Goal: Information Seeking & Learning: Learn about a topic

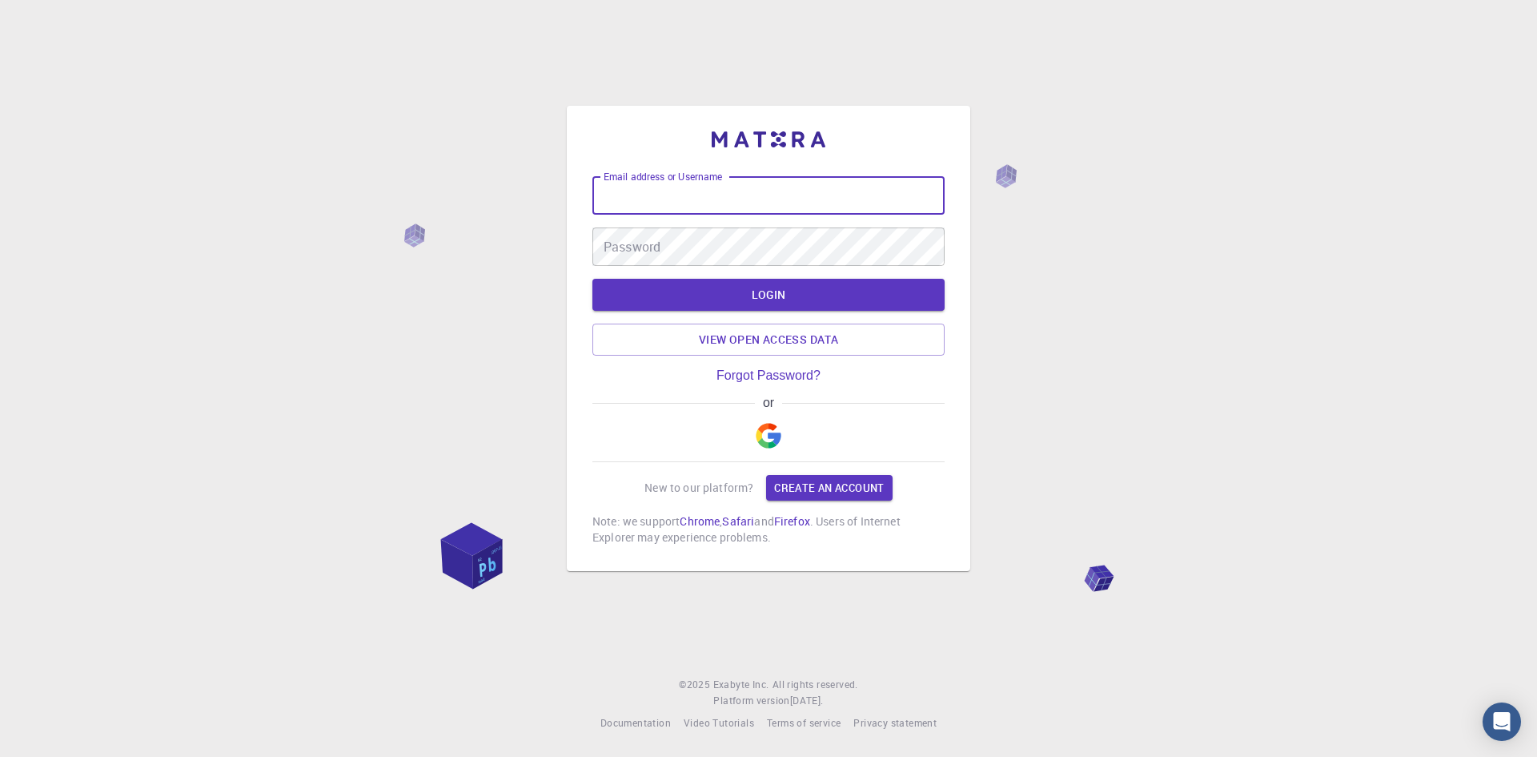
click at [695, 187] on input "Email address or Username" at bounding box center [768, 195] width 352 height 38
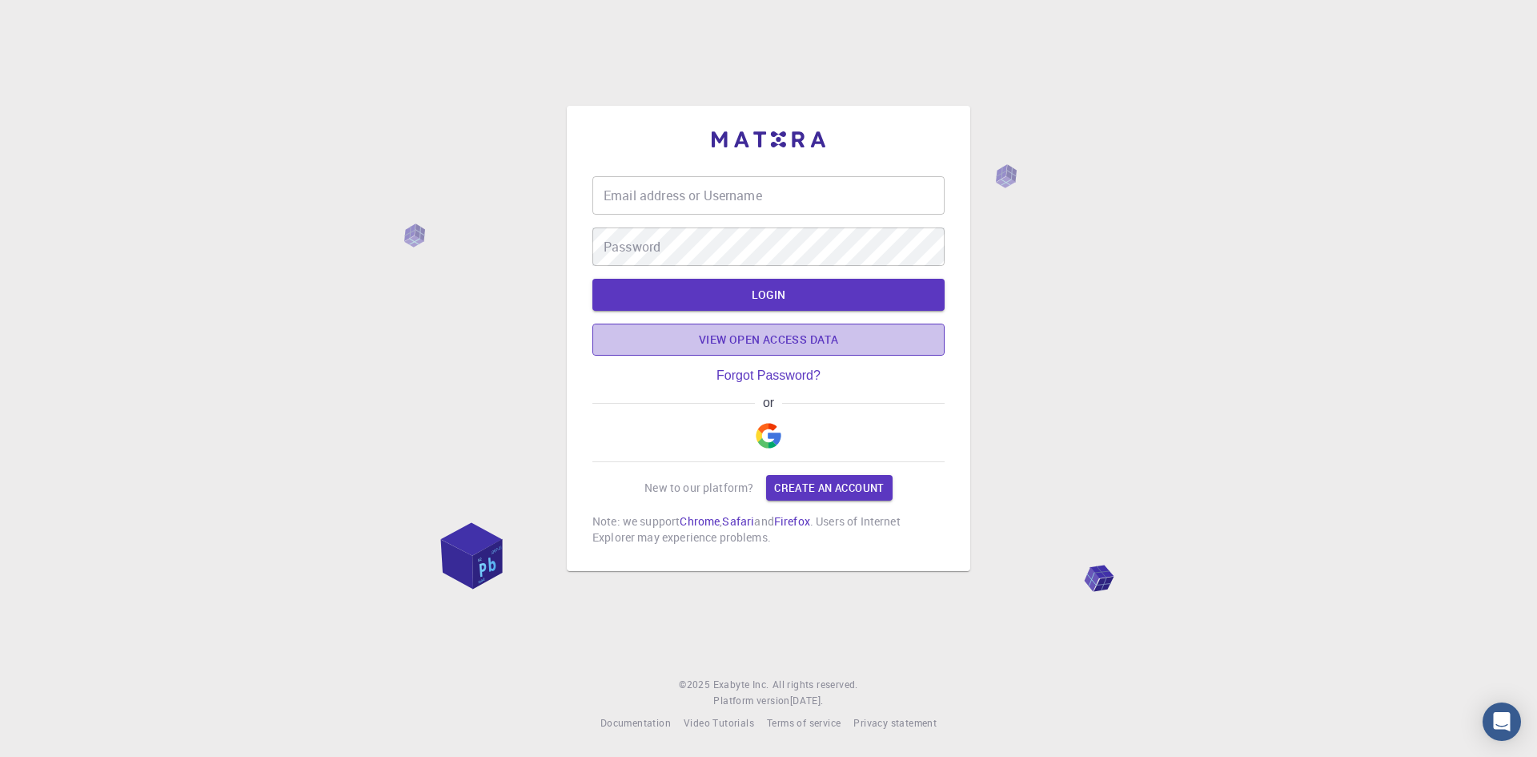
click at [705, 338] on link "View open access data" at bounding box center [768, 339] width 352 height 32
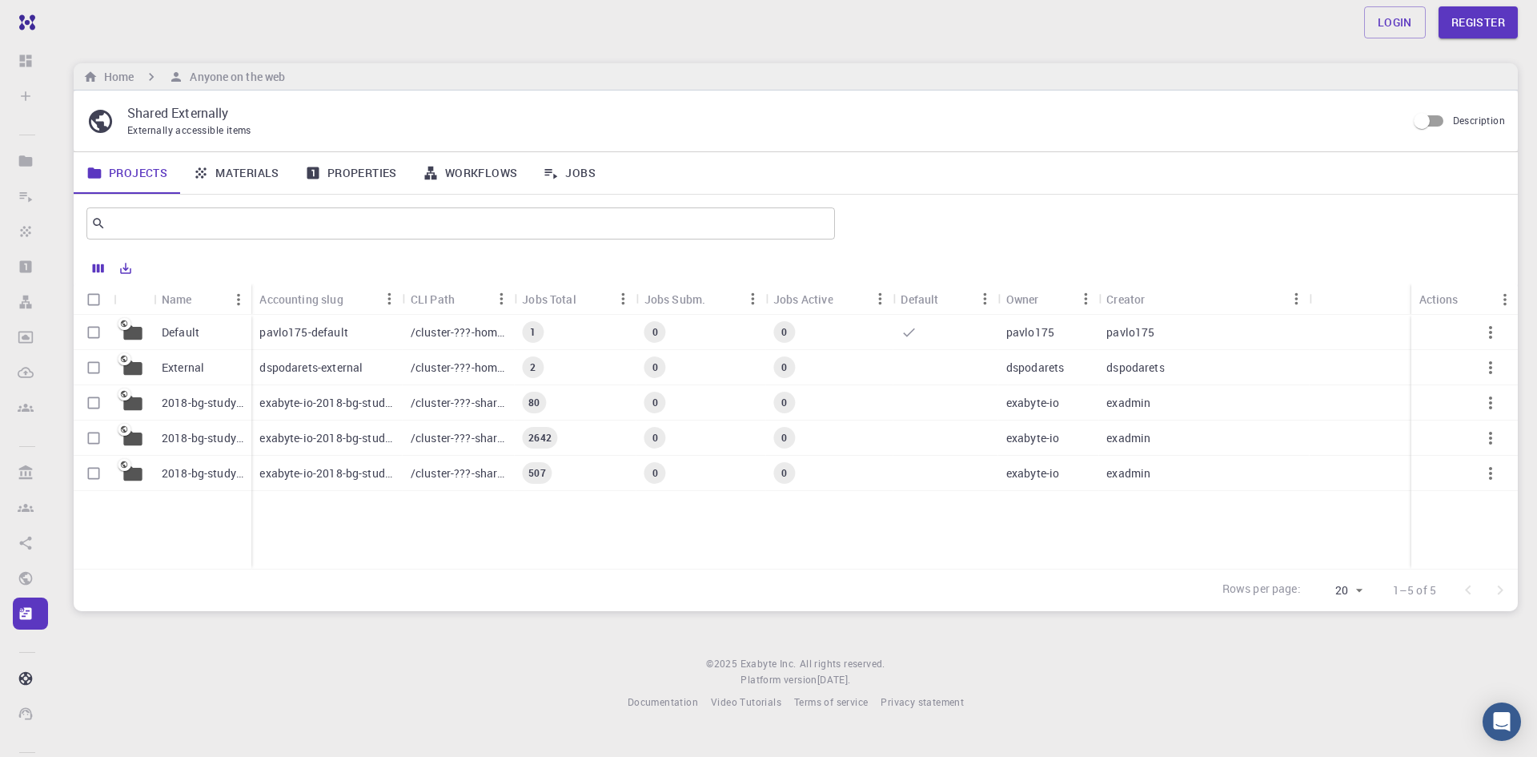
click at [335, 327] on p "pavlo175-default" at bounding box center [303, 332] width 88 height 16
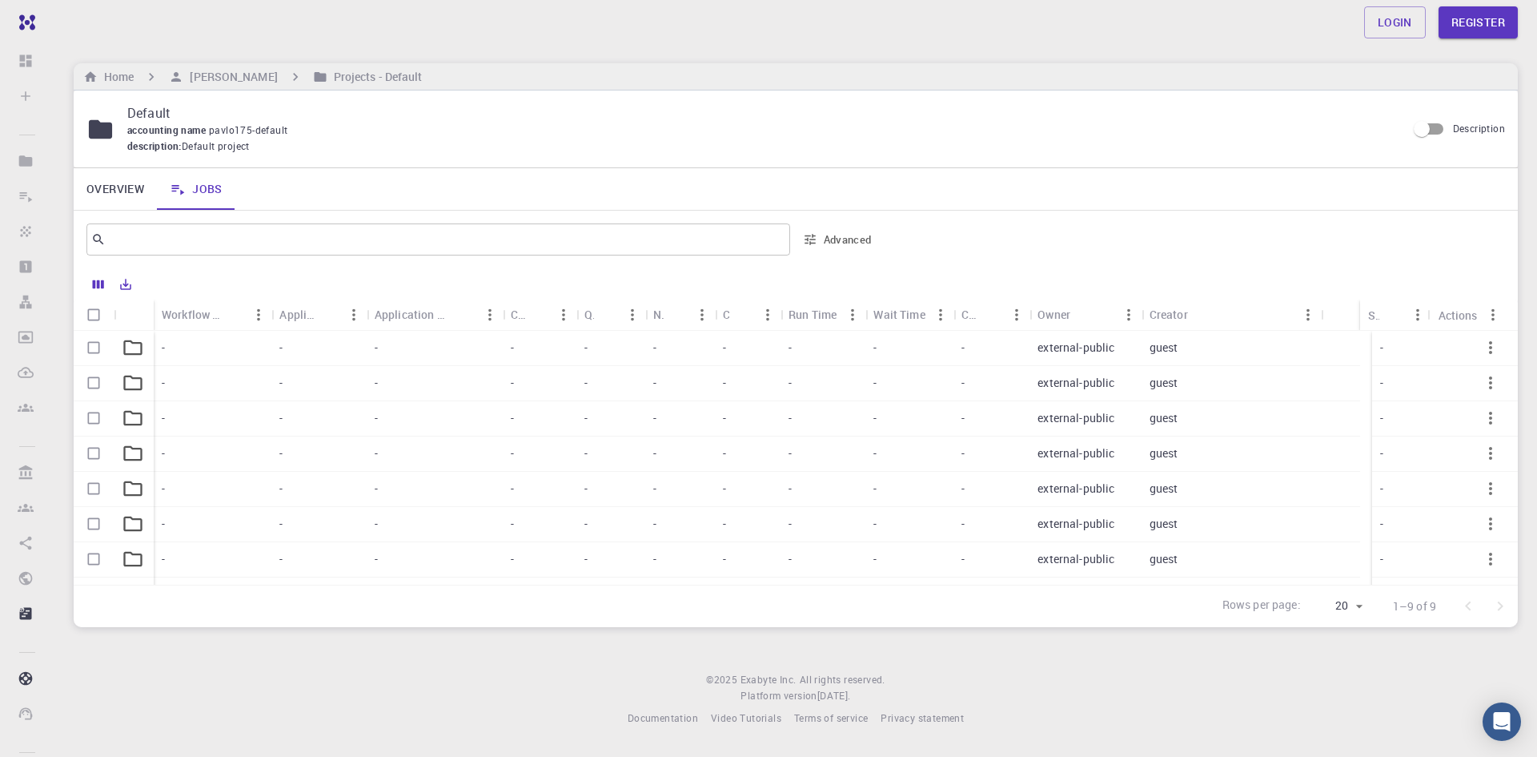
click at [1092, 343] on p "external-public" at bounding box center [1076, 347] width 77 height 16
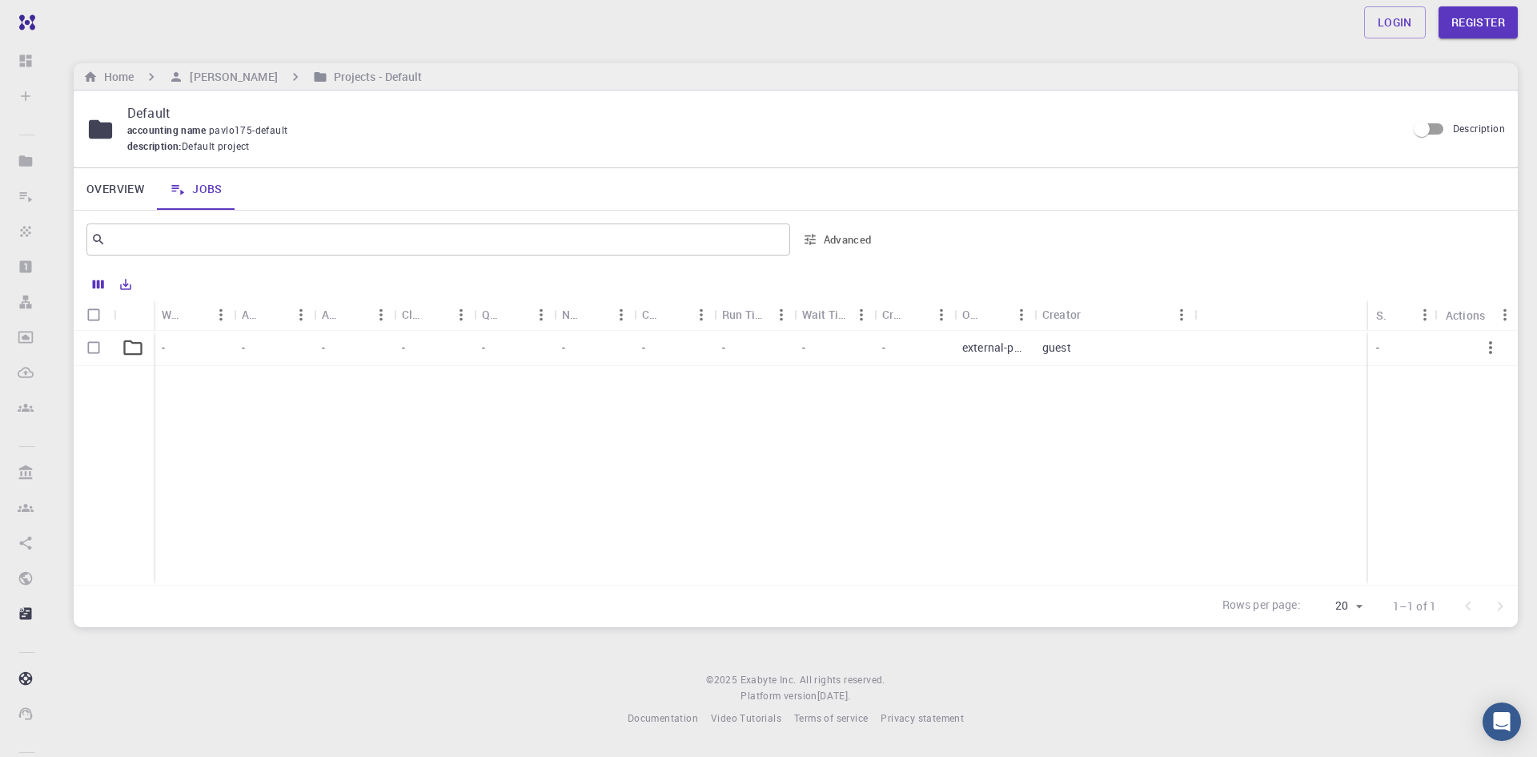
click at [927, 347] on div "-" at bounding box center [914, 348] width 80 height 35
click at [994, 24] on div "Login Register" at bounding box center [795, 22] width 1483 height 32
click at [56, 106] on div "Login Register Home [PERSON_NAME] Projects - Default Default accounting name pa…" at bounding box center [795, 376] width 1483 height 752
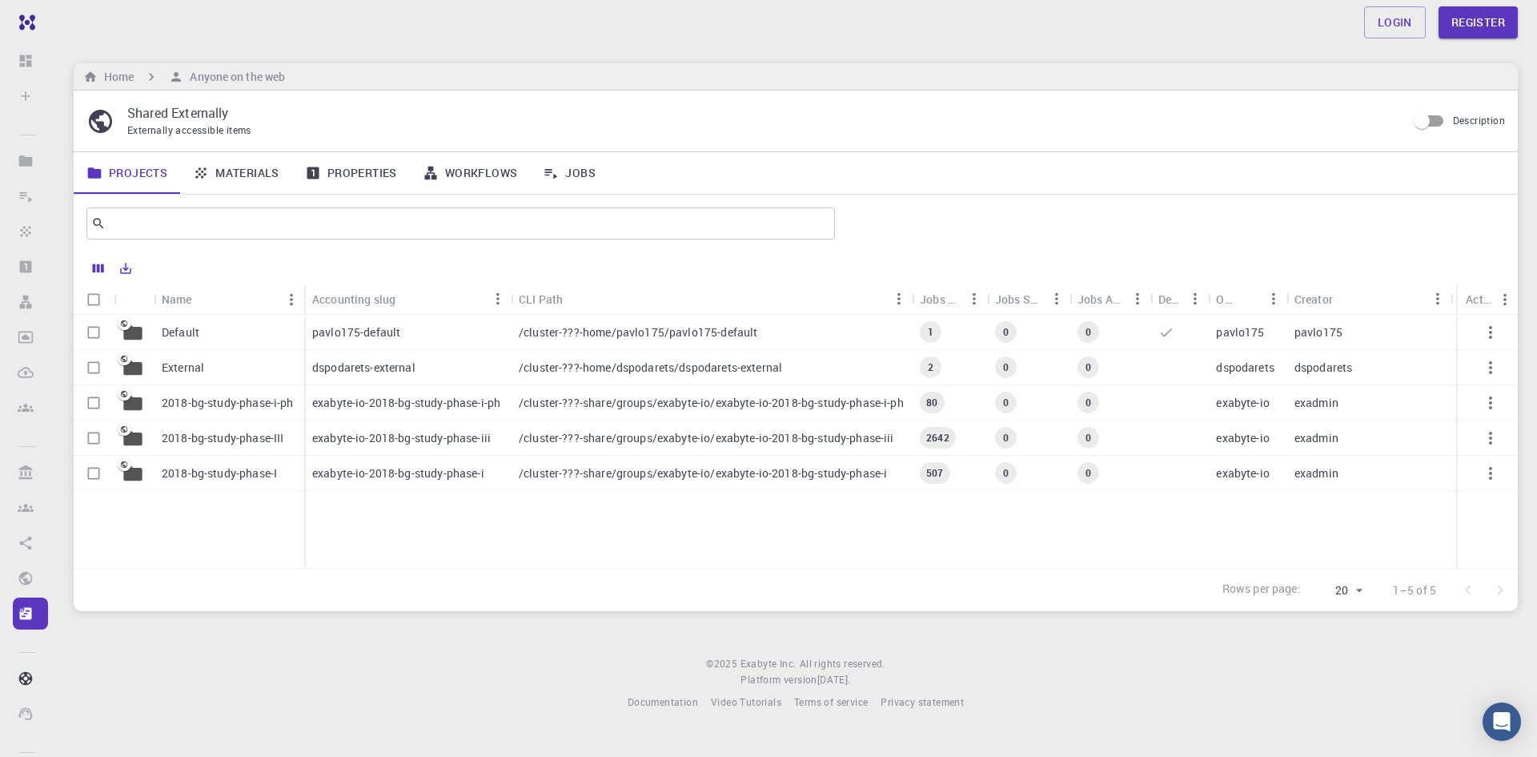
click at [243, 18] on div "Login Register" at bounding box center [795, 22] width 1483 height 32
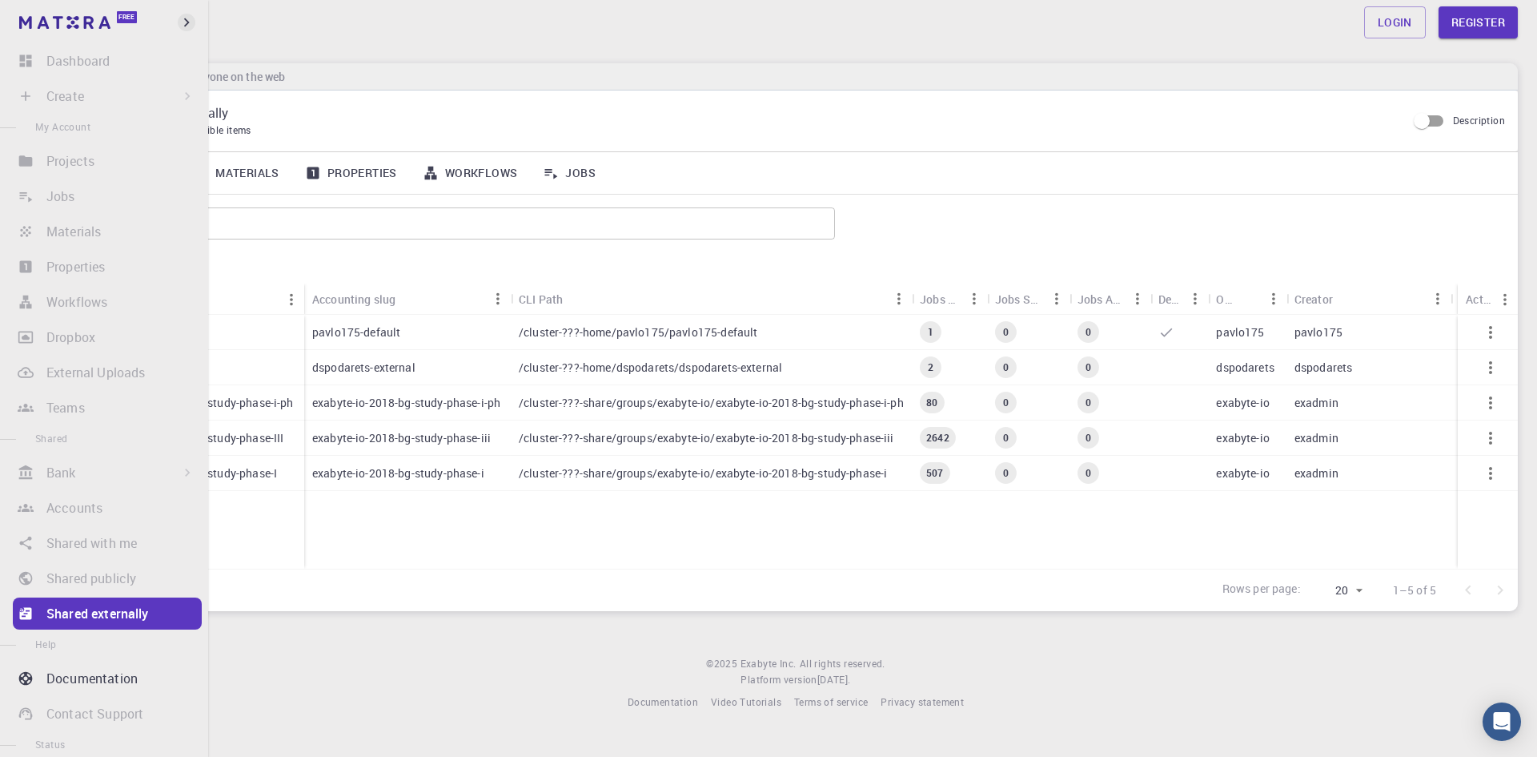
click at [184, 20] on icon "button" at bounding box center [187, 23] width 18 height 18
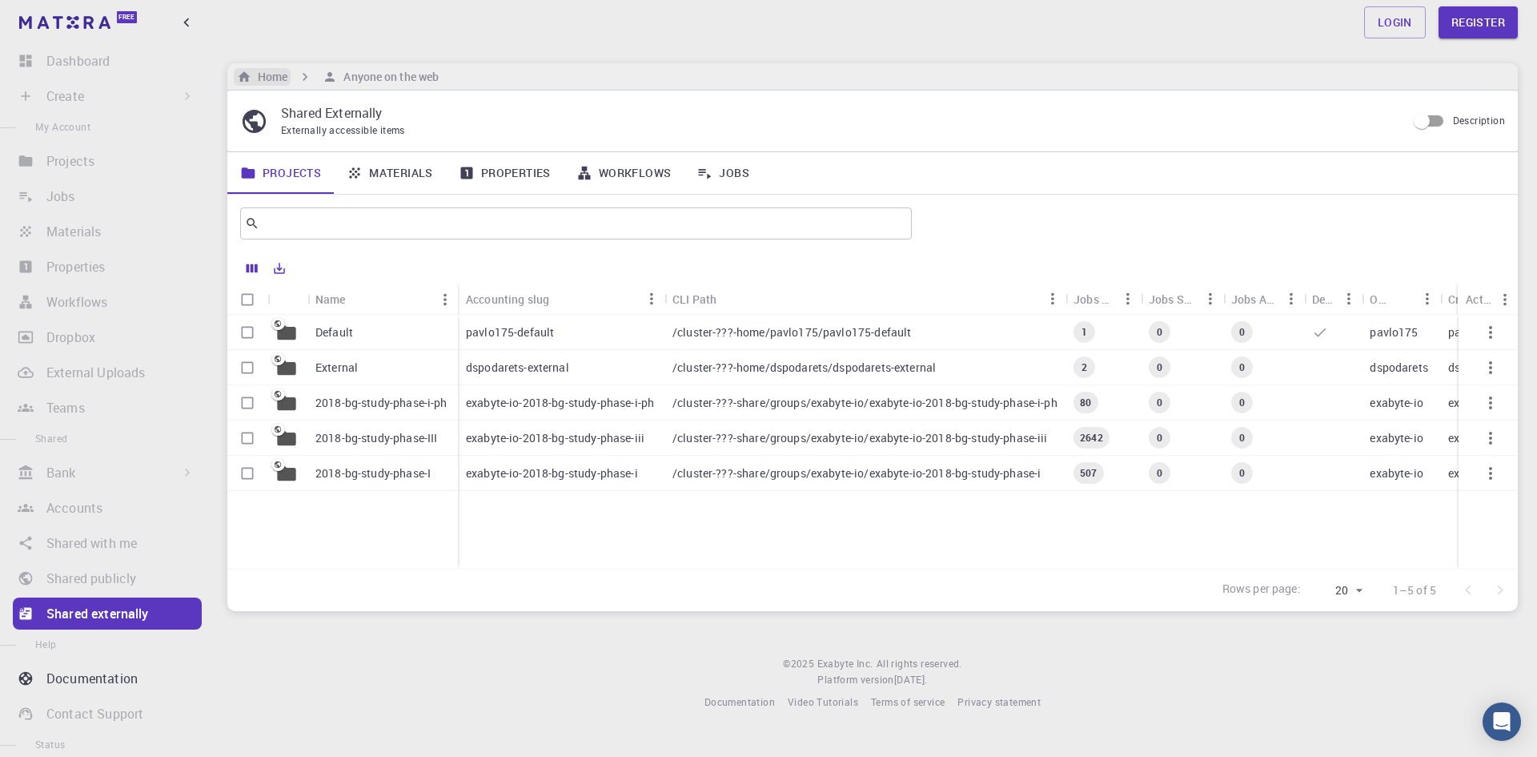
click at [267, 80] on h6 "Home" at bounding box center [269, 77] width 36 height 18
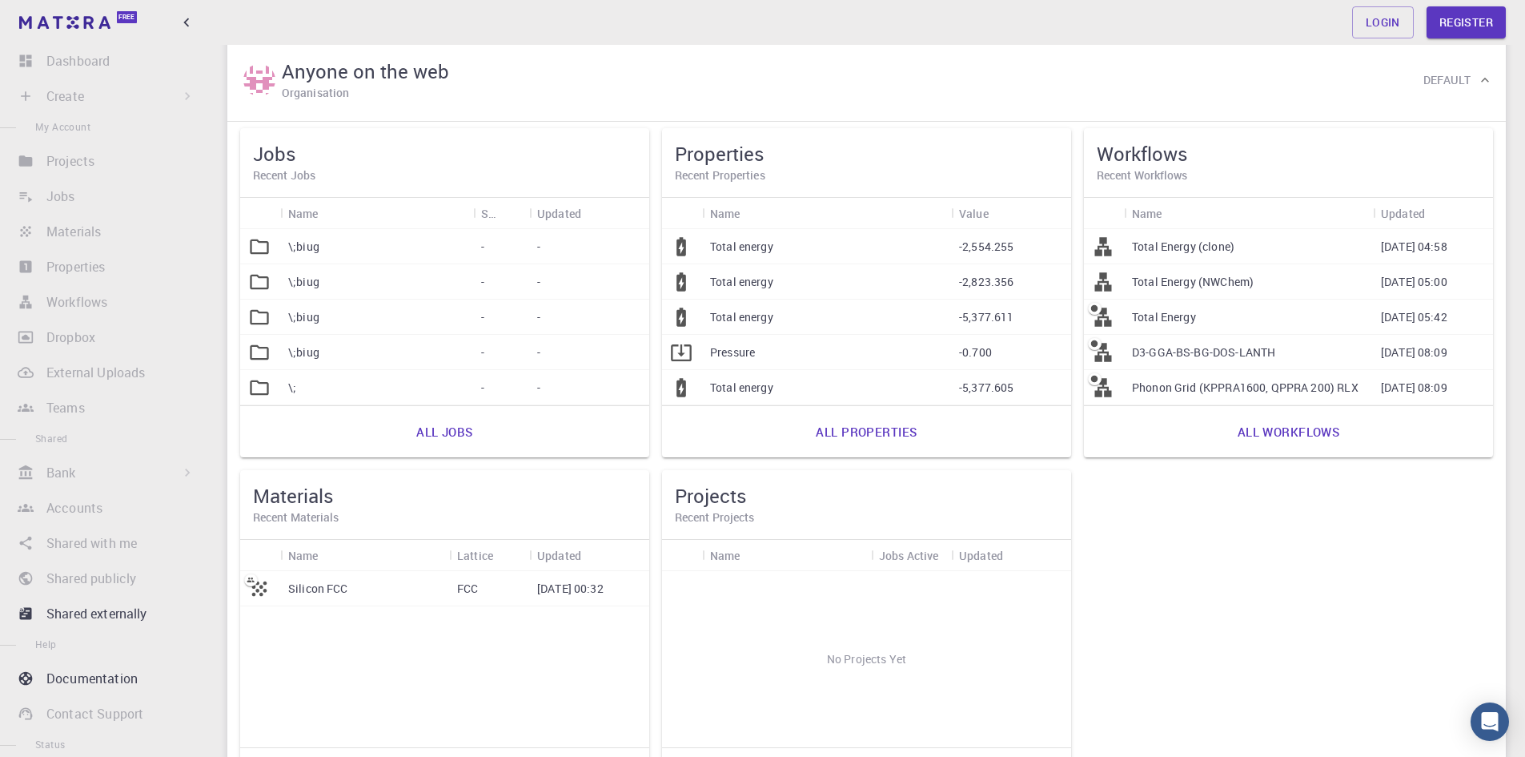
scroll to position [80, 0]
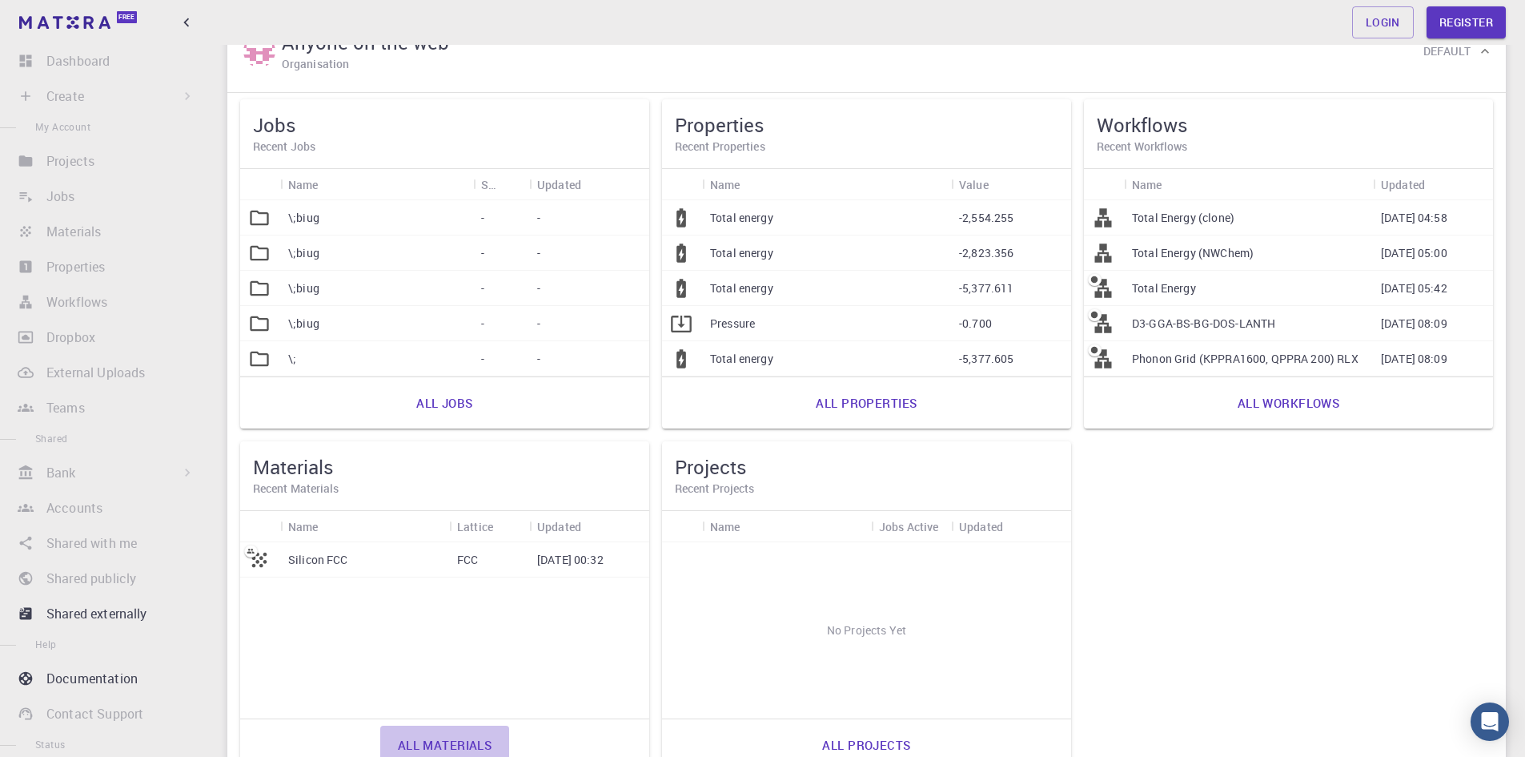
click at [417, 750] on link "All materials" at bounding box center [445, 744] width 130 height 38
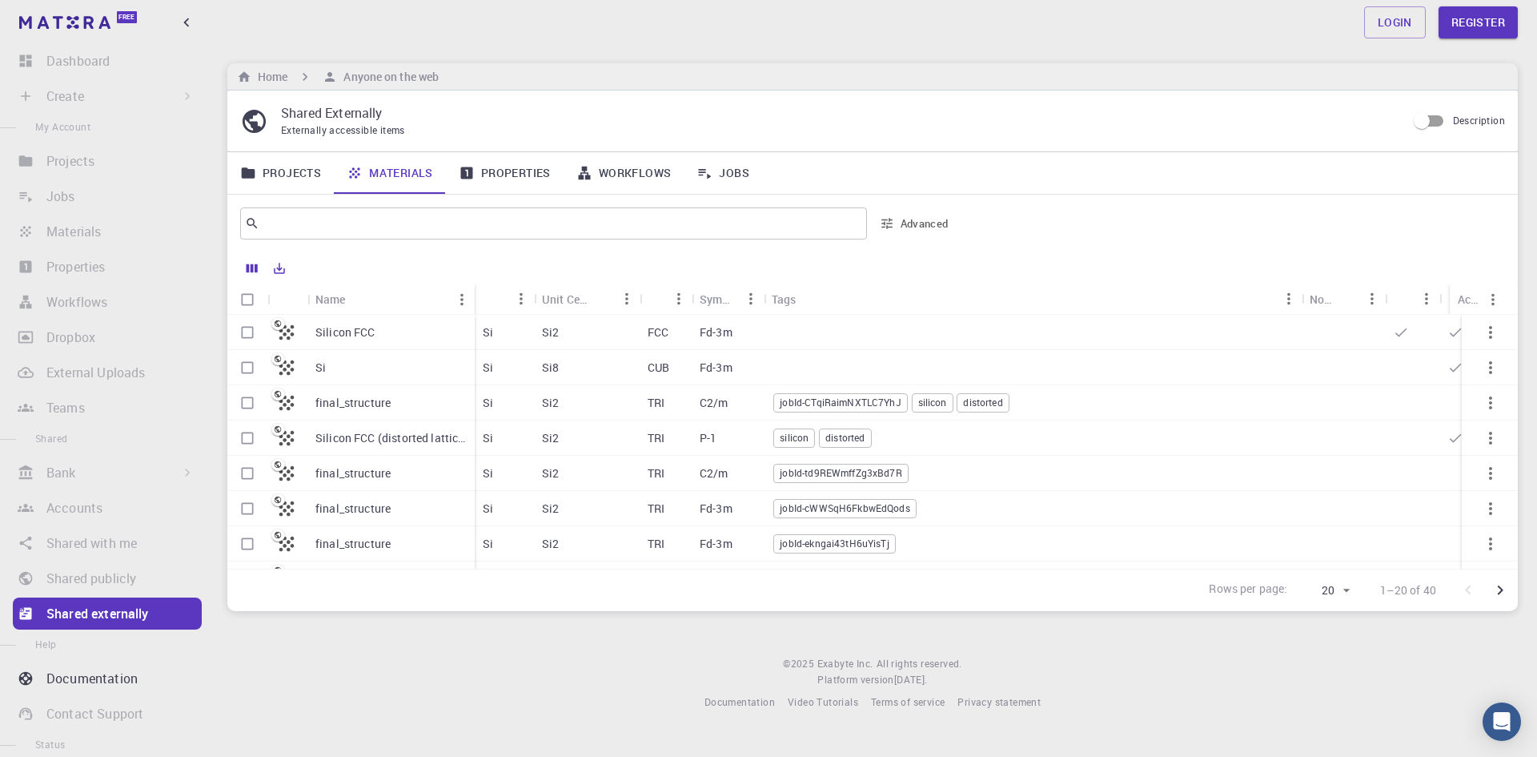
click at [348, 338] on p "Silicon FCC" at bounding box center [345, 332] width 60 height 16
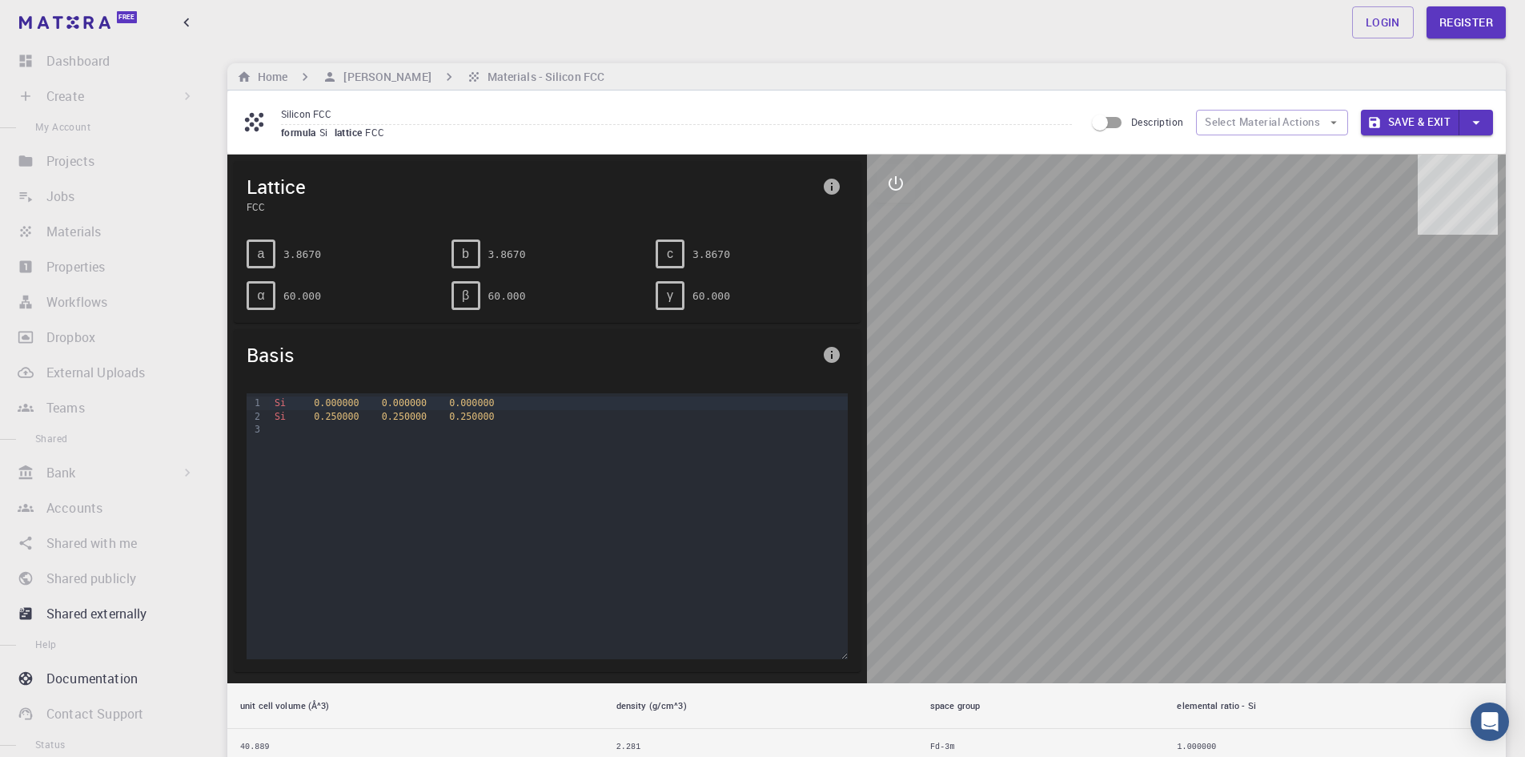
click at [267, 256] on div "a" at bounding box center [261, 253] width 29 height 29
click at [495, 428] on div at bounding box center [558, 429] width 577 height 13
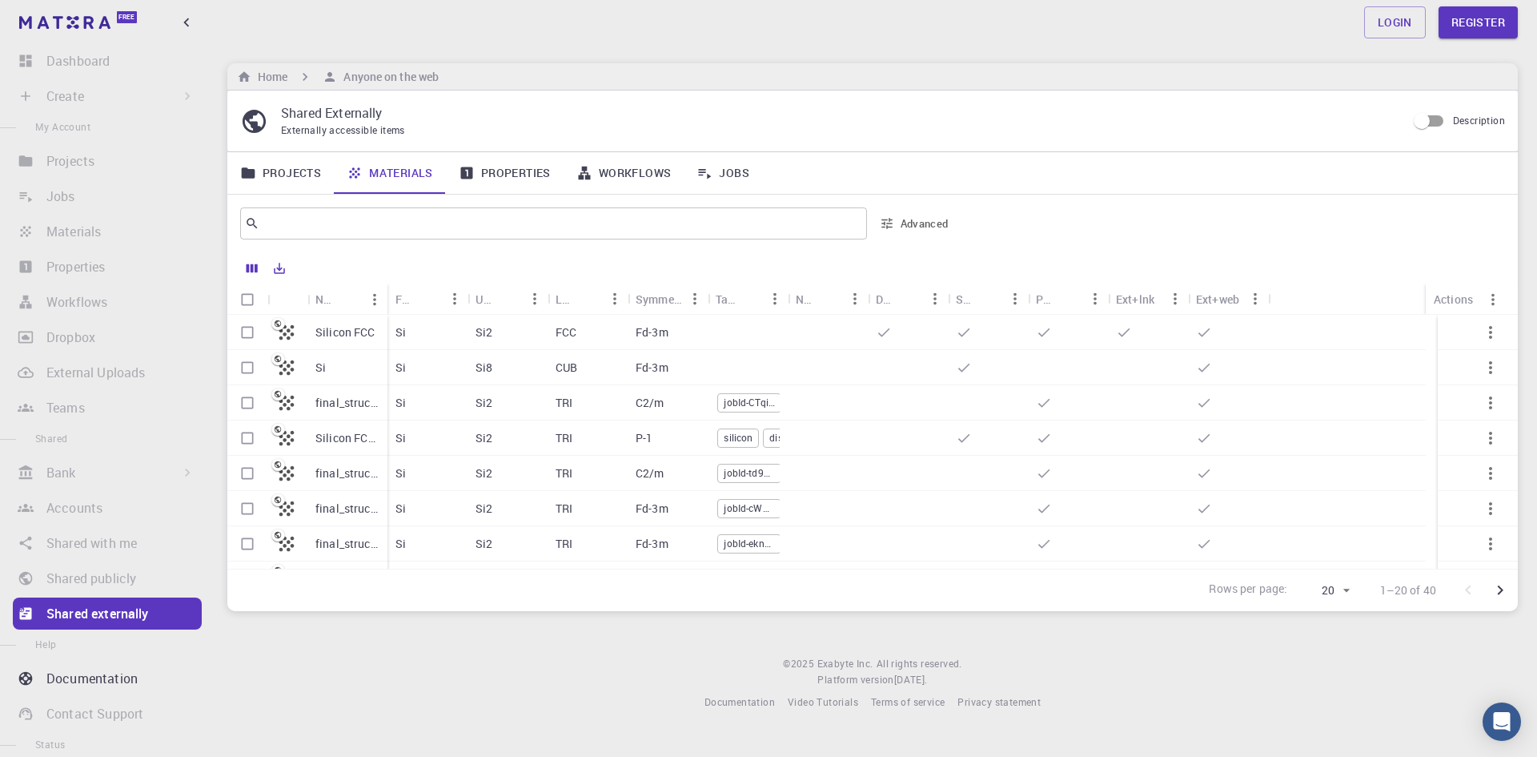
click at [502, 164] on link "Properties" at bounding box center [505, 173] width 118 height 42
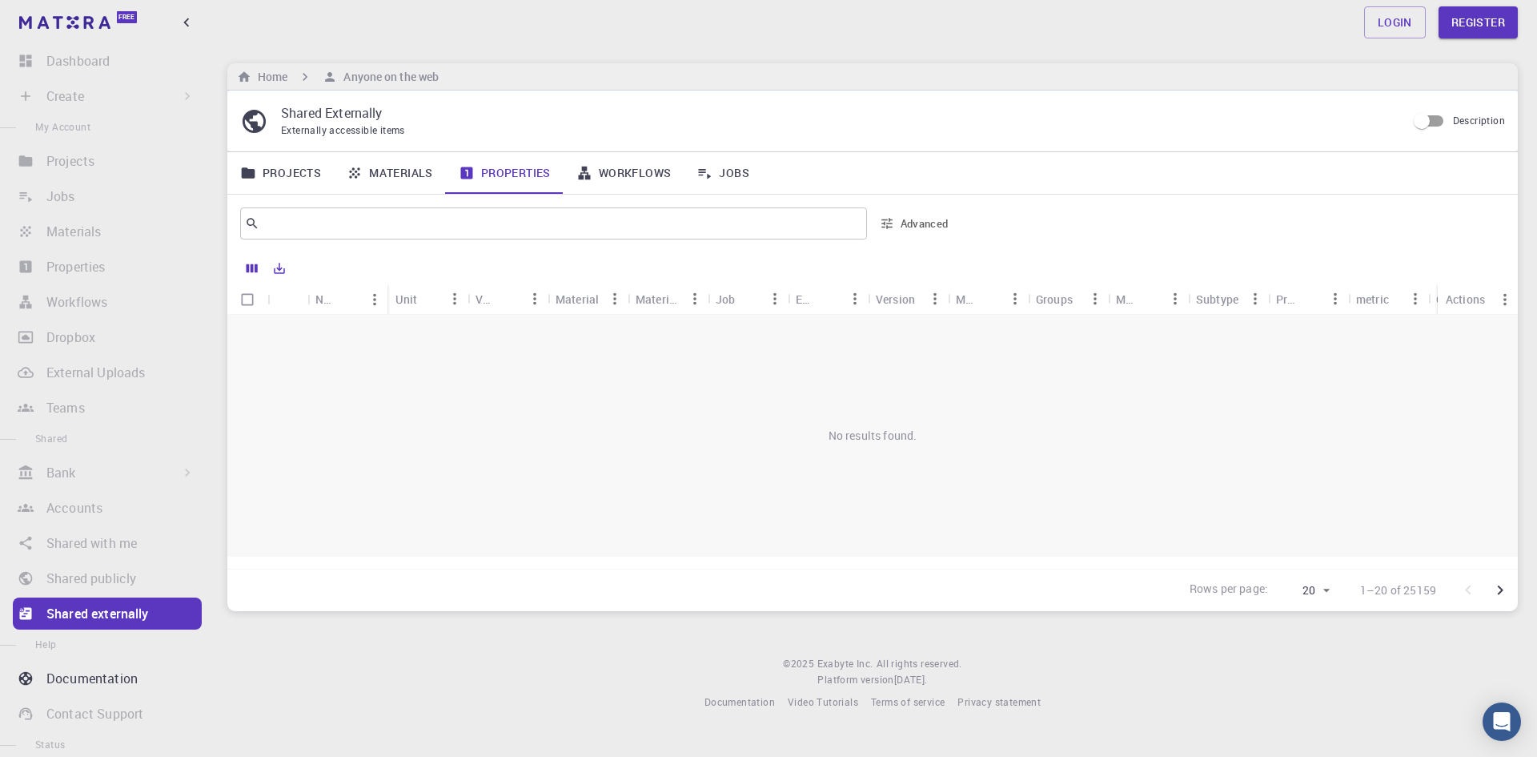
click at [612, 167] on link "Workflows" at bounding box center [624, 173] width 121 height 42
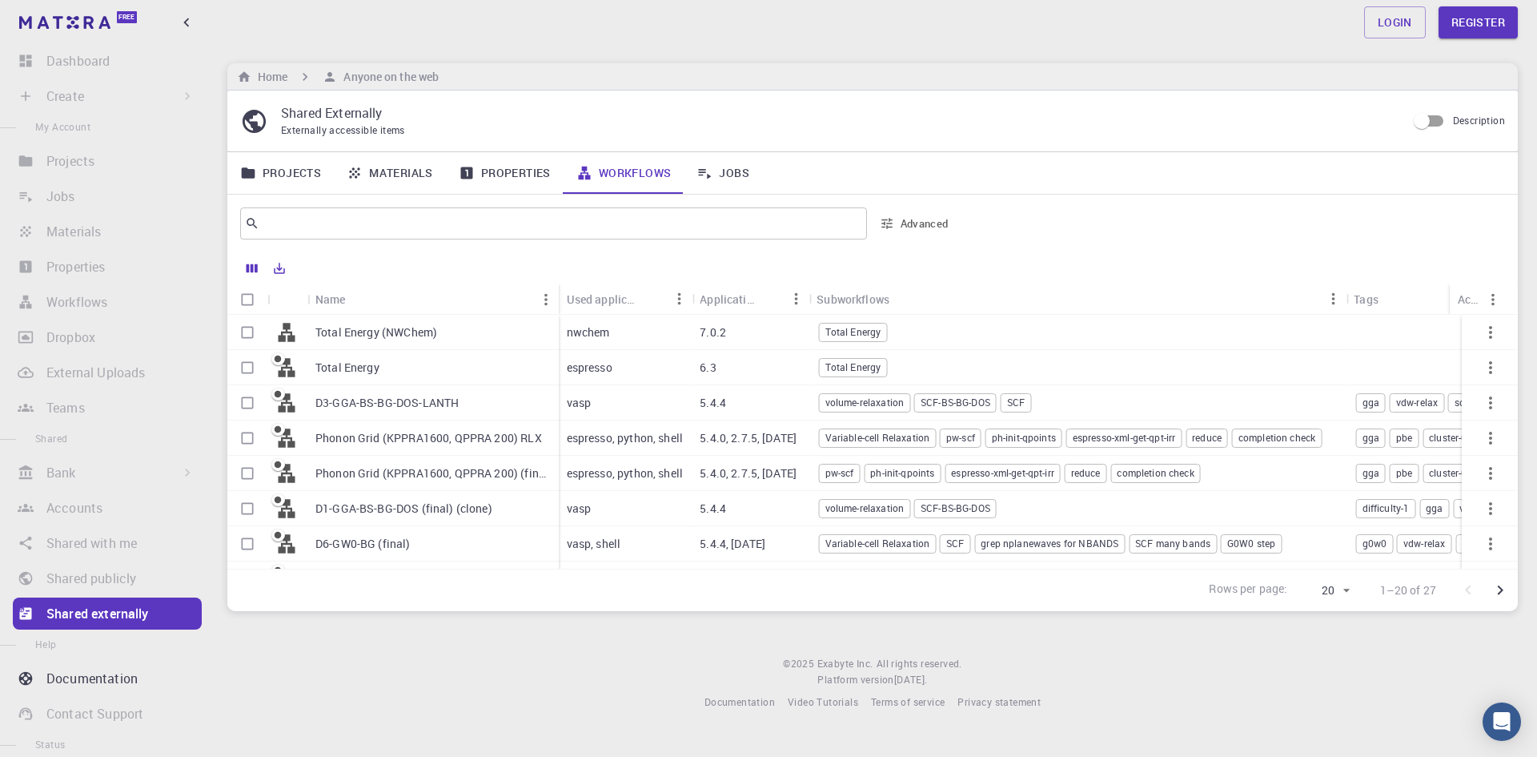
click at [370, 336] on p "Total Energy (NWChem)" at bounding box center [376, 332] width 122 height 16
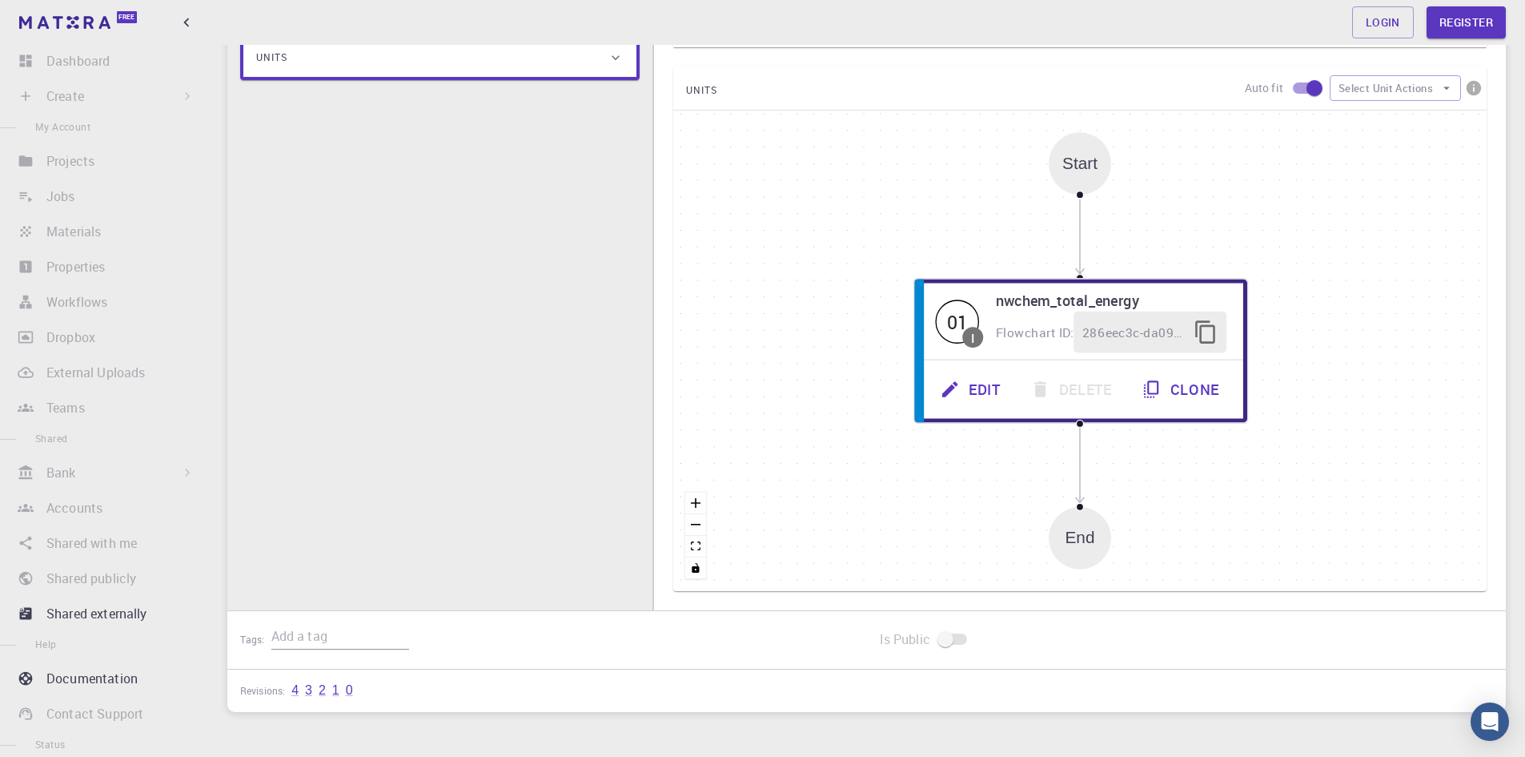
scroll to position [201, 0]
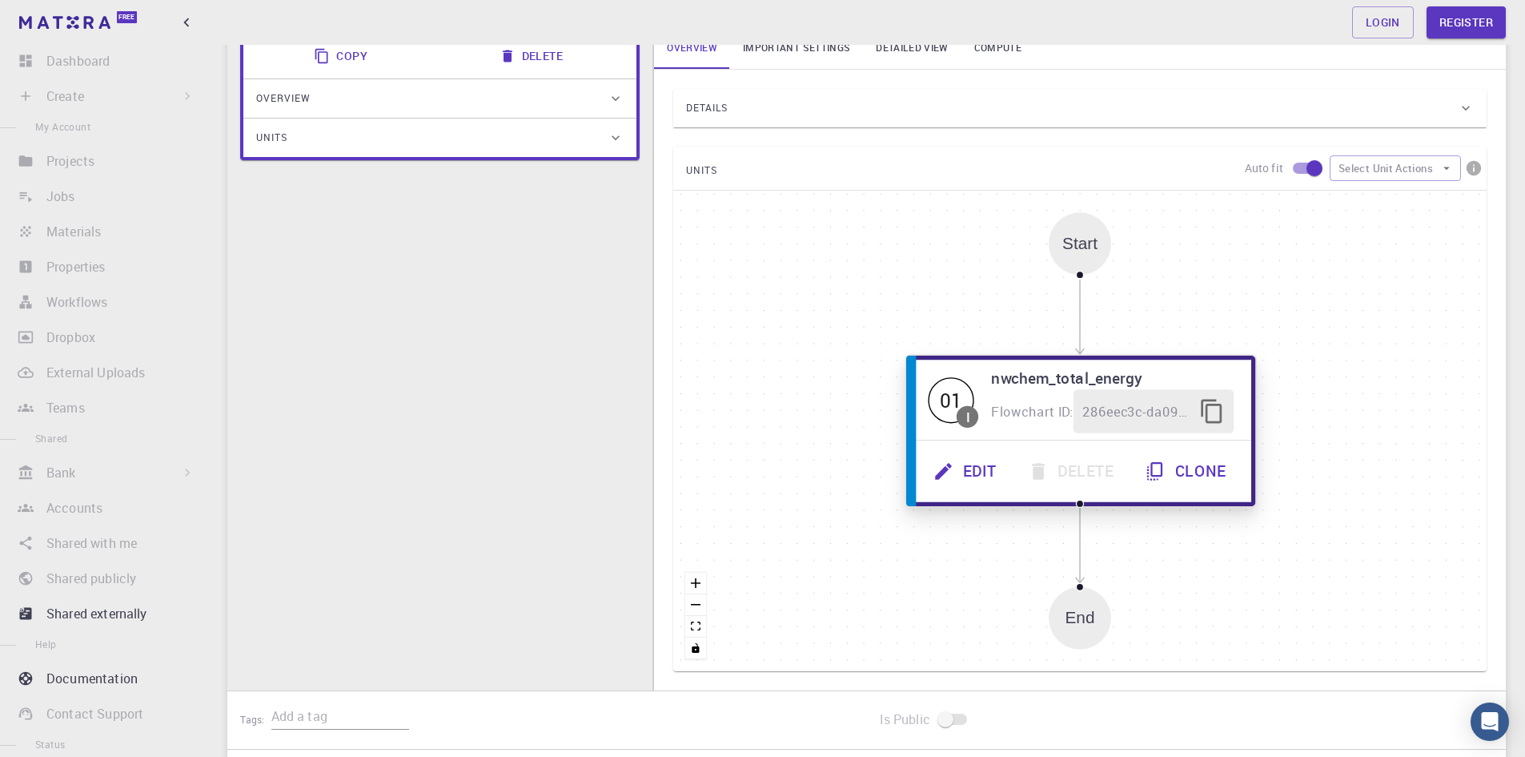
click at [959, 472] on button "Edit" at bounding box center [967, 471] width 94 height 44
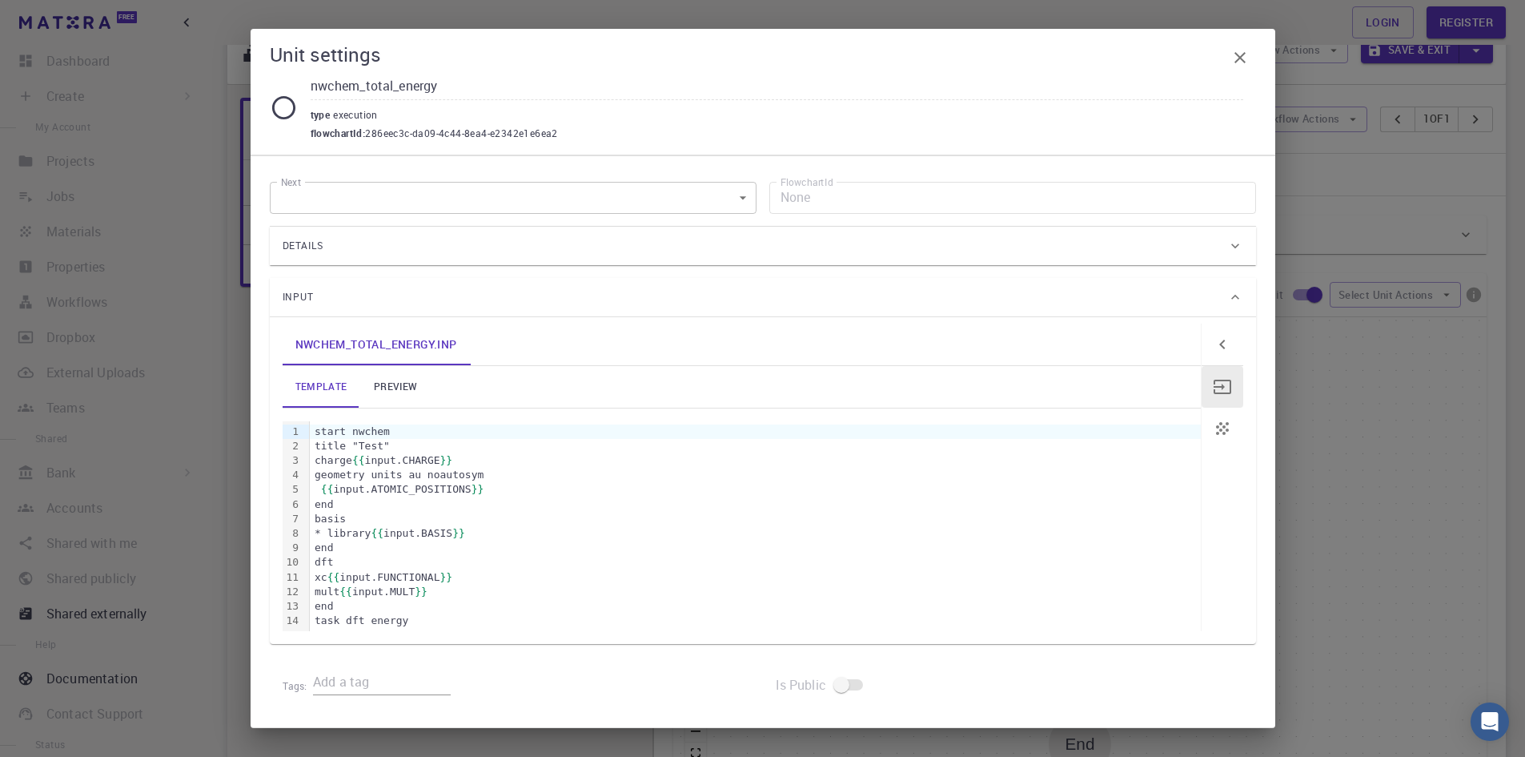
scroll to position [41, 0]
click at [1225, 48] on div at bounding box center [1240, 58] width 32 height 32
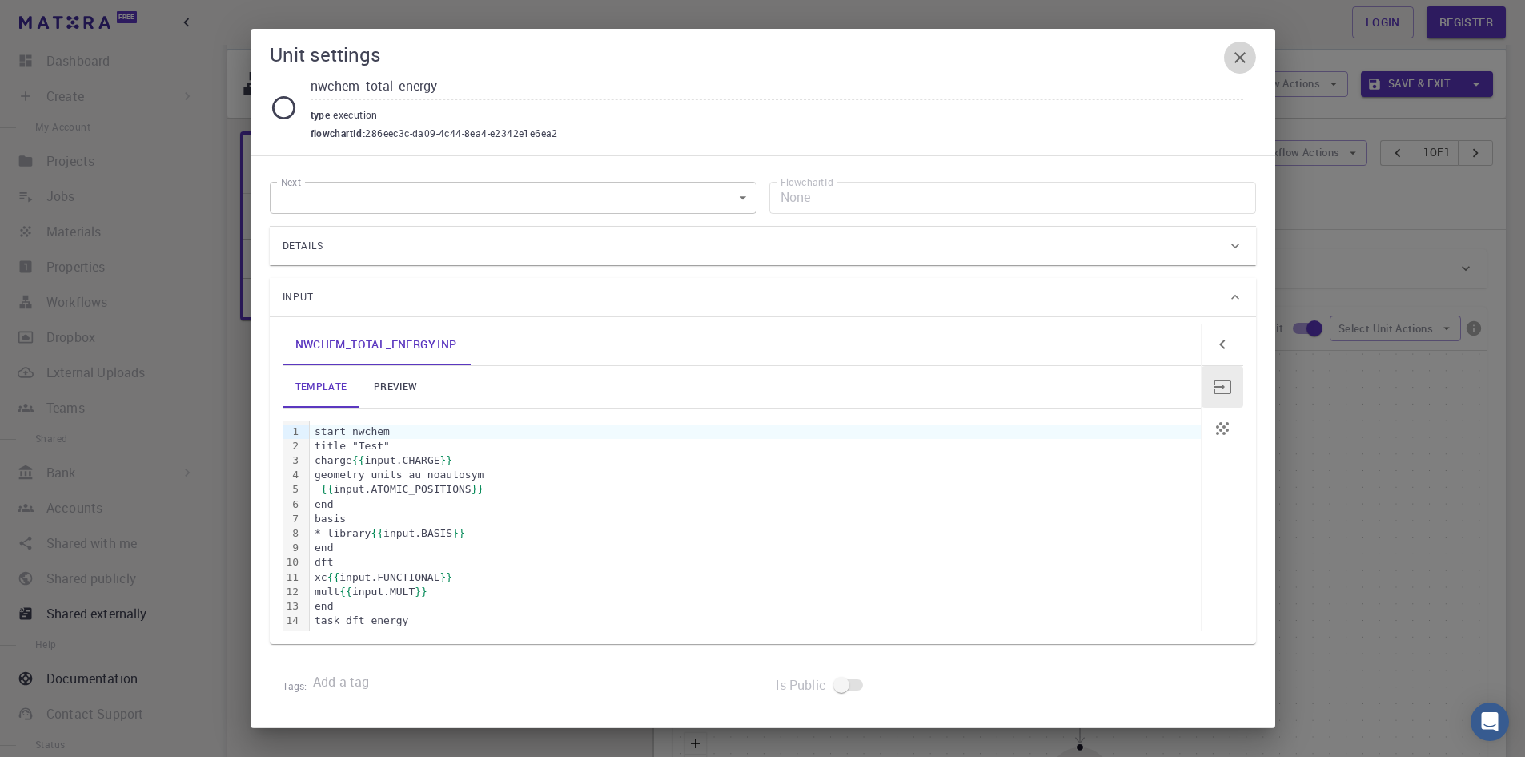
click at [1239, 53] on icon "button" at bounding box center [1240, 57] width 19 height 19
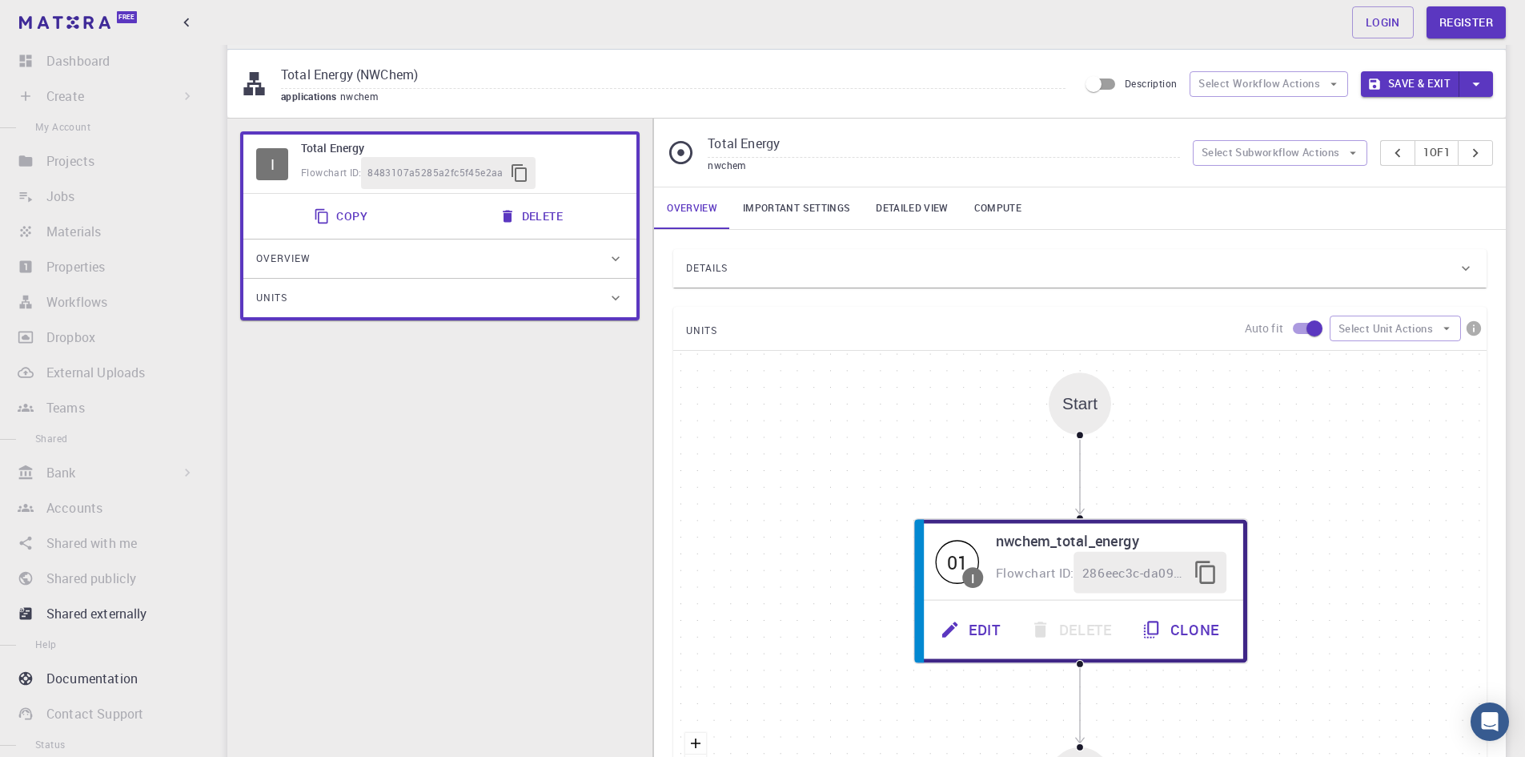
click at [551, 260] on div "Overview" at bounding box center [431, 259] width 351 height 26
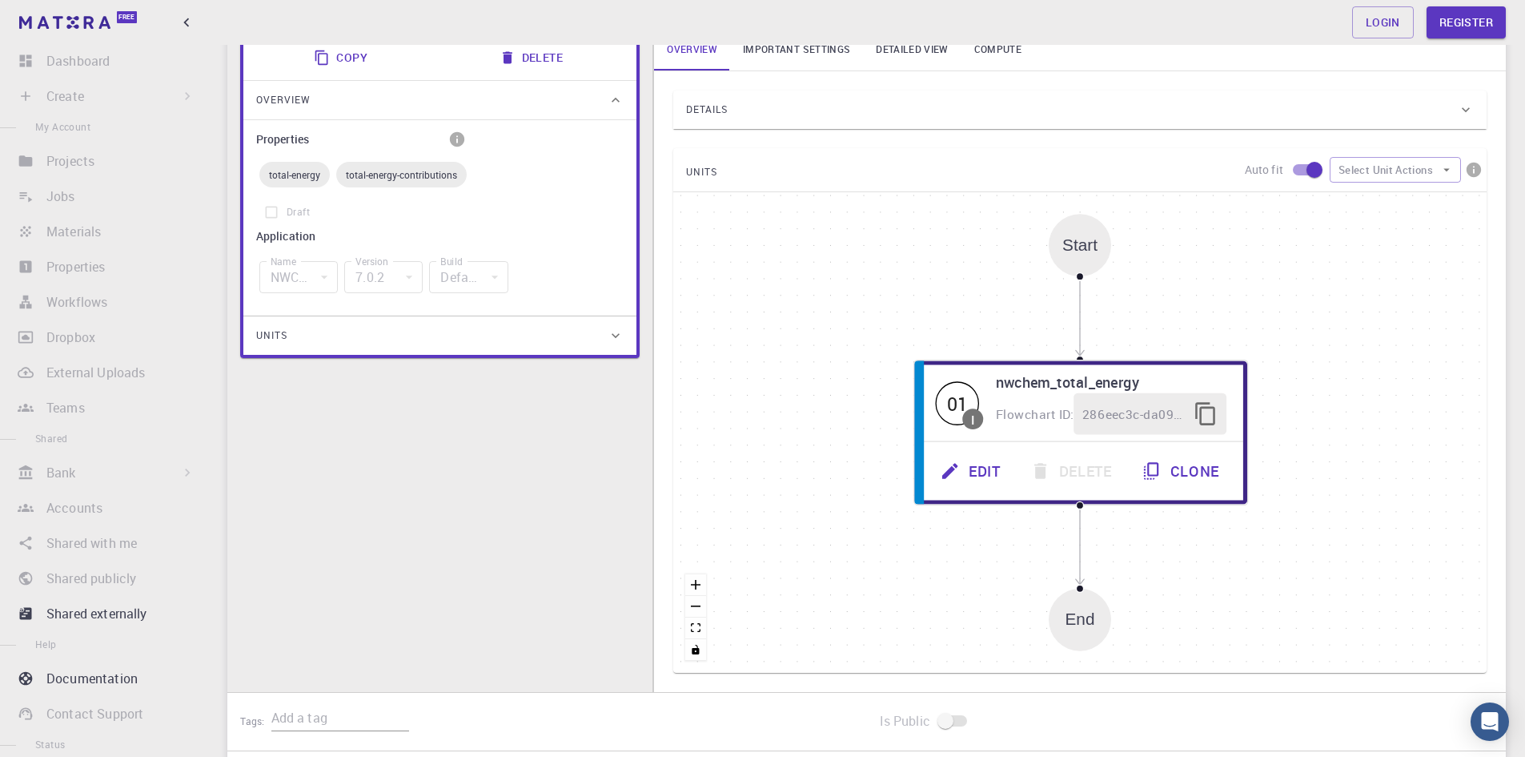
scroll to position [201, 0]
click at [473, 335] on div "Units" at bounding box center [431, 334] width 351 height 26
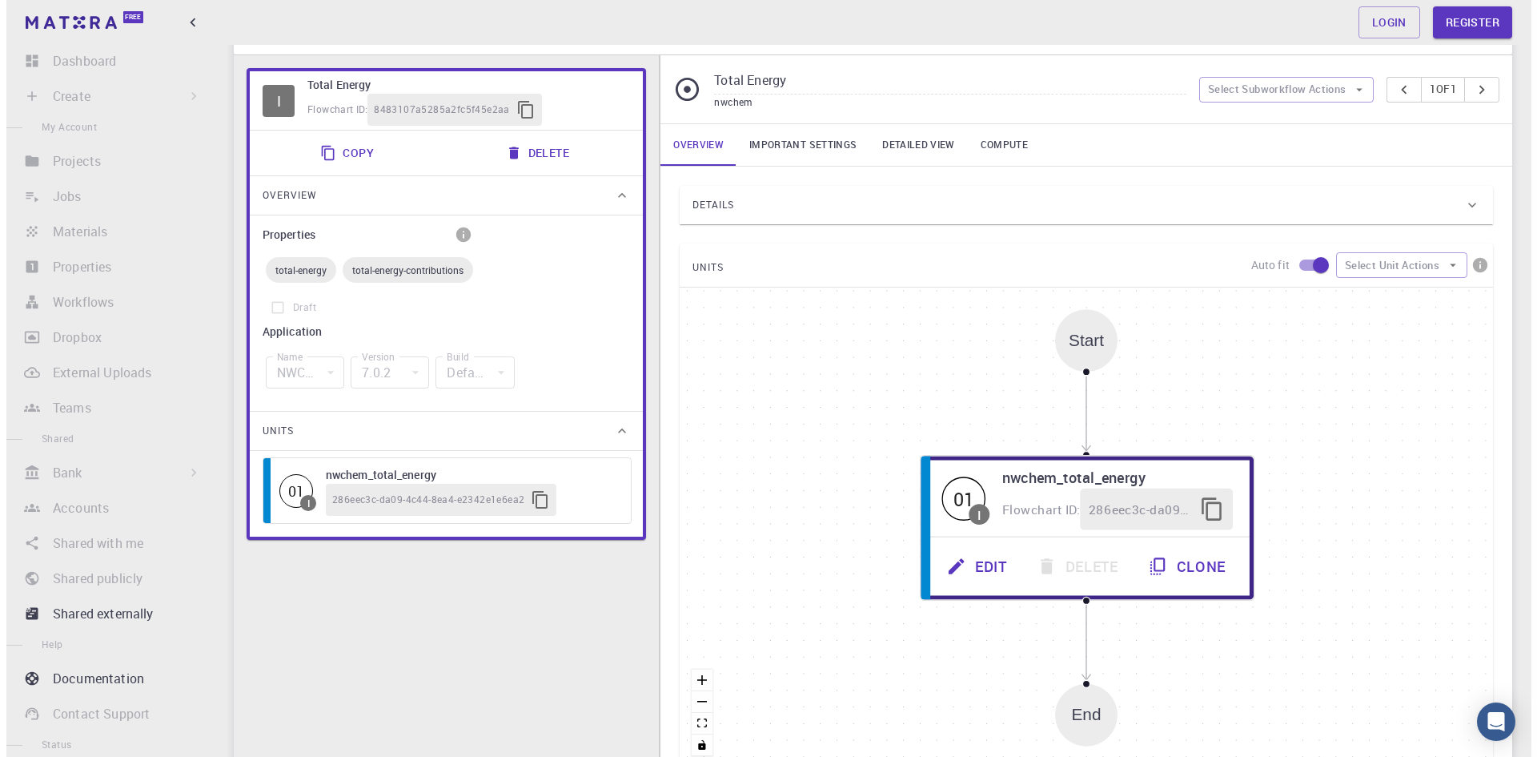
scroll to position [0, 0]
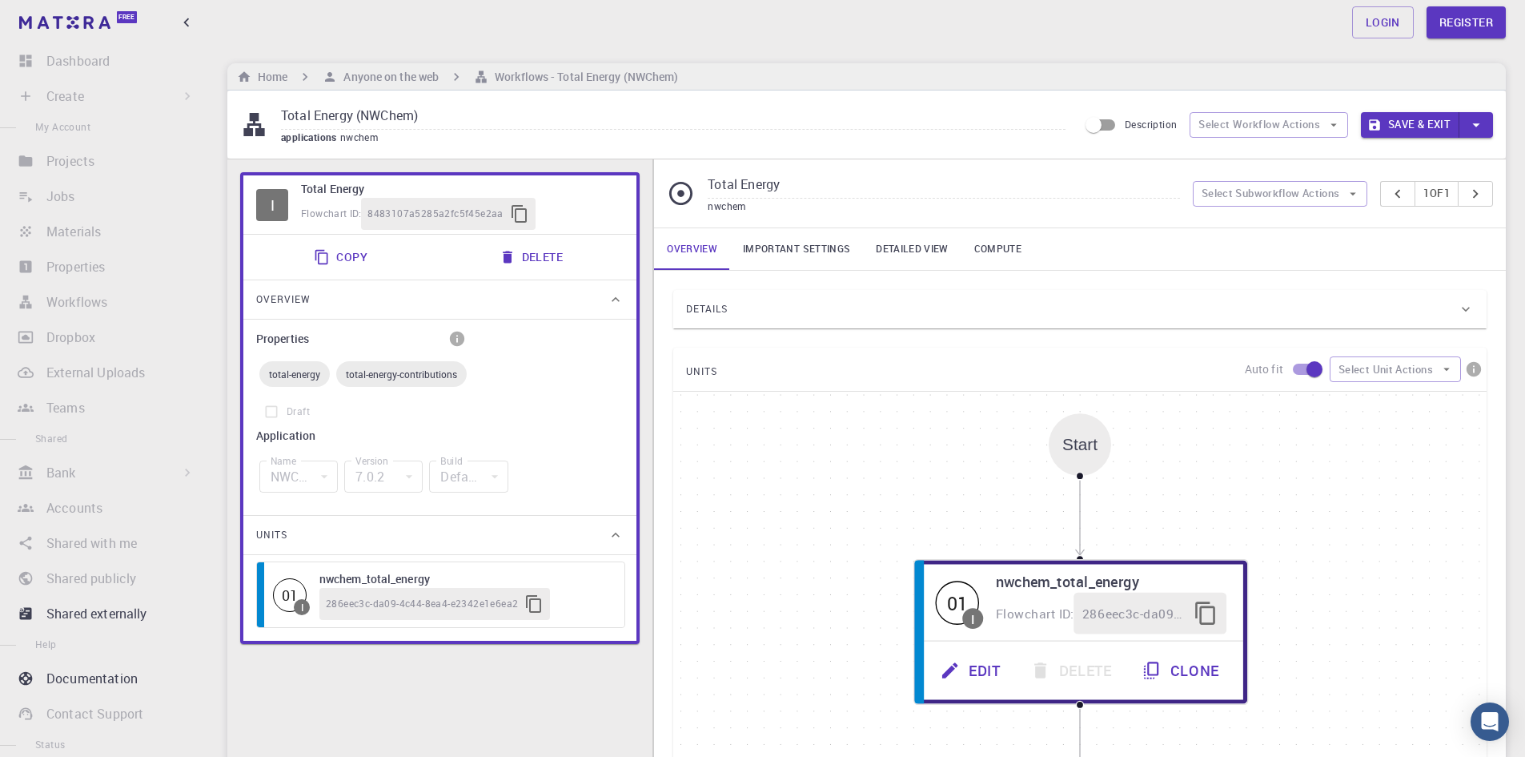
click at [379, 14] on div "Login Register" at bounding box center [866, 22] width 1317 height 32
click at [183, 25] on icon "button" at bounding box center [187, 23] width 18 height 18
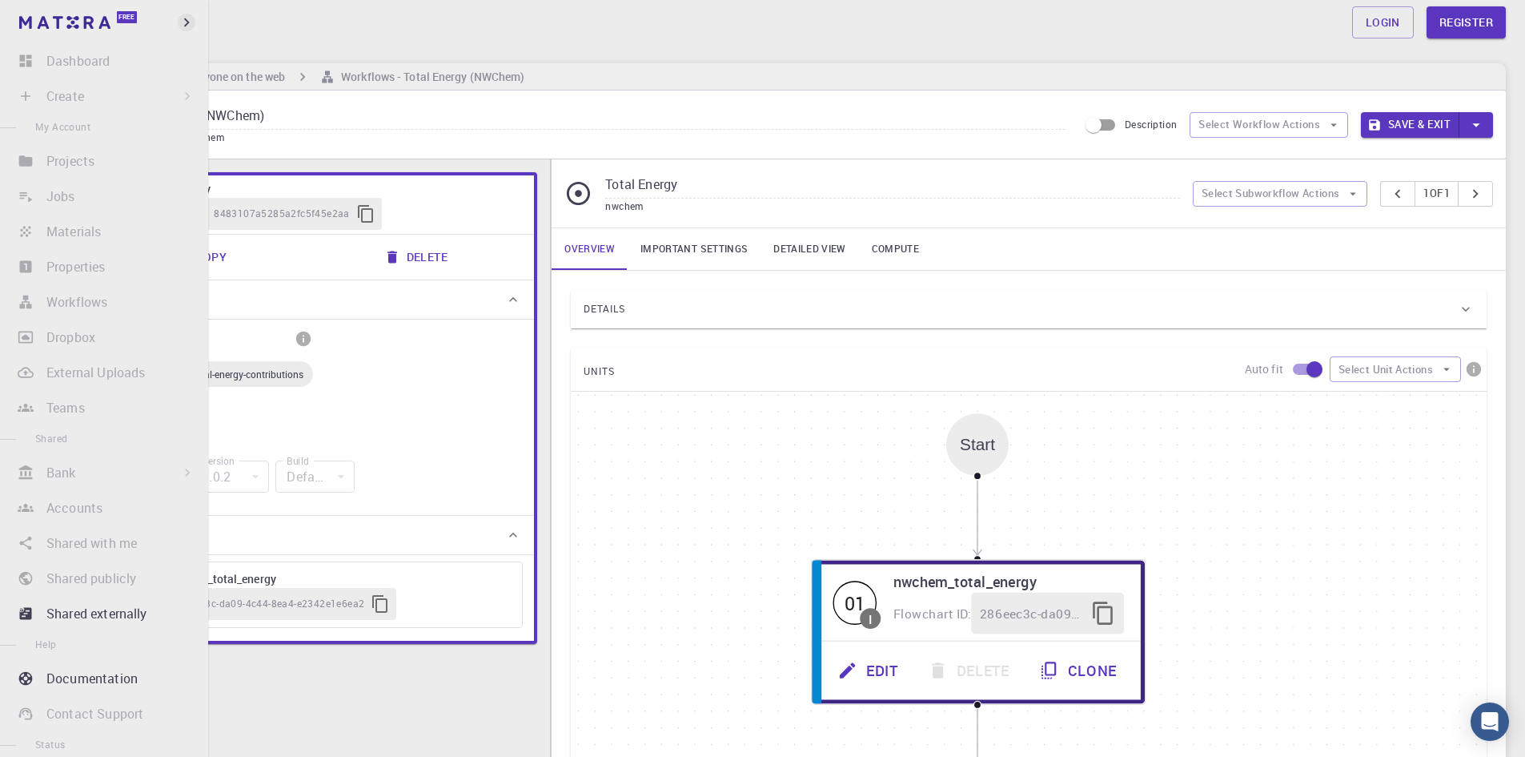
click at [183, 25] on icon "button" at bounding box center [187, 23] width 18 height 18
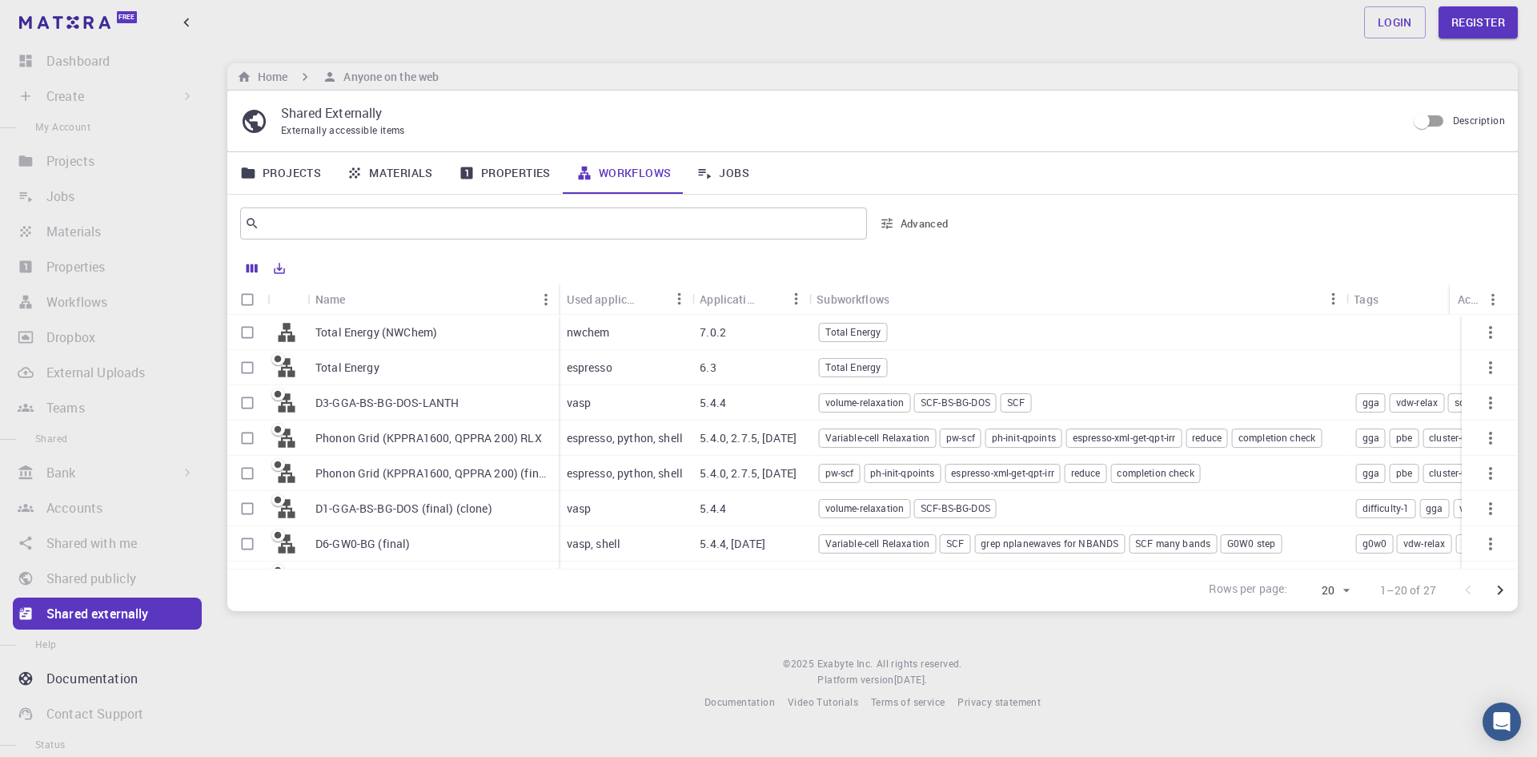
click at [719, 180] on link "Jobs" at bounding box center [723, 173] width 78 height 42
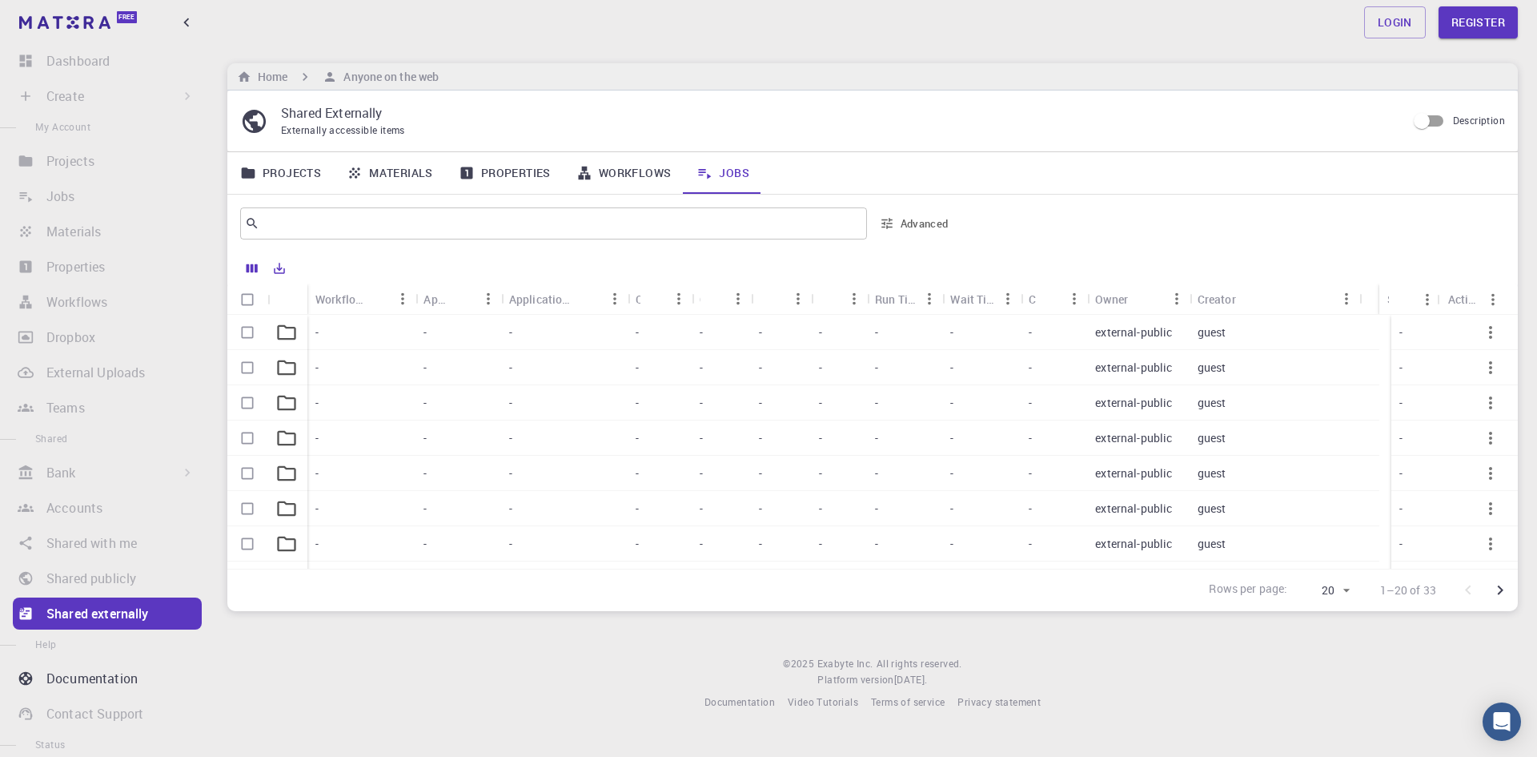
click at [366, 182] on link "Materials" at bounding box center [390, 173] width 112 height 42
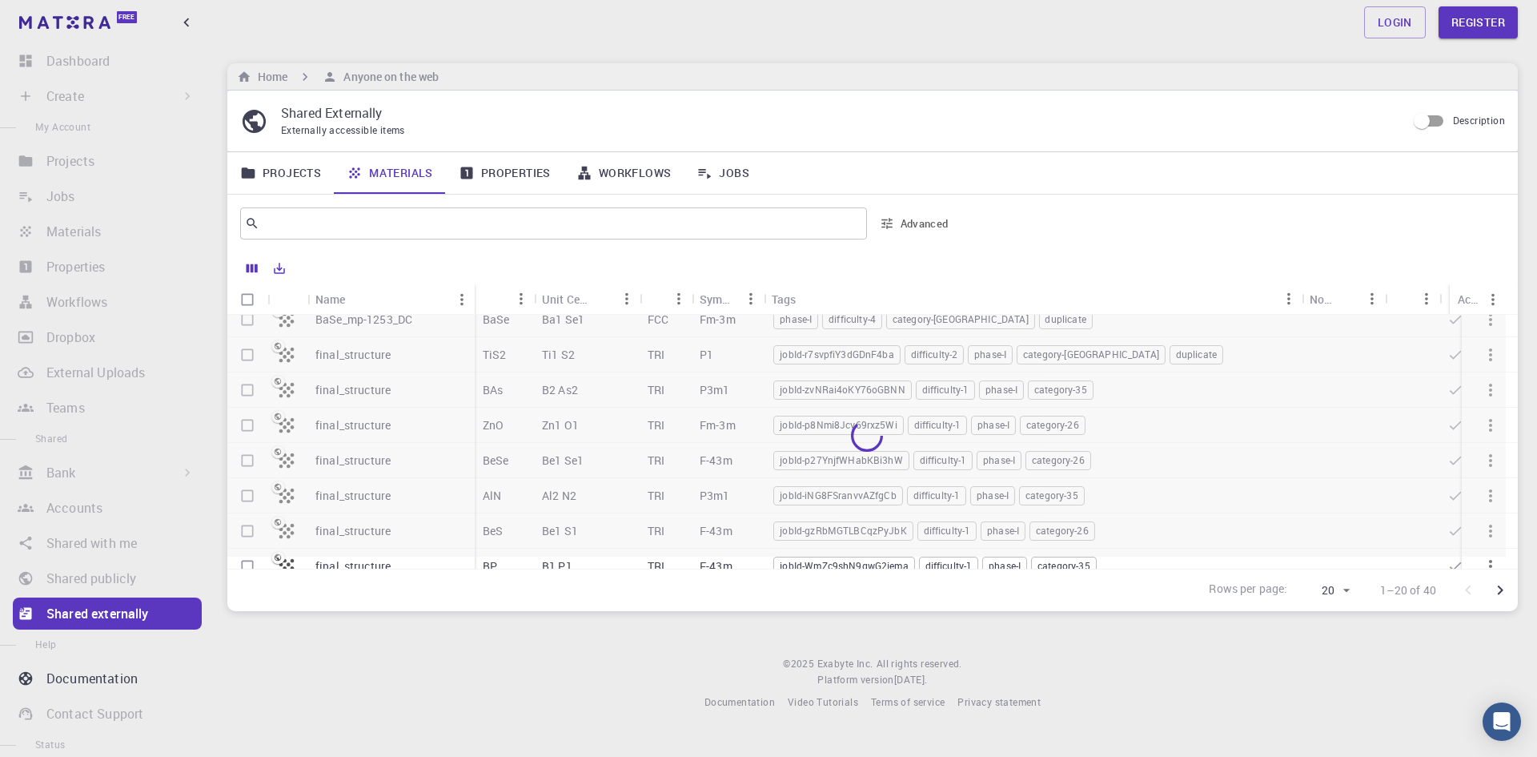
scroll to position [463, 0]
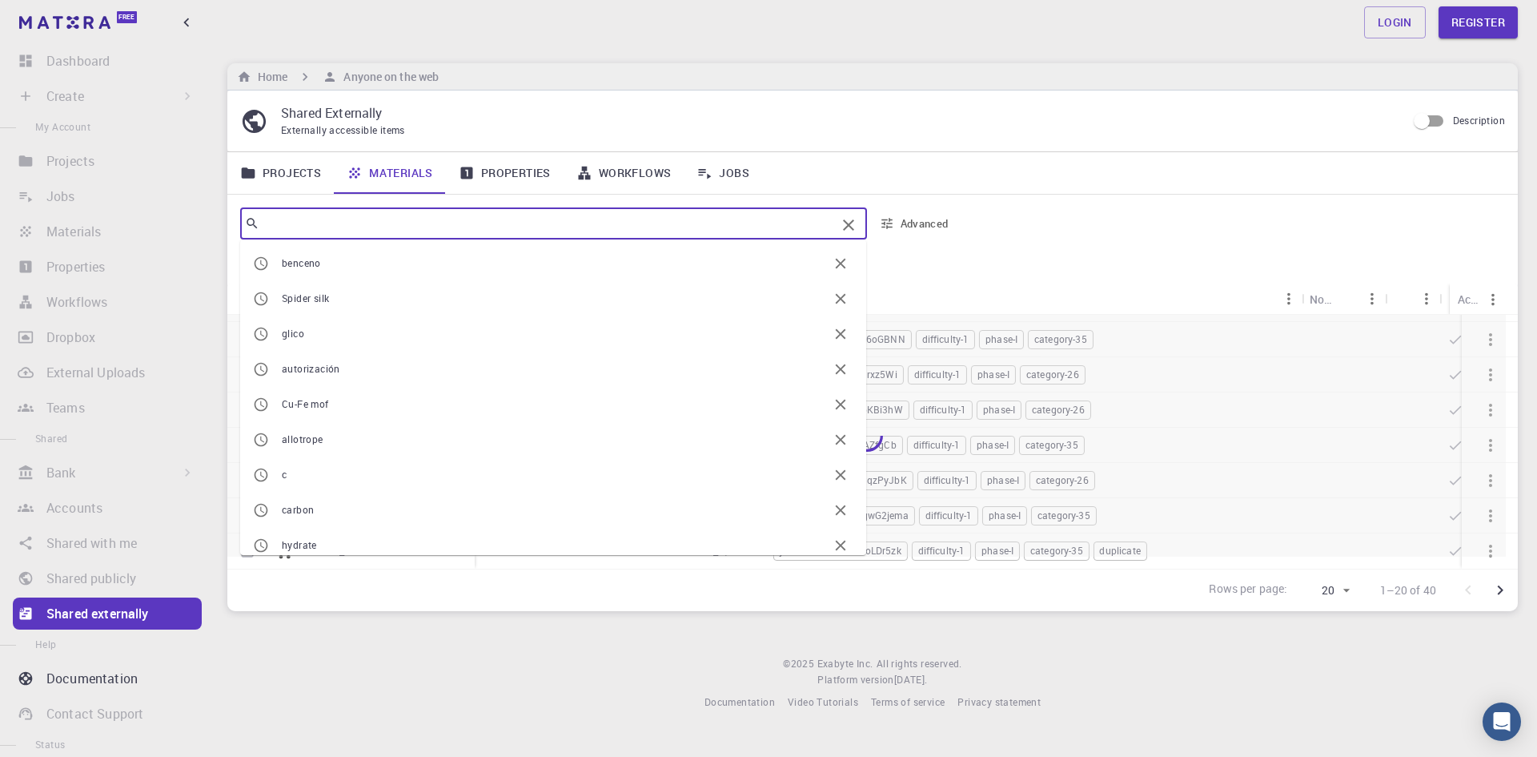
click at [294, 225] on input "text" at bounding box center [547, 223] width 576 height 22
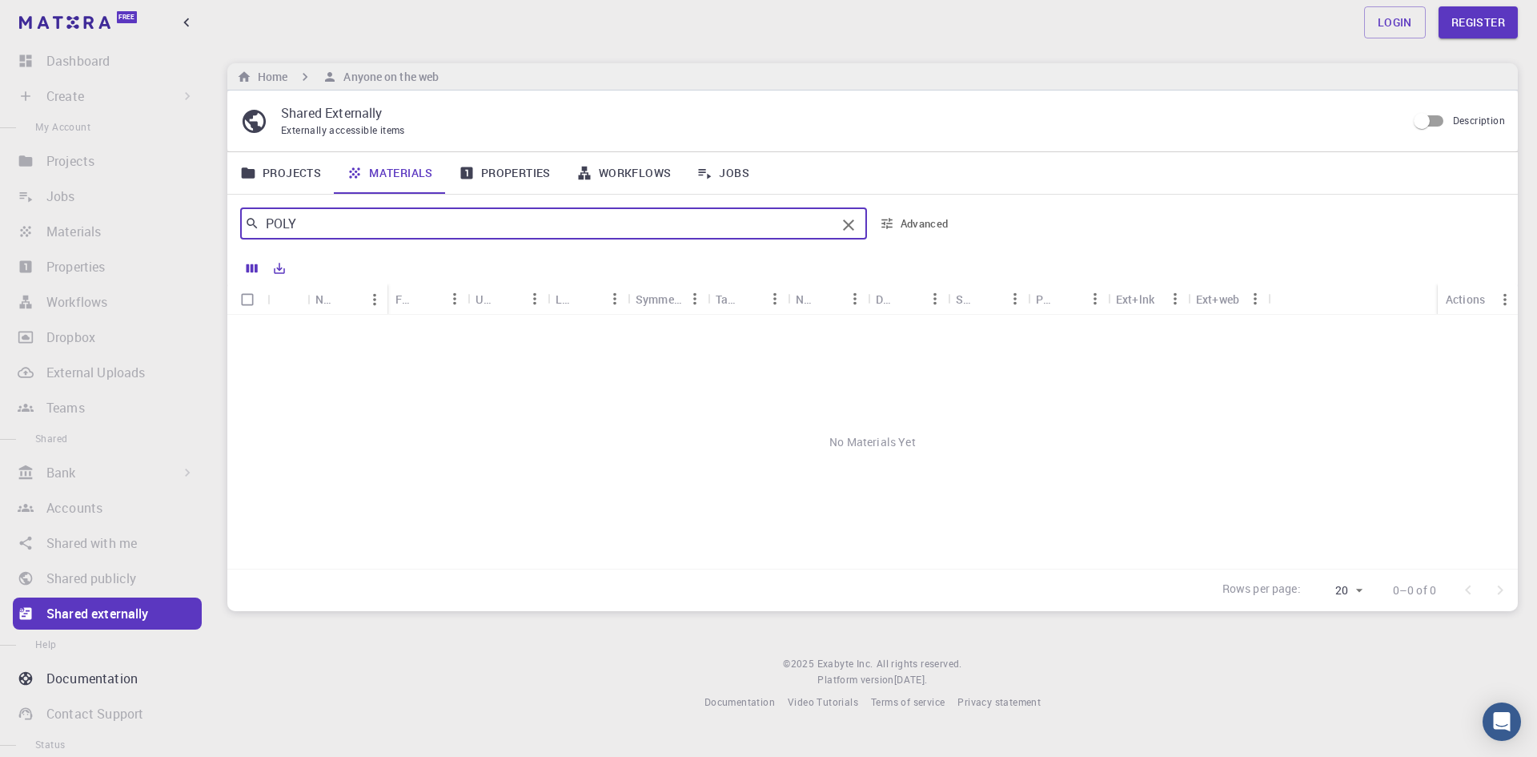
scroll to position [0, 0]
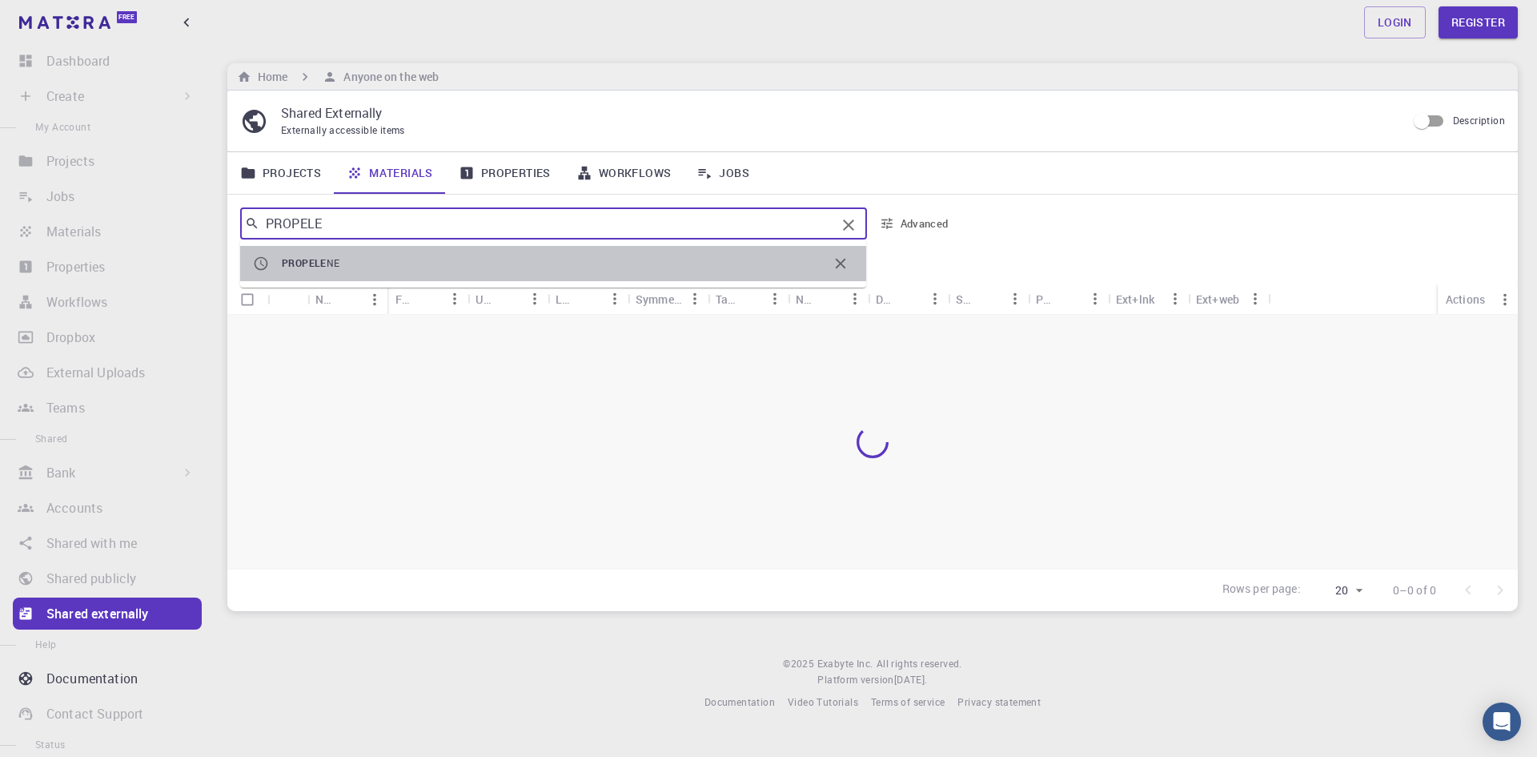
click at [367, 255] on span "PROPELE NE" at bounding box center [555, 263] width 546 height 16
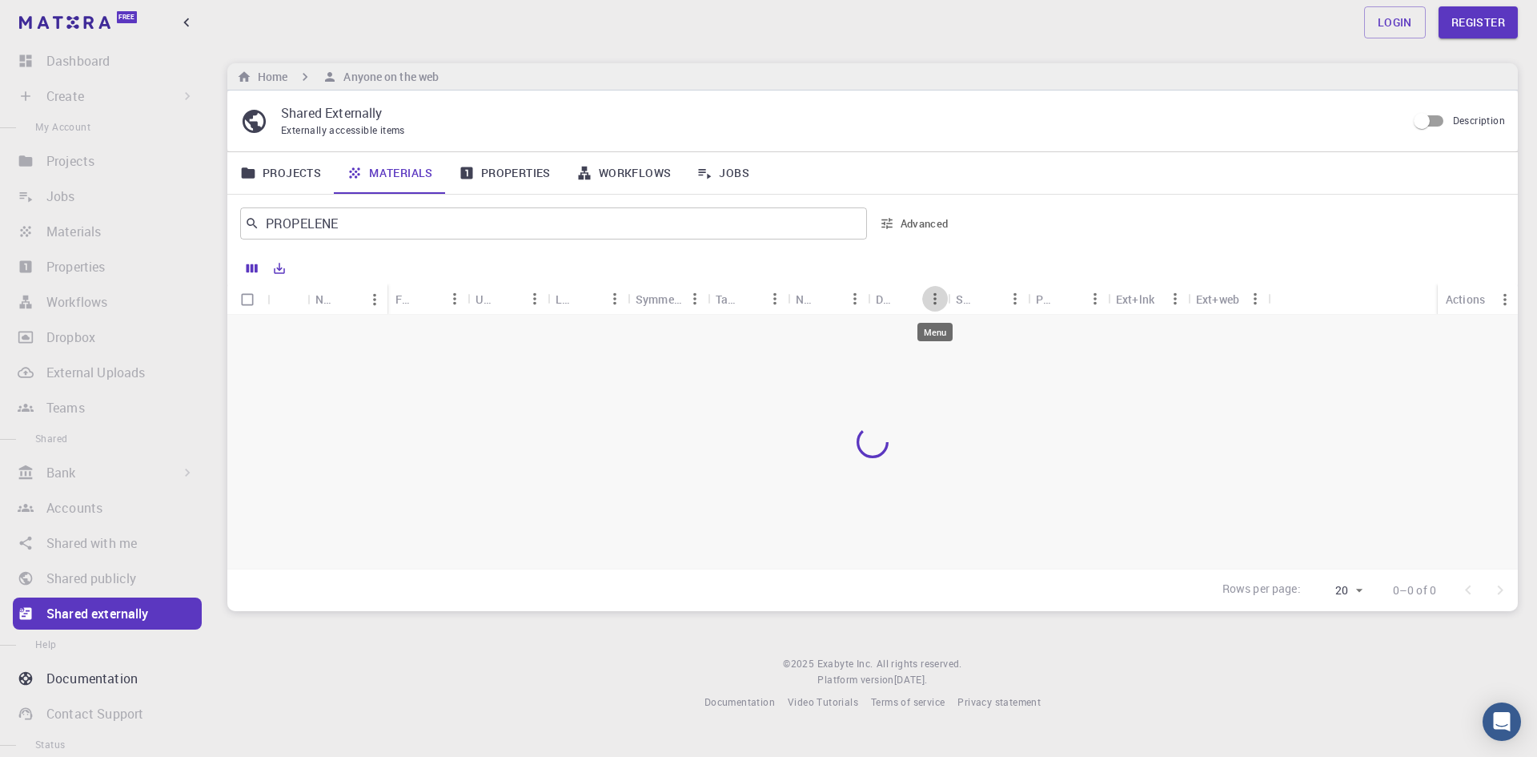
click at [938, 302] on icon "Menu" at bounding box center [935, 299] width 18 height 18
click at [990, 432] on div at bounding box center [872, 442] width 1291 height 254
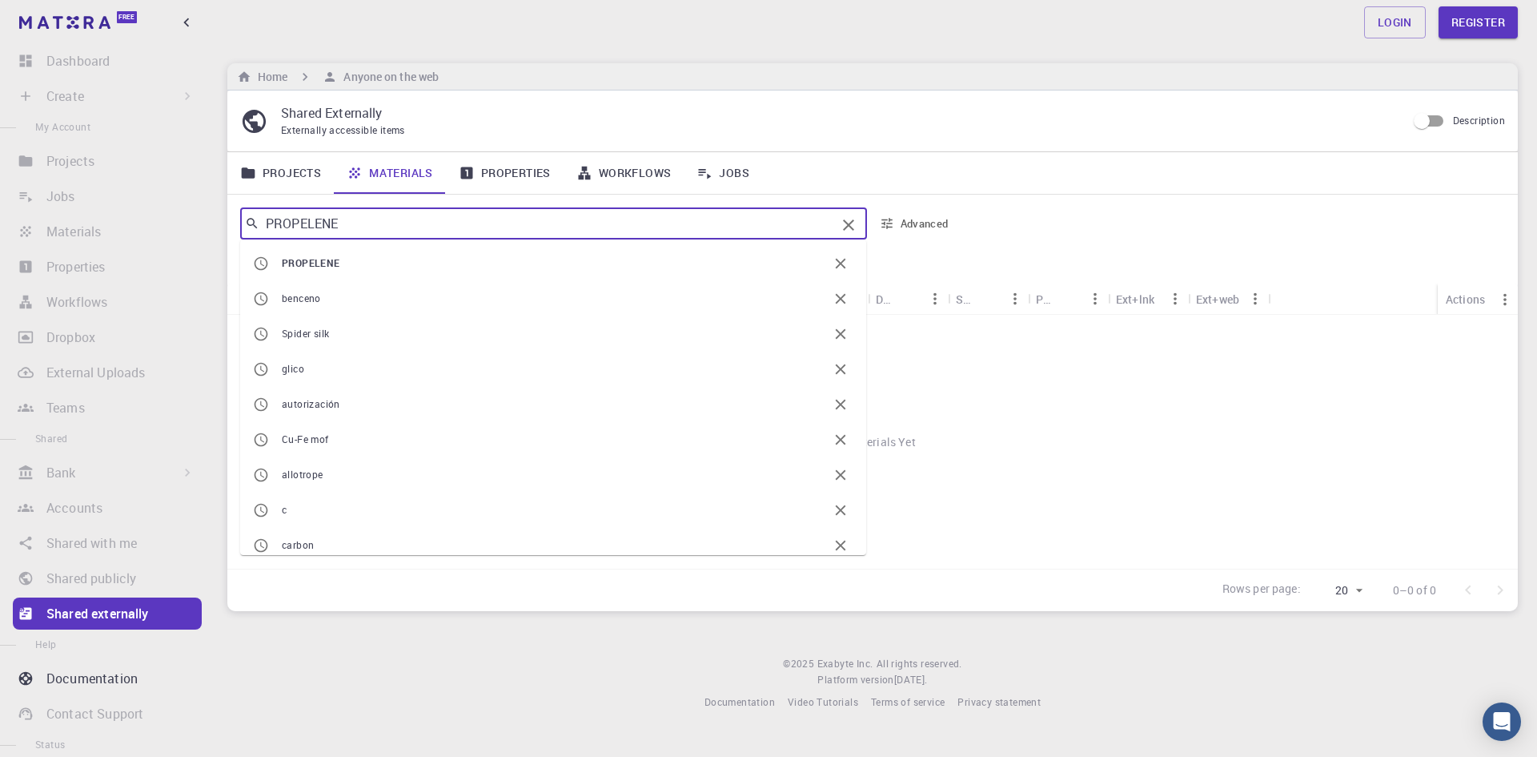
click at [355, 227] on input "PROPELENE" at bounding box center [547, 223] width 576 height 22
type input "P"
click at [319, 275] on li "PROPELENE" at bounding box center [553, 263] width 626 height 35
type input "PROPELENE"
click at [85, 303] on li "Workflows Sign In (Sign Up) to Access" at bounding box center [104, 302] width 208 height 32
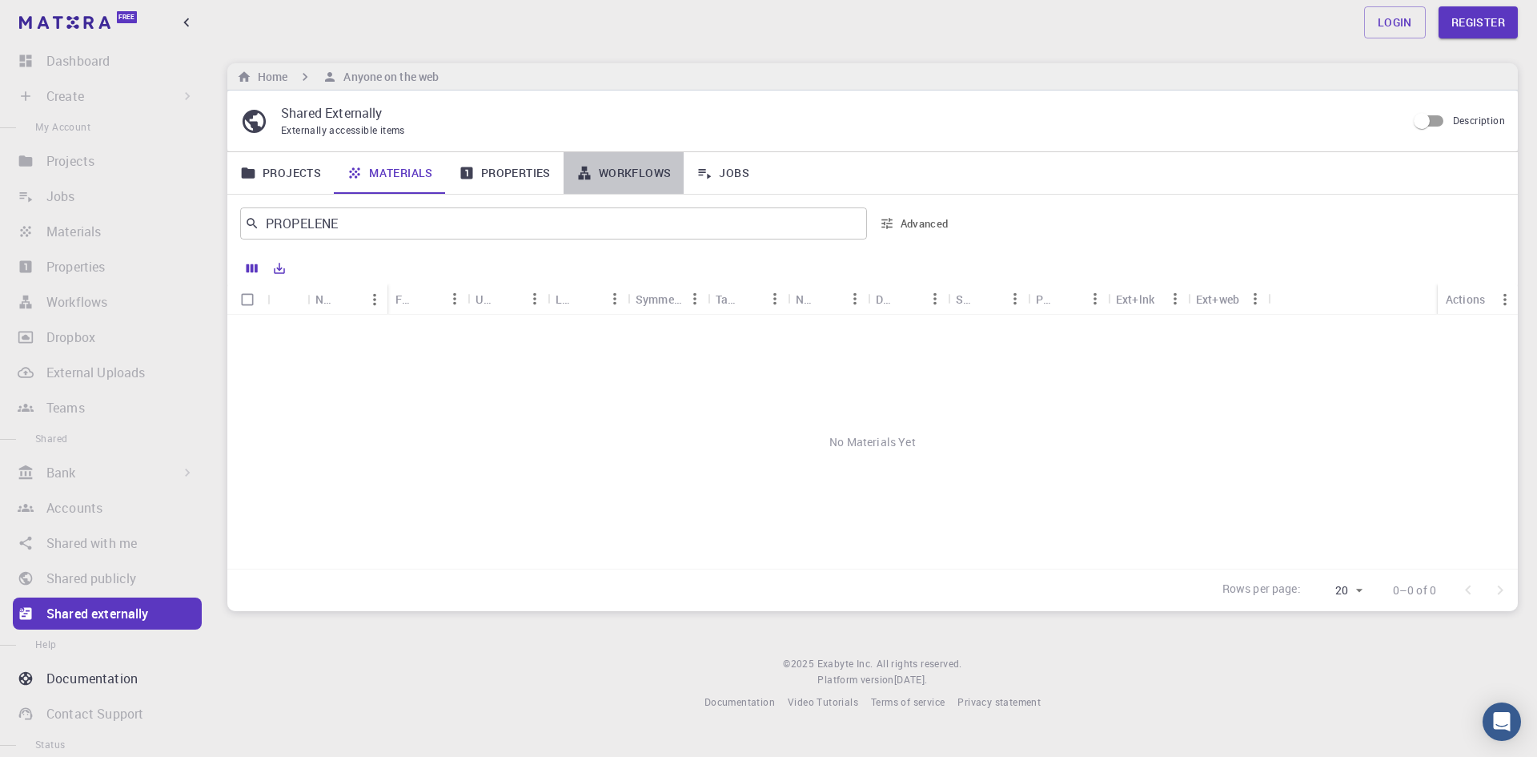
click at [629, 173] on link "Workflows" at bounding box center [624, 173] width 121 height 42
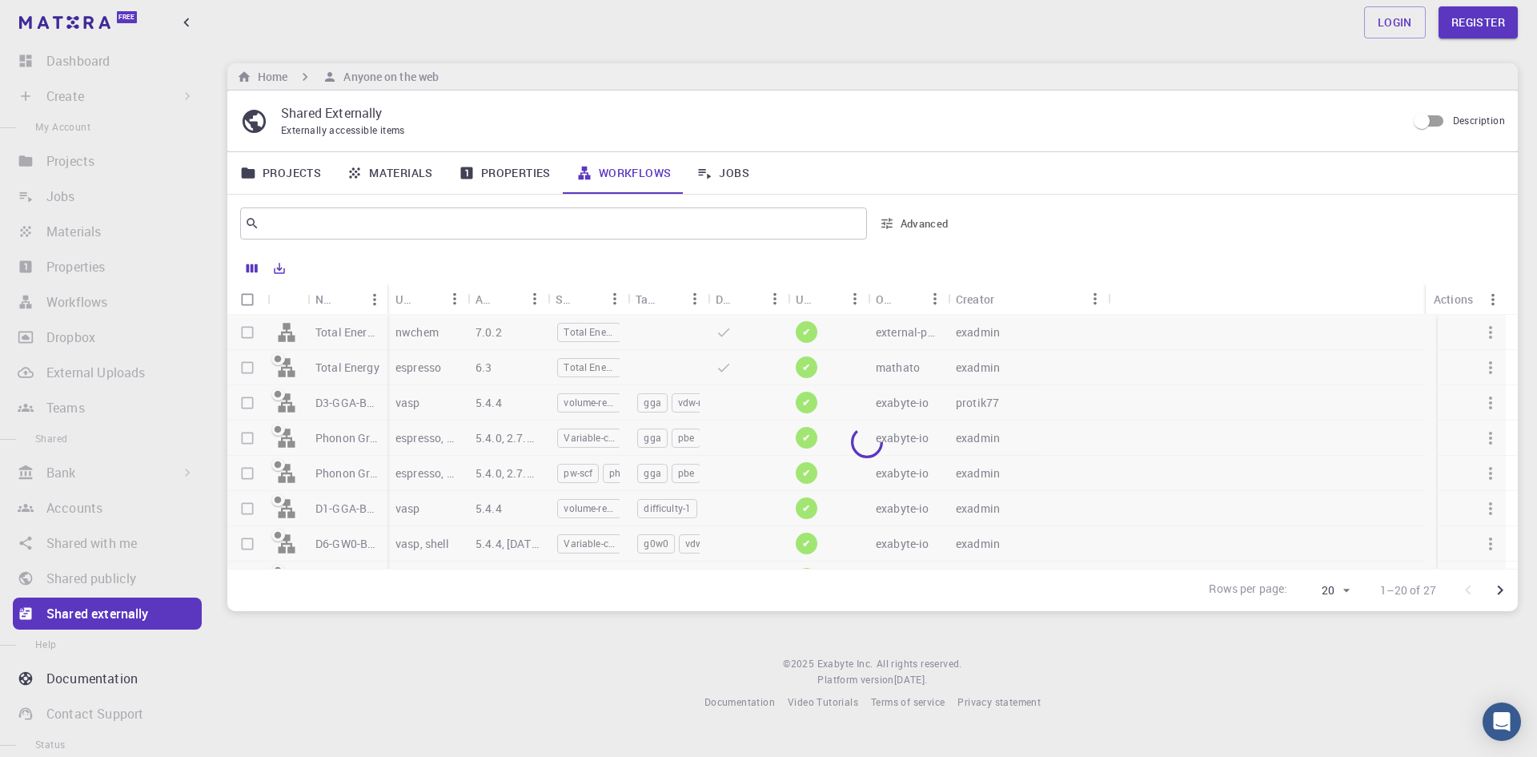
click at [593, 331] on span "Total Energy" at bounding box center [589, 332] width 62 height 14
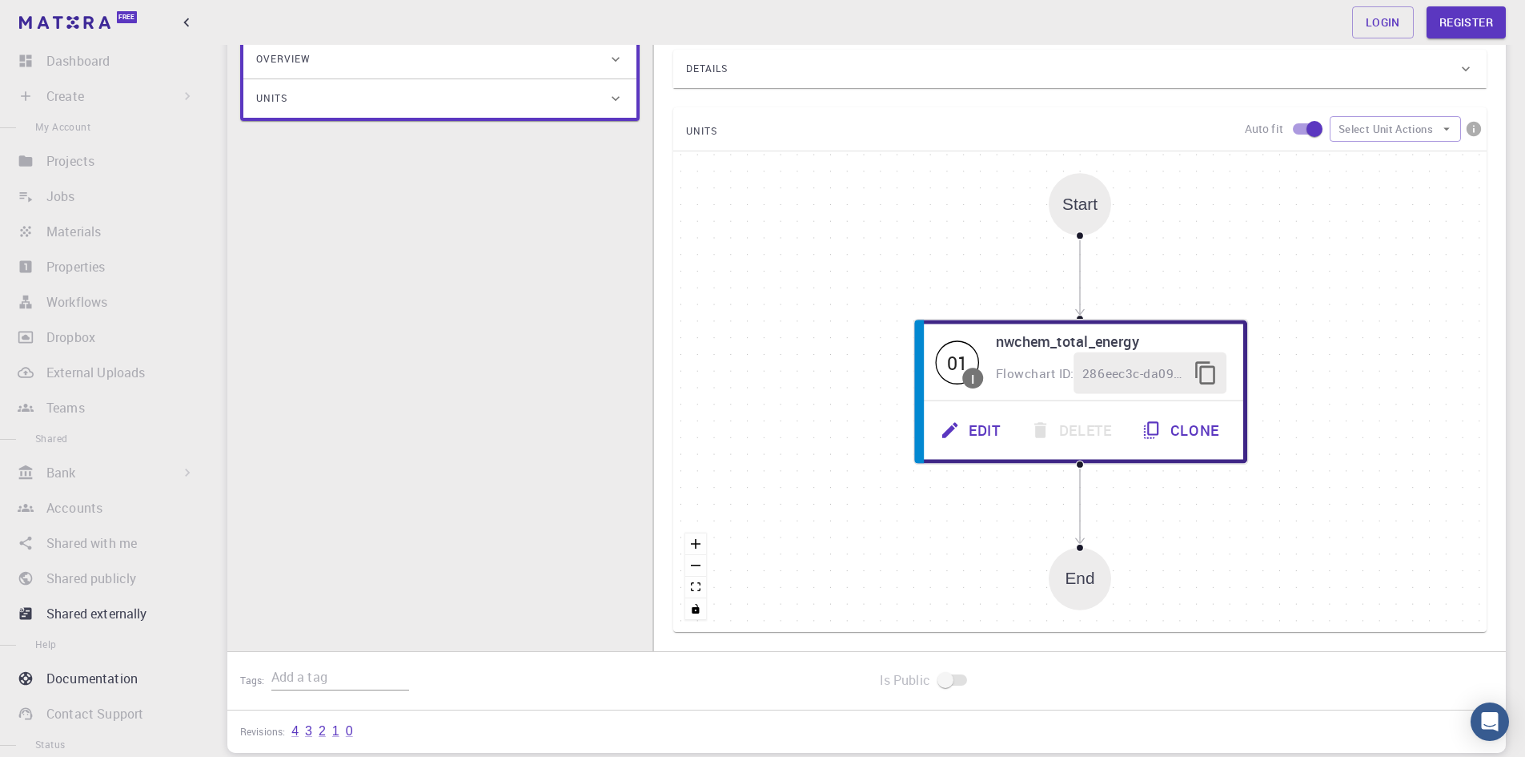
scroll to position [160, 0]
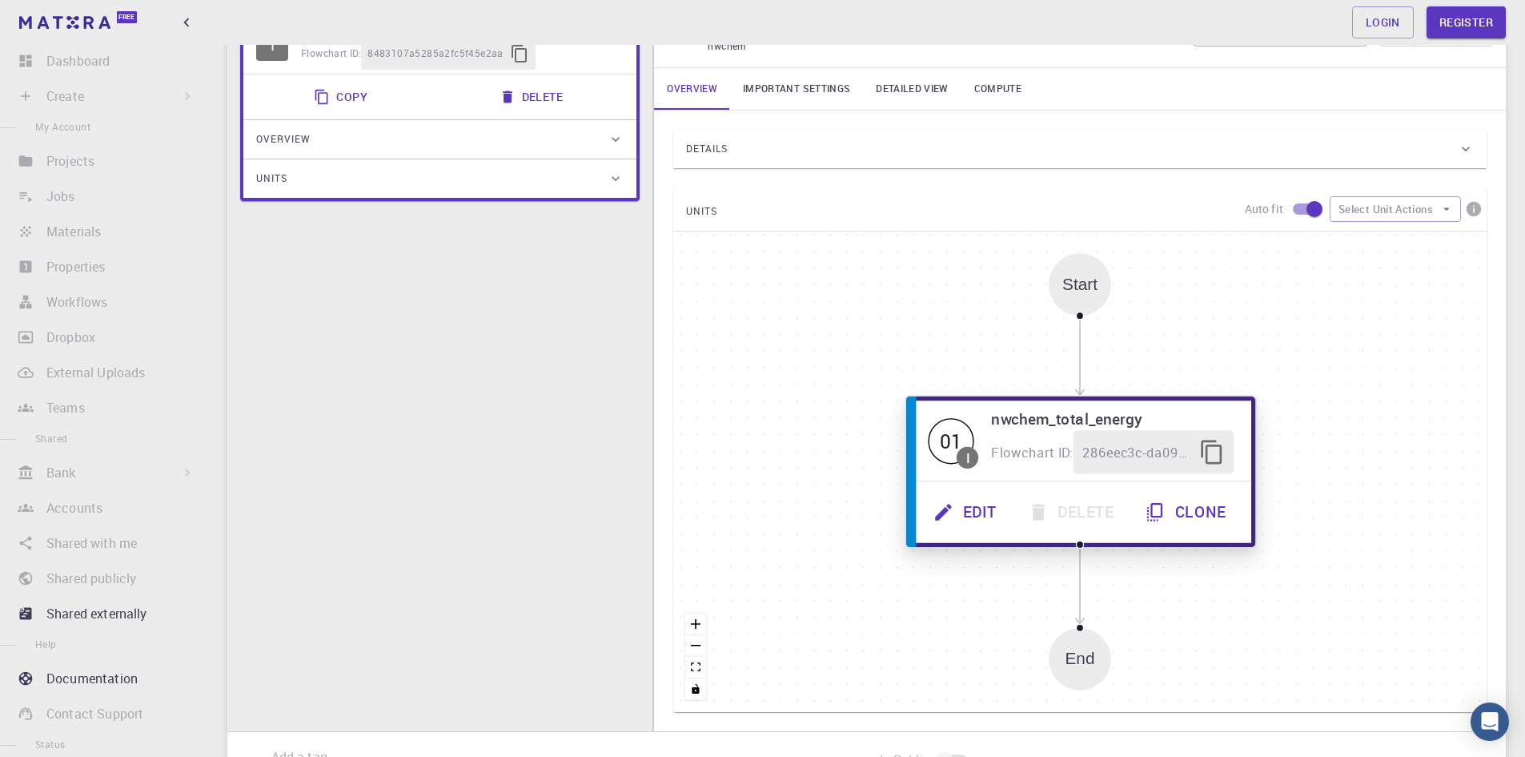
click at [979, 509] on button "Edit" at bounding box center [967, 512] width 94 height 44
click at [979, 509] on button "Edit" at bounding box center [968, 512] width 94 height 44
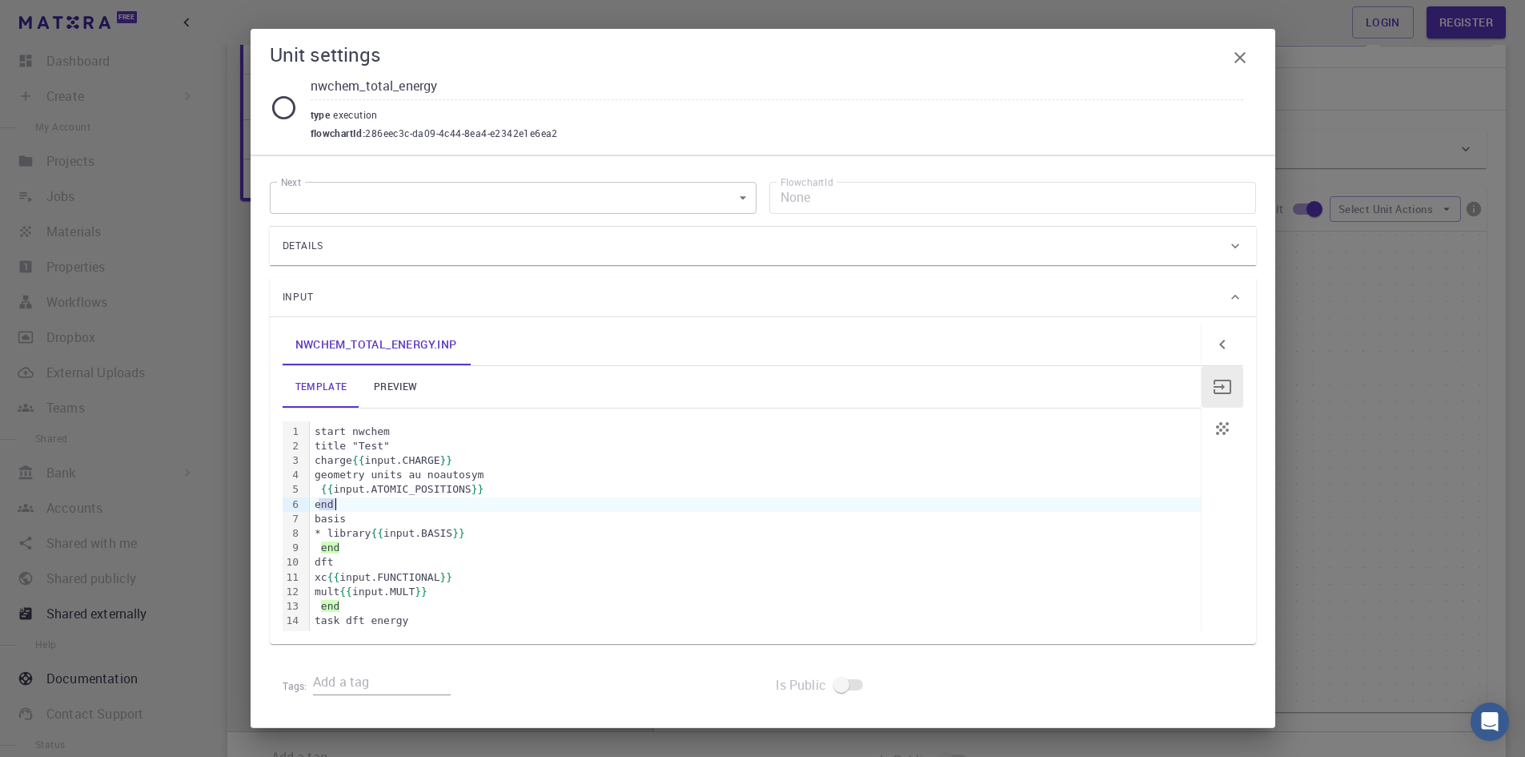
click at [979, 509] on div "end" at bounding box center [755, 504] width 891 height 14
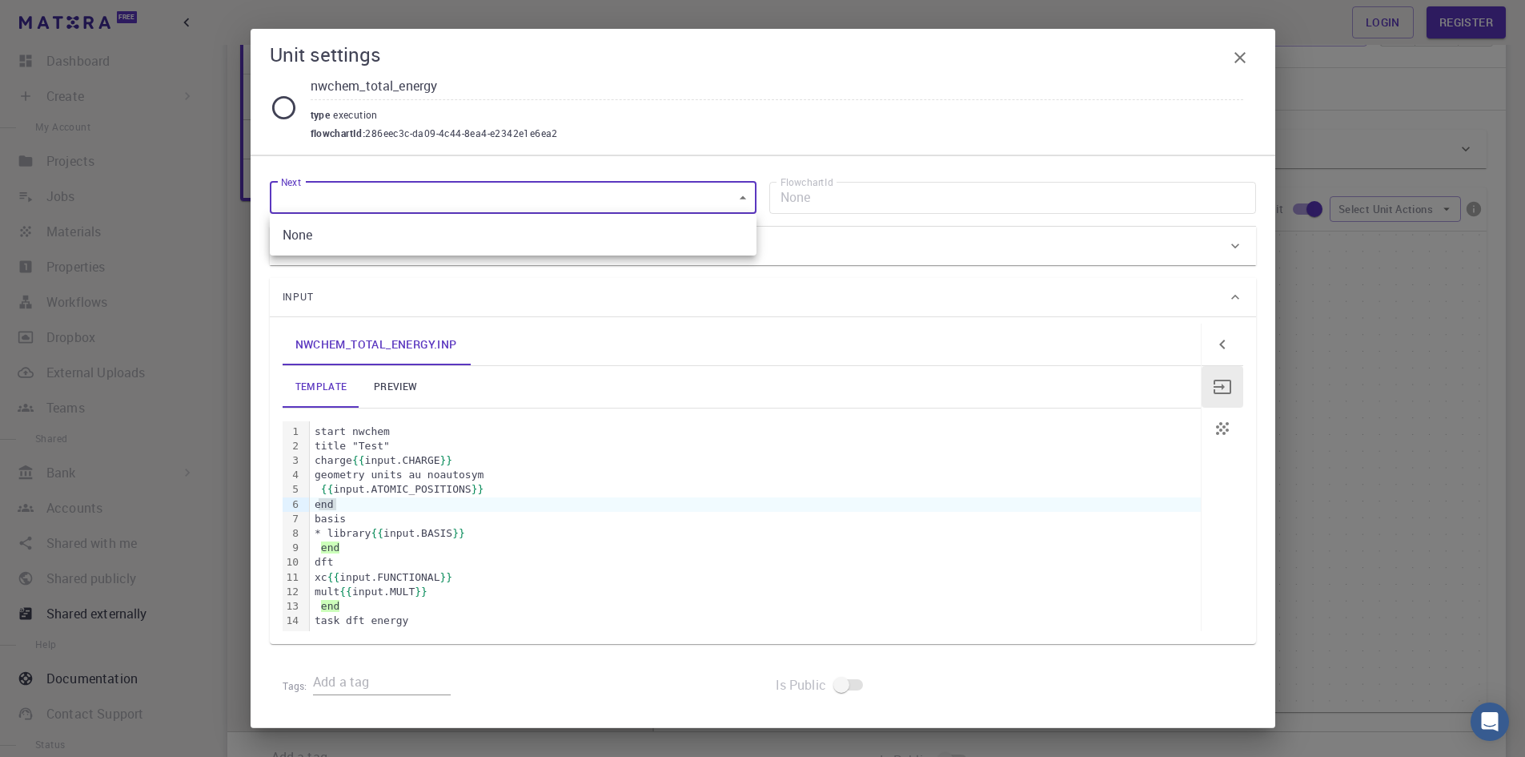
click at [677, 191] on body "Free Dashboard Sign In (Sign Up) to Access Create Sign In (Sign Up) to Access N…" at bounding box center [762, 399] width 1525 height 1118
click at [777, 309] on div at bounding box center [762, 378] width 1525 height 757
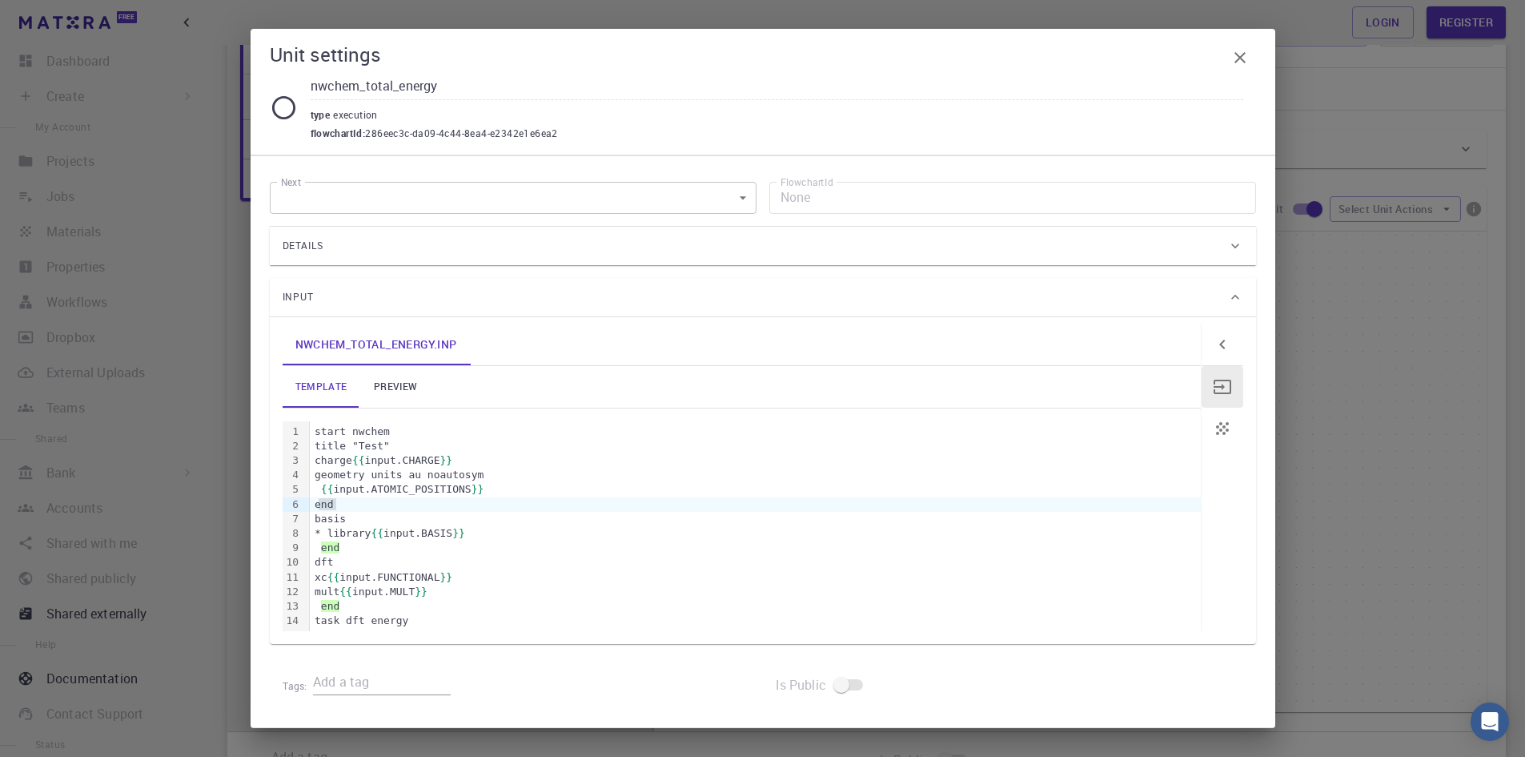
click at [775, 243] on div "Details" at bounding box center [755, 246] width 945 height 26
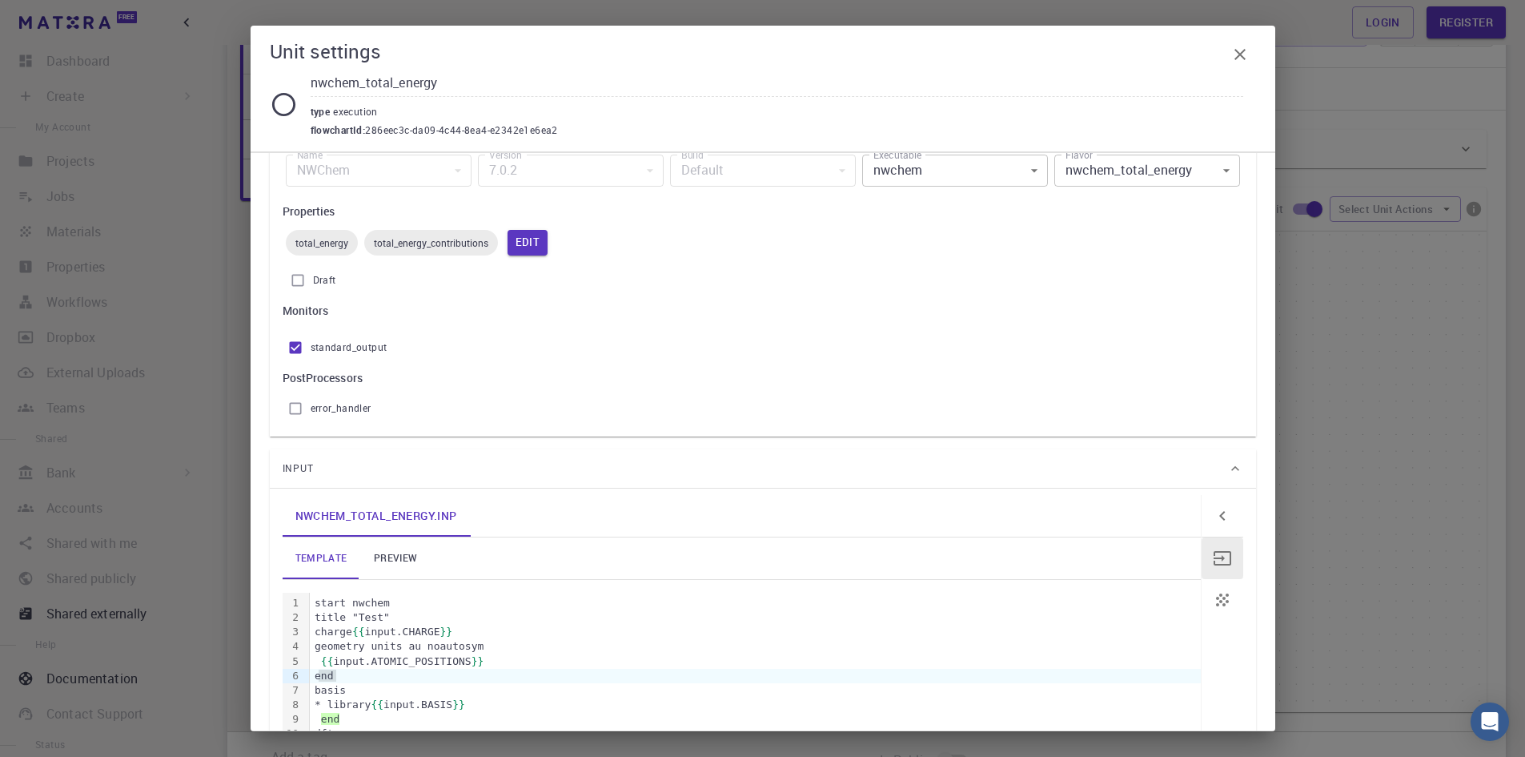
scroll to position [80, 0]
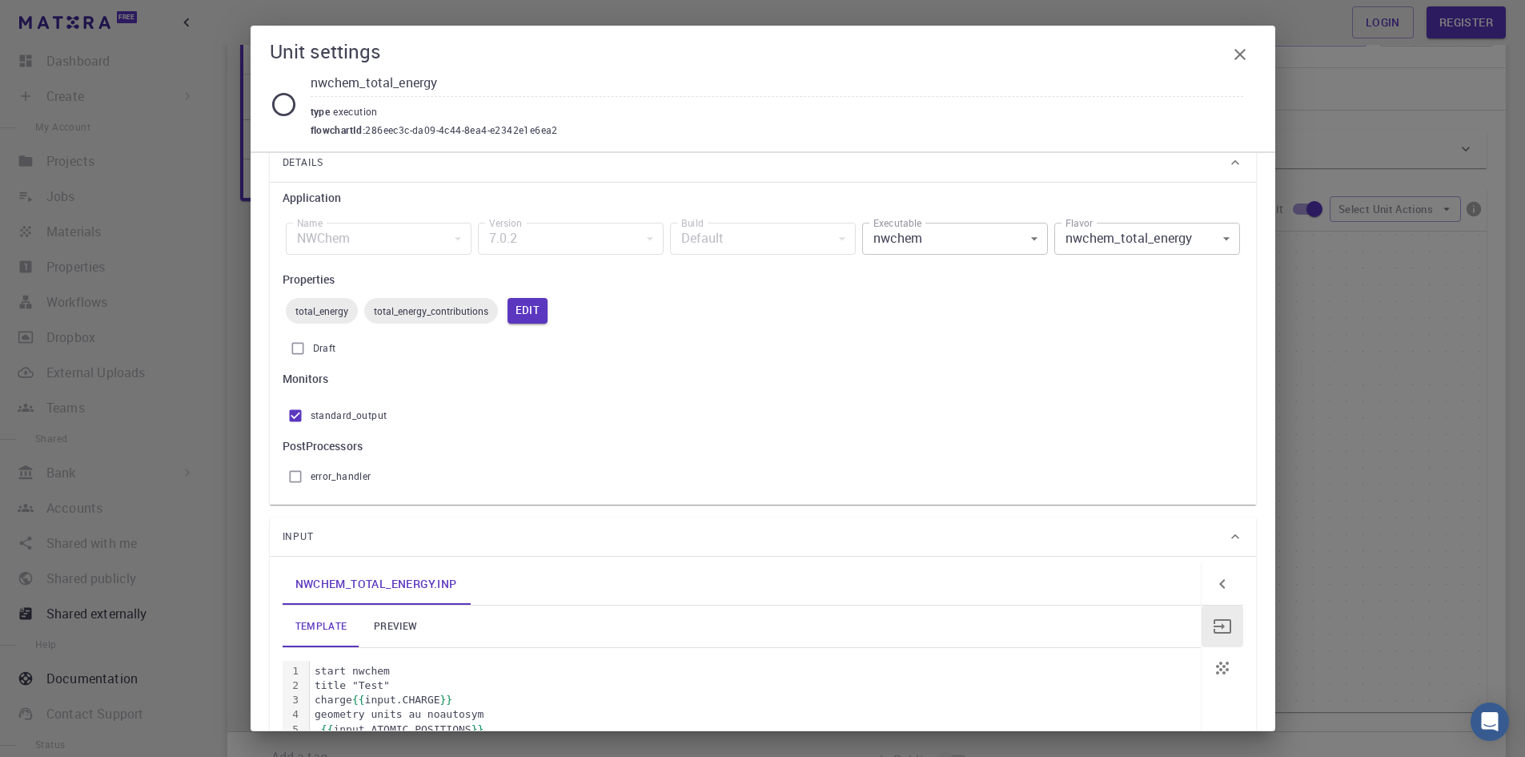
click at [467, 311] on span "total_energy_contributions" at bounding box center [431, 310] width 134 height 13
click at [327, 301] on div "total_energy" at bounding box center [322, 311] width 72 height 26
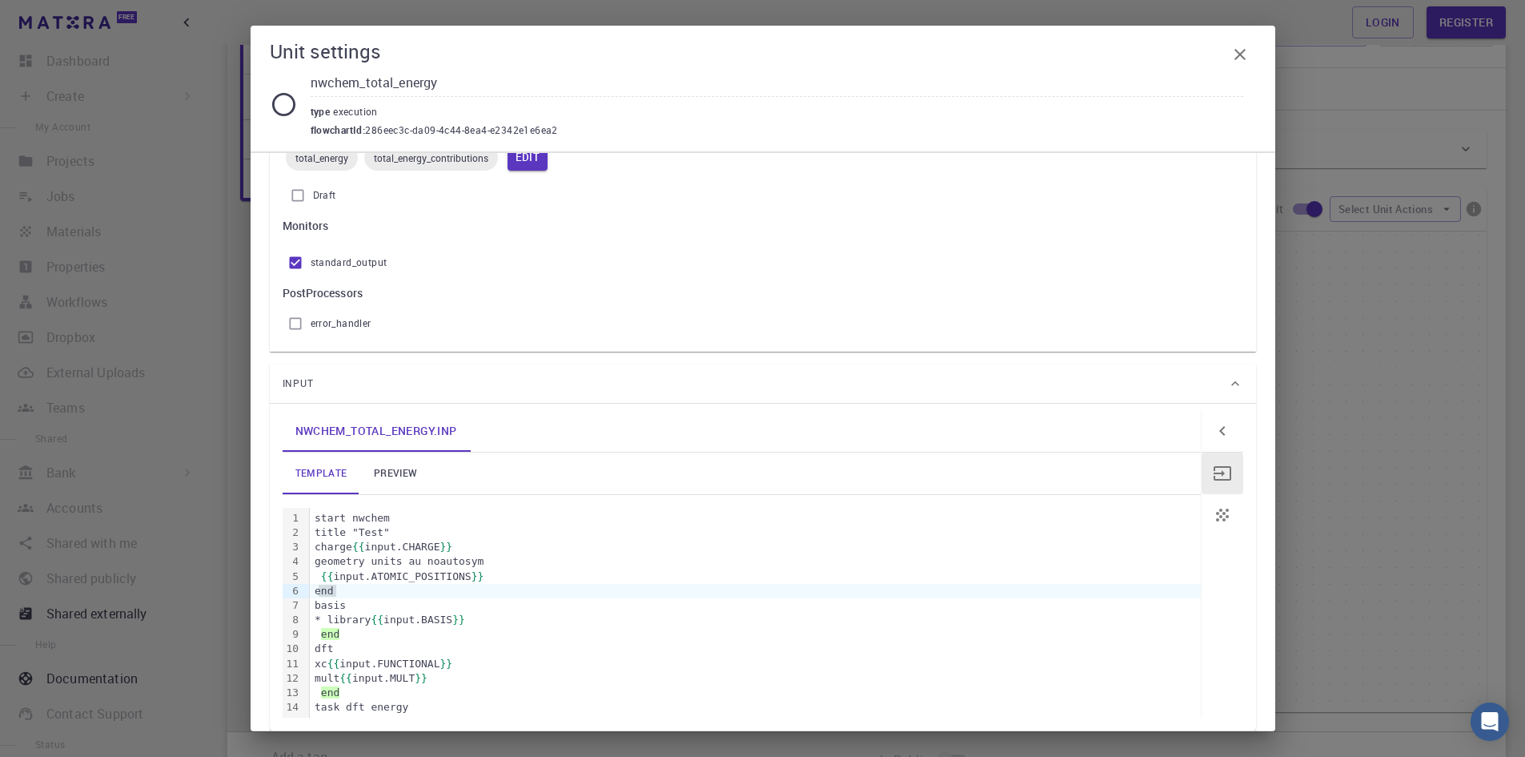
scroll to position [240, 0]
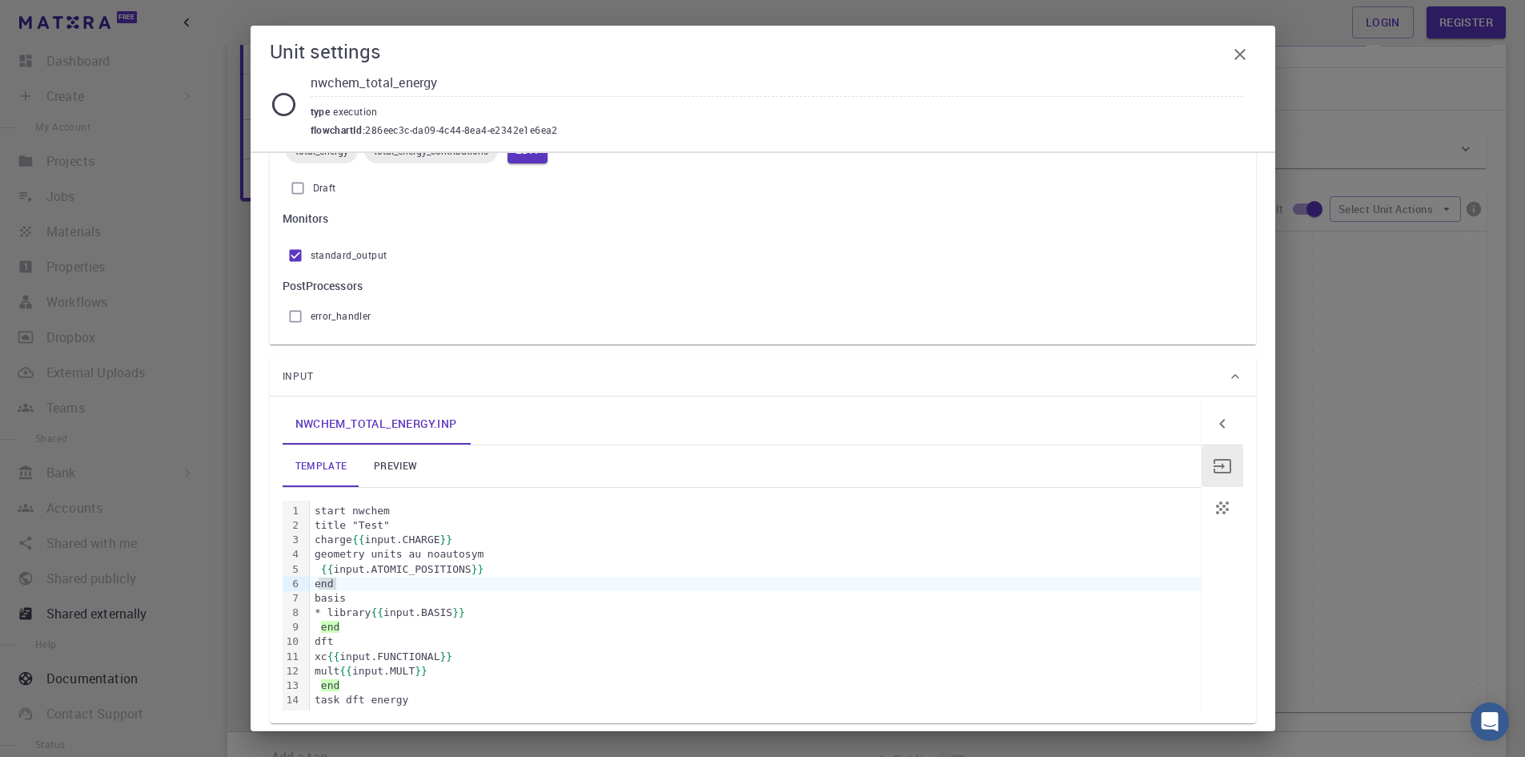
click at [387, 464] on link "preview" at bounding box center [395, 466] width 72 height 42
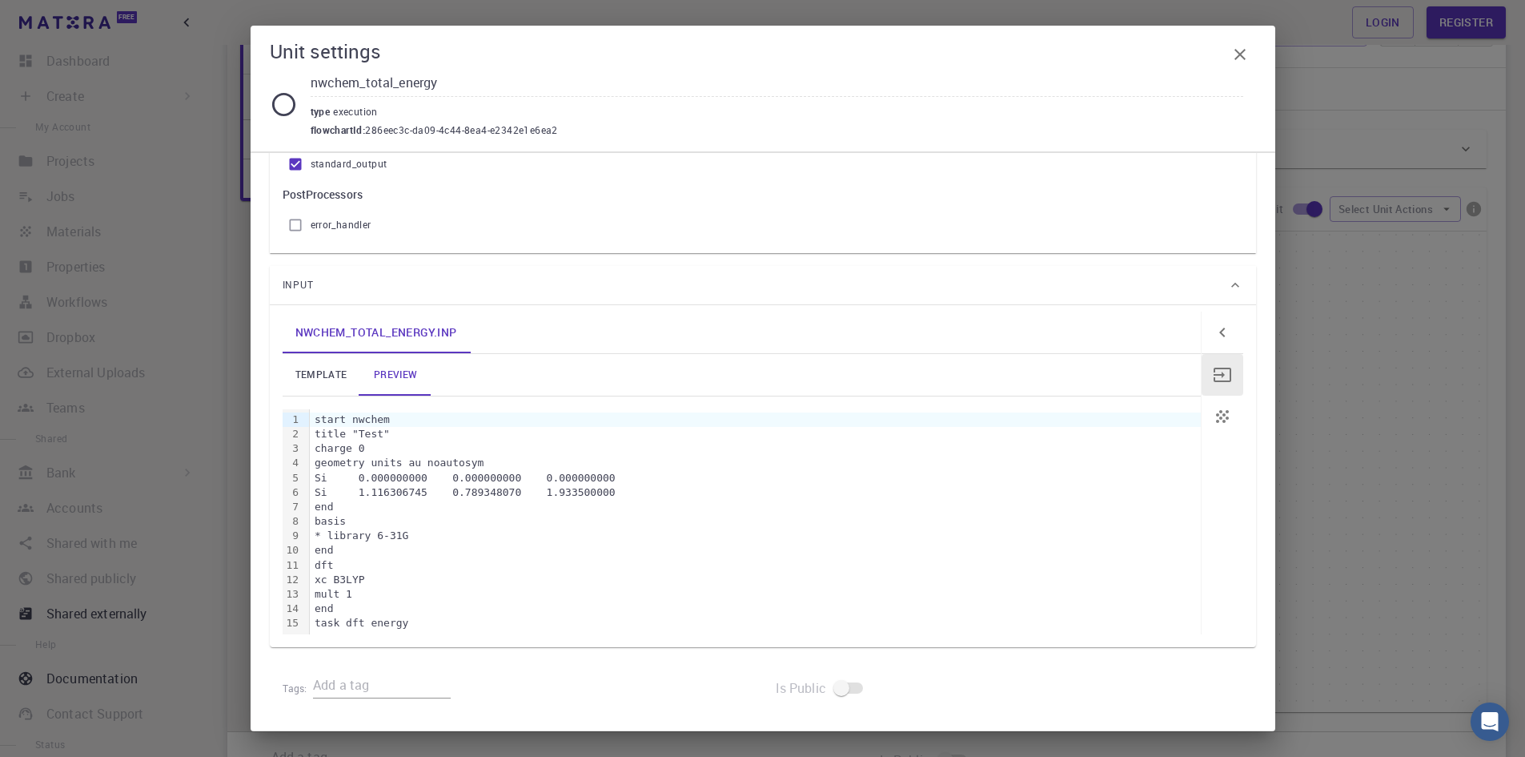
scroll to position [251, 0]
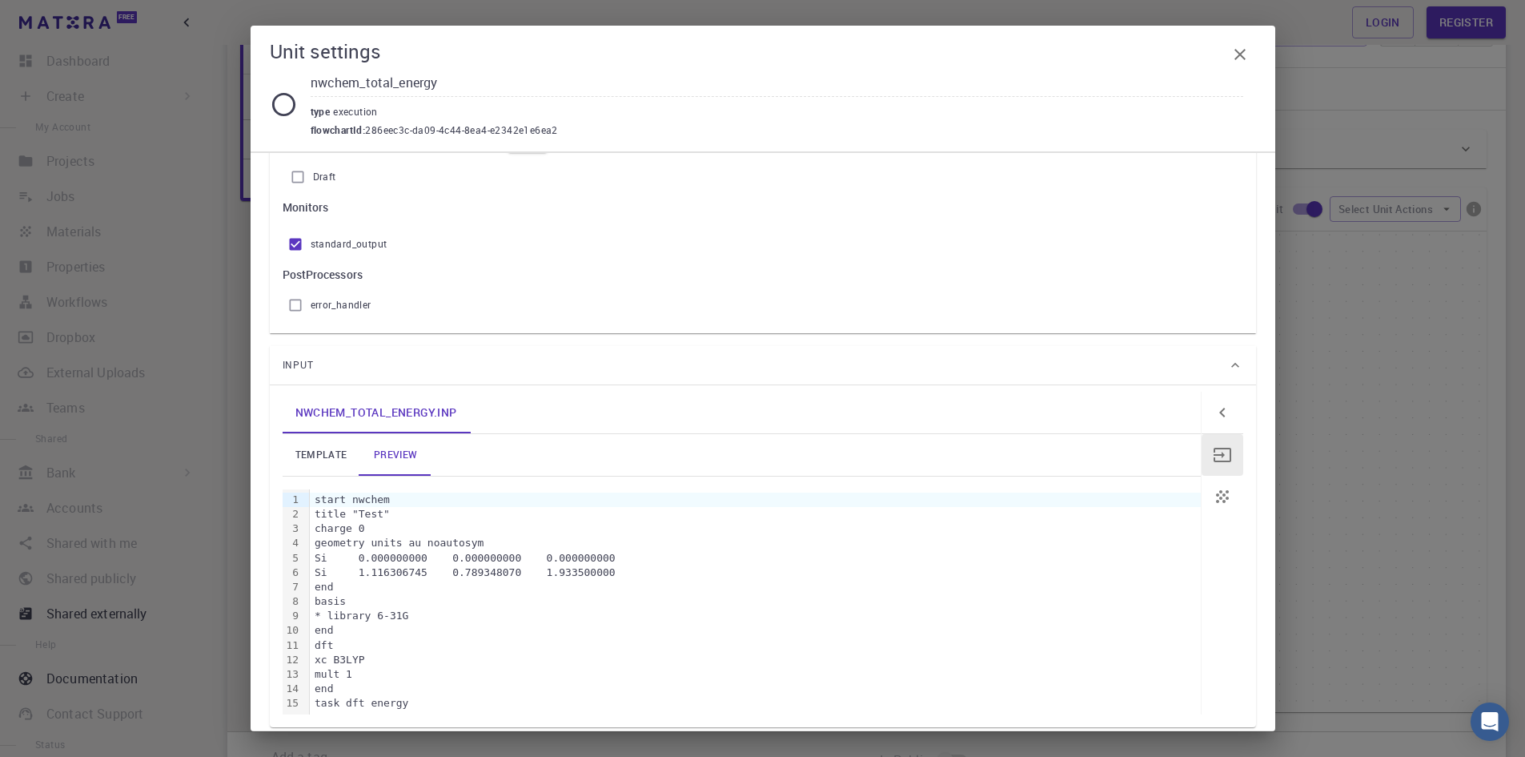
click at [328, 462] on link "template" at bounding box center [322, 455] width 78 height 42
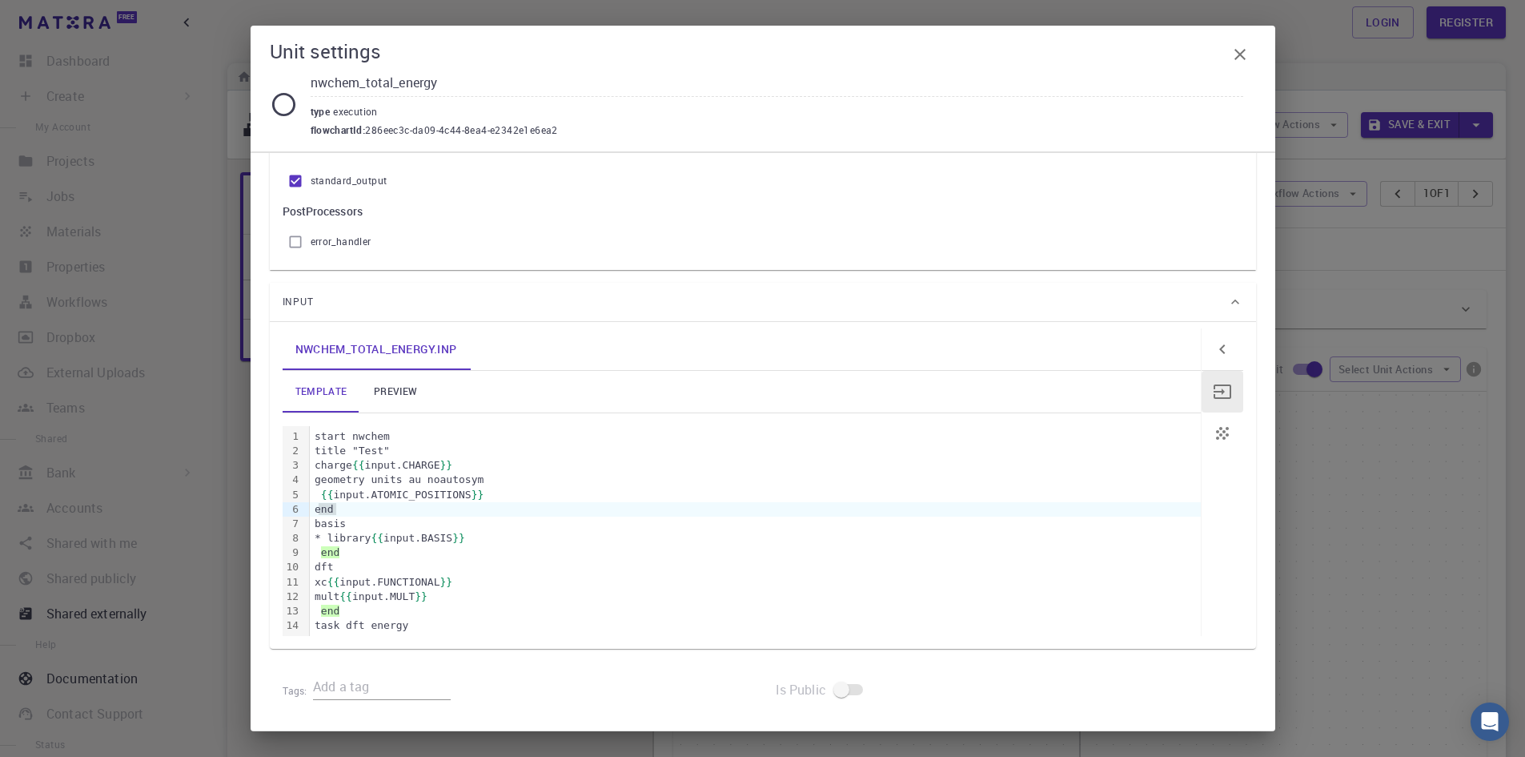
scroll to position [0, 0]
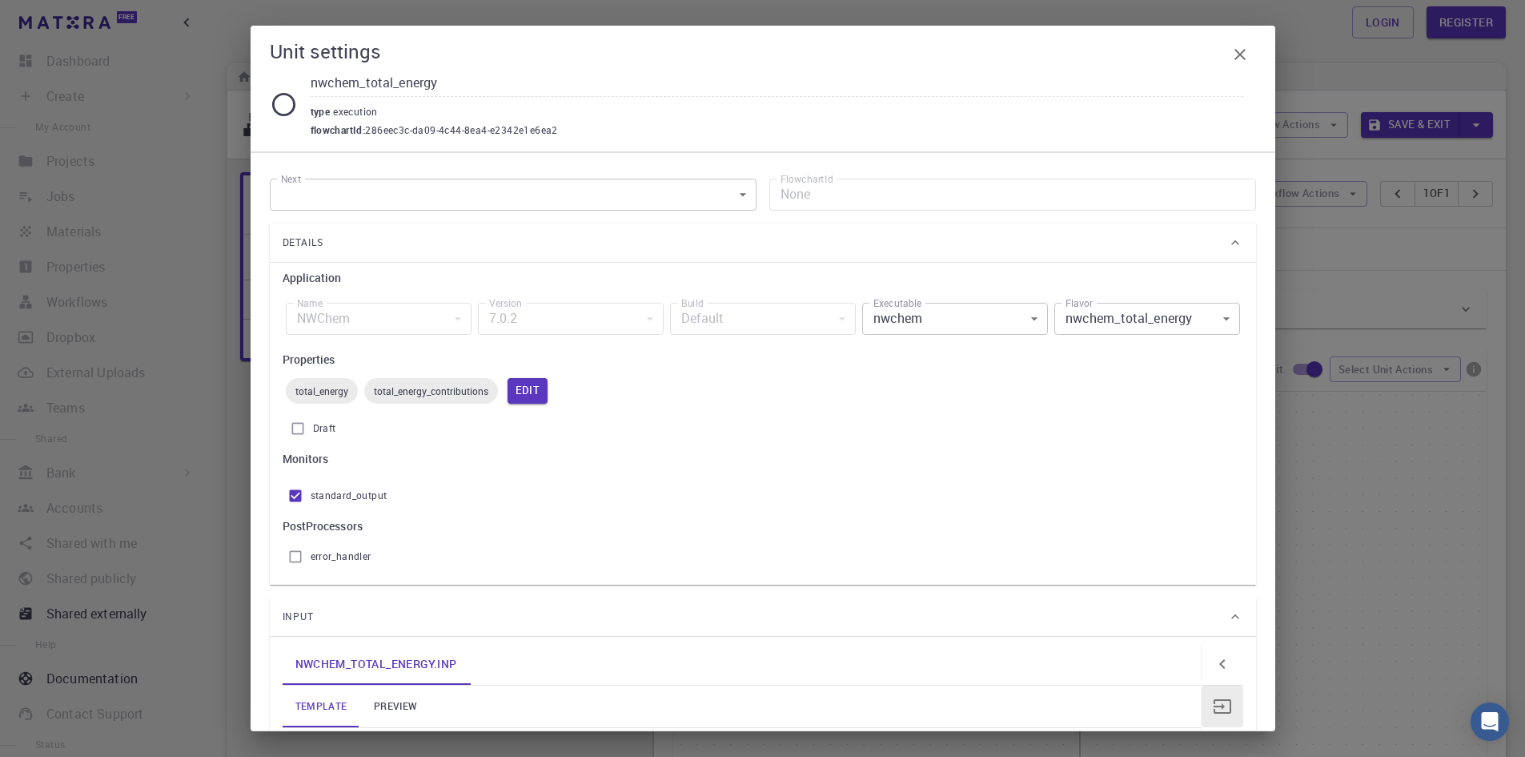
click at [285, 105] on icon at bounding box center [284, 104] width 28 height 28
click at [1243, 54] on icon "button" at bounding box center [1240, 54] width 19 height 19
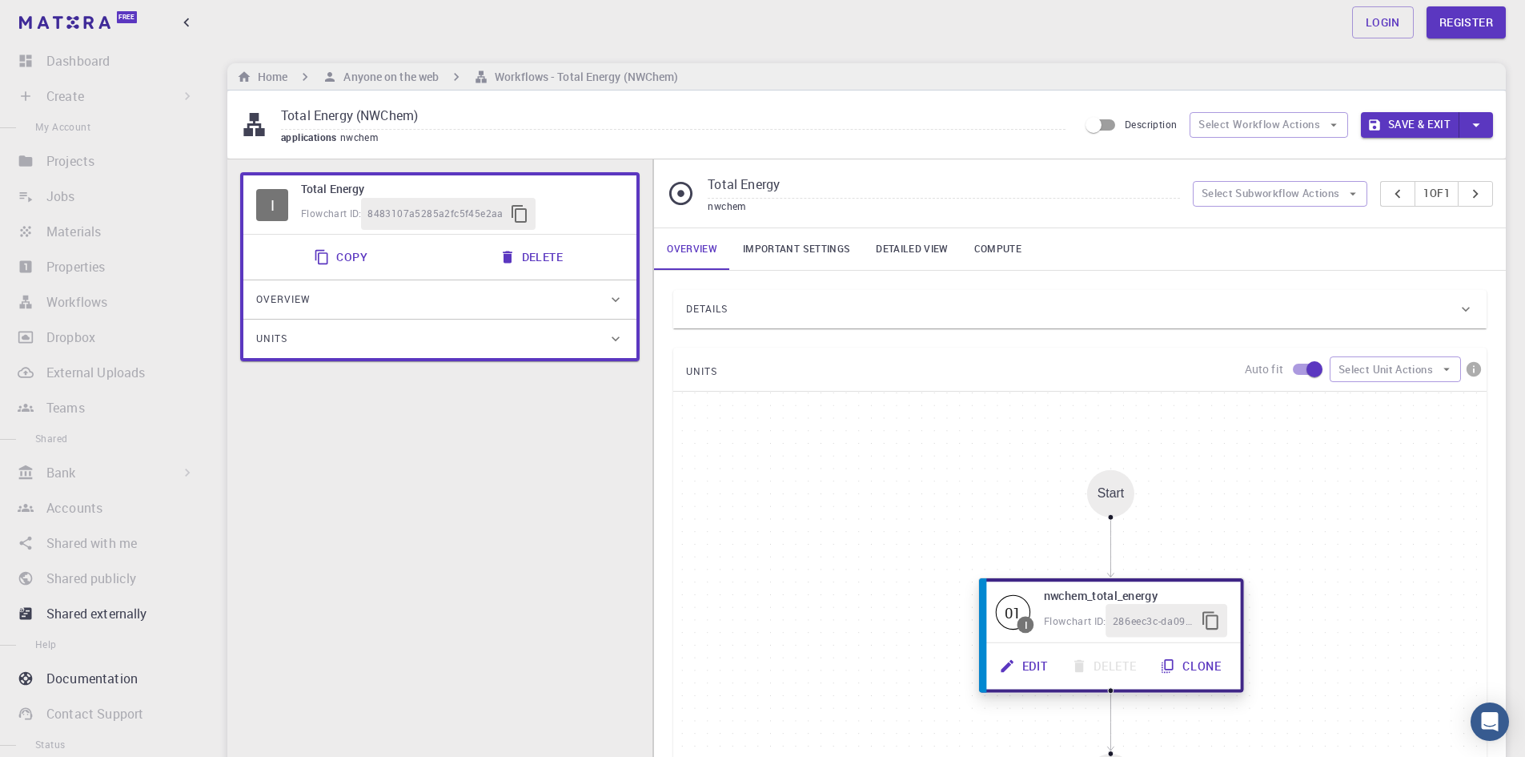
click at [1192, 669] on button "Clone" at bounding box center [1192, 665] width 85 height 33
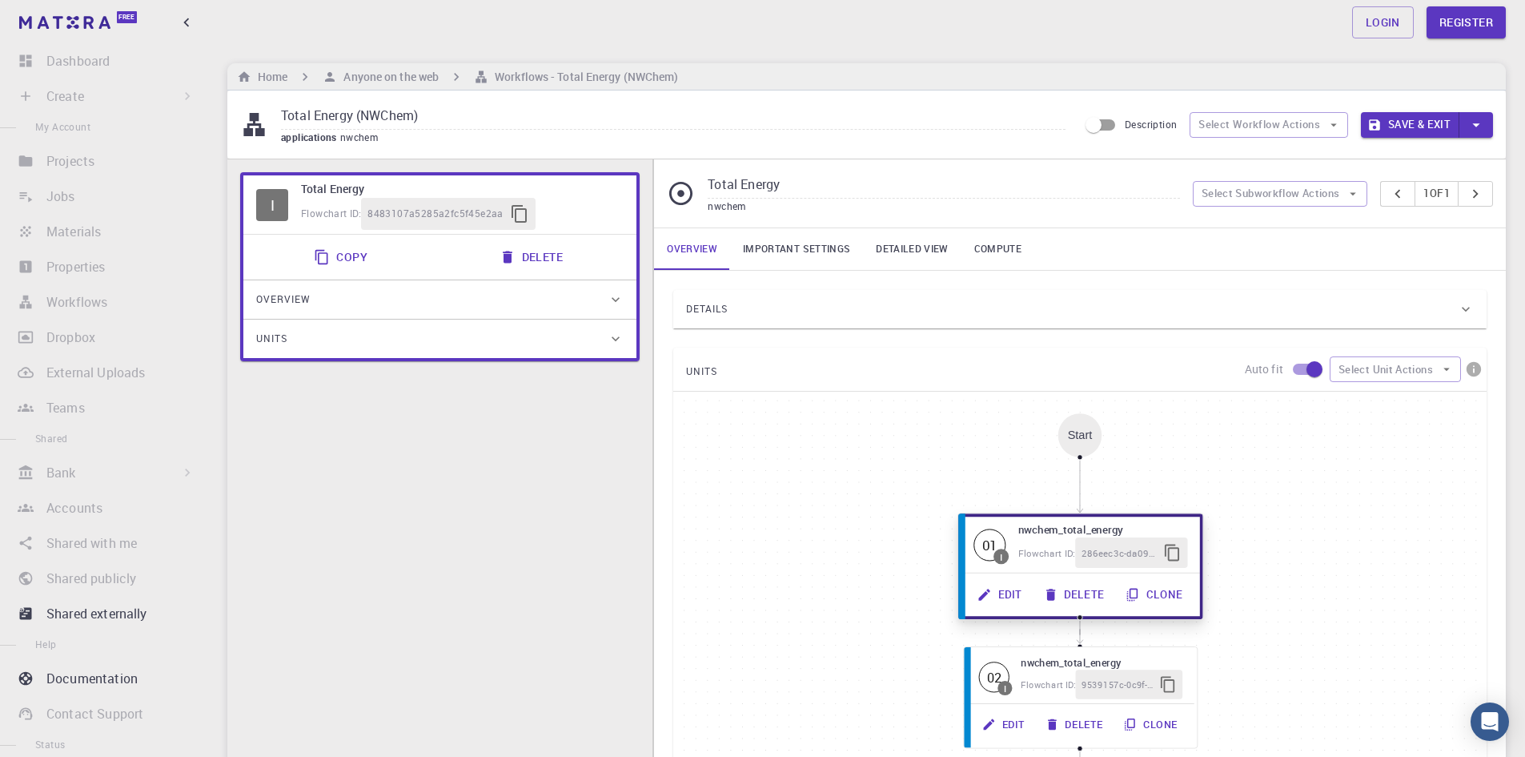
click at [1065, 521] on h6 "nwchem_total_energy" at bounding box center [1103, 528] width 170 height 17
click at [1102, 552] on span "286eec3c-da09-4c44-8ea4-e2342e1e6ea2" at bounding box center [1119, 552] width 75 height 15
click at [1076, 591] on button "Delete" at bounding box center [1075, 594] width 82 height 30
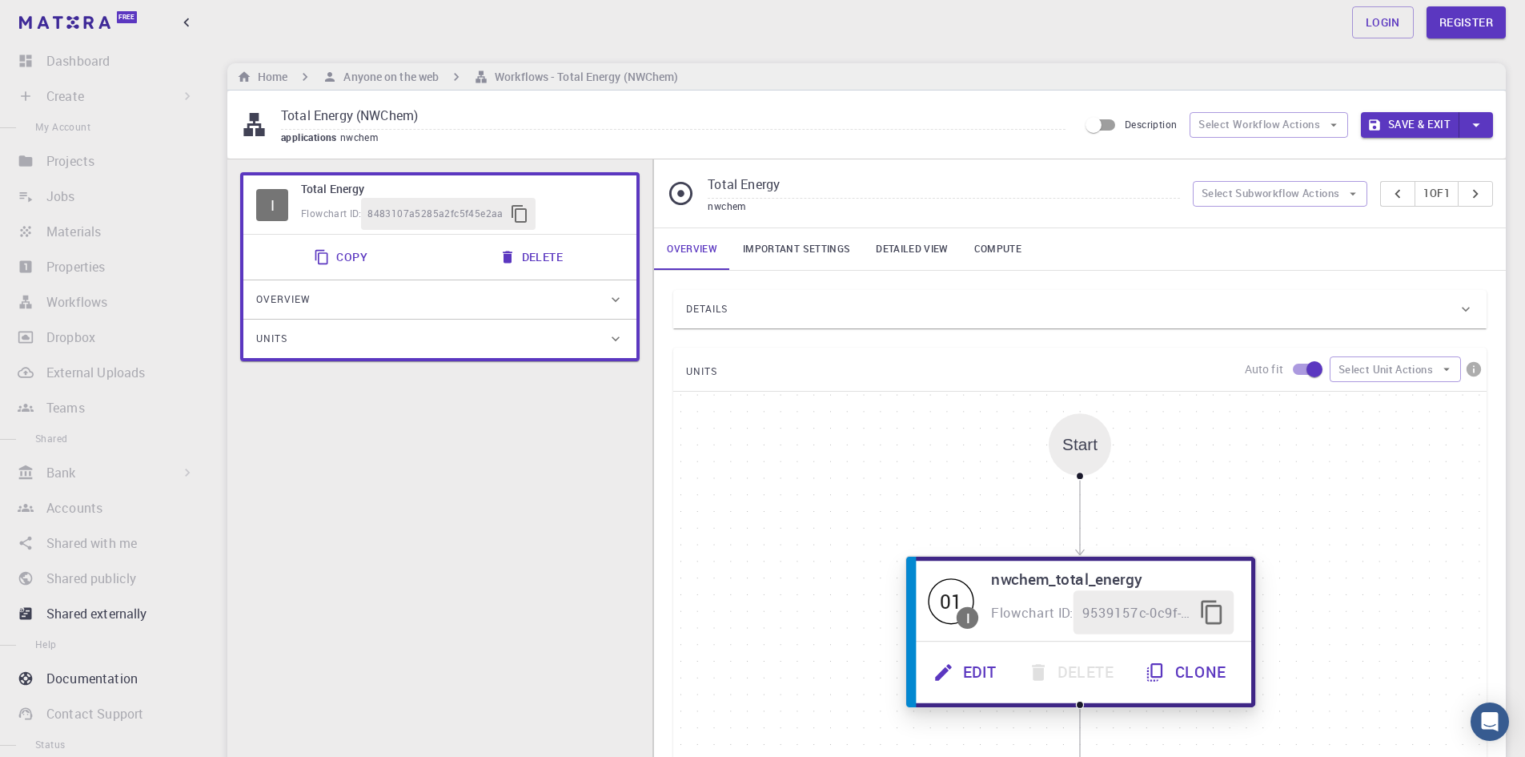
click at [975, 670] on button "Edit" at bounding box center [967, 672] width 94 height 44
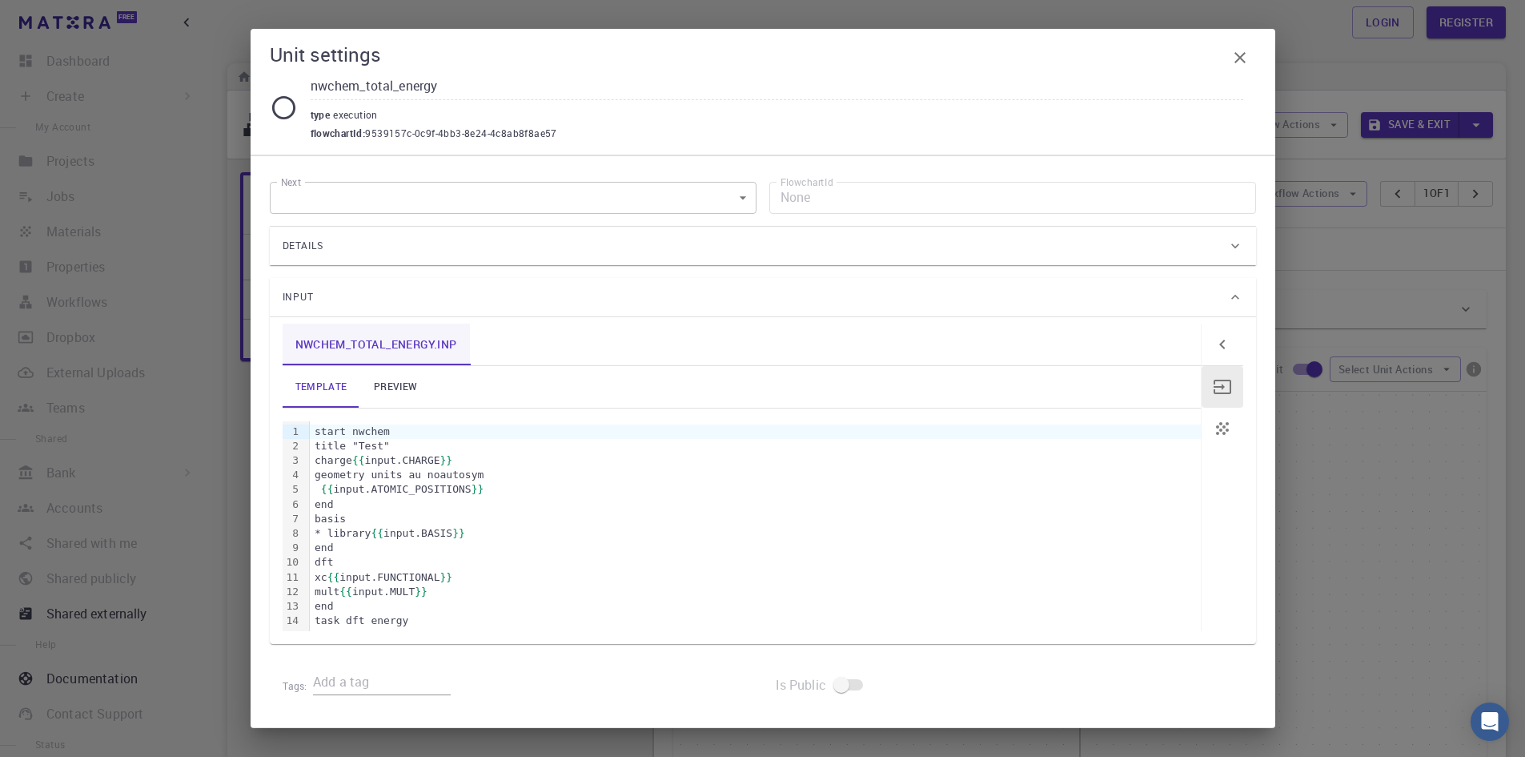
click at [359, 339] on link "nwchem_total_energy.inp" at bounding box center [376, 344] width 187 height 42
click at [381, 350] on link "nwchem_total_energy.inp" at bounding box center [376, 344] width 187 height 42
click at [382, 348] on link "nwchem_total_energy.inp" at bounding box center [376, 344] width 187 height 42
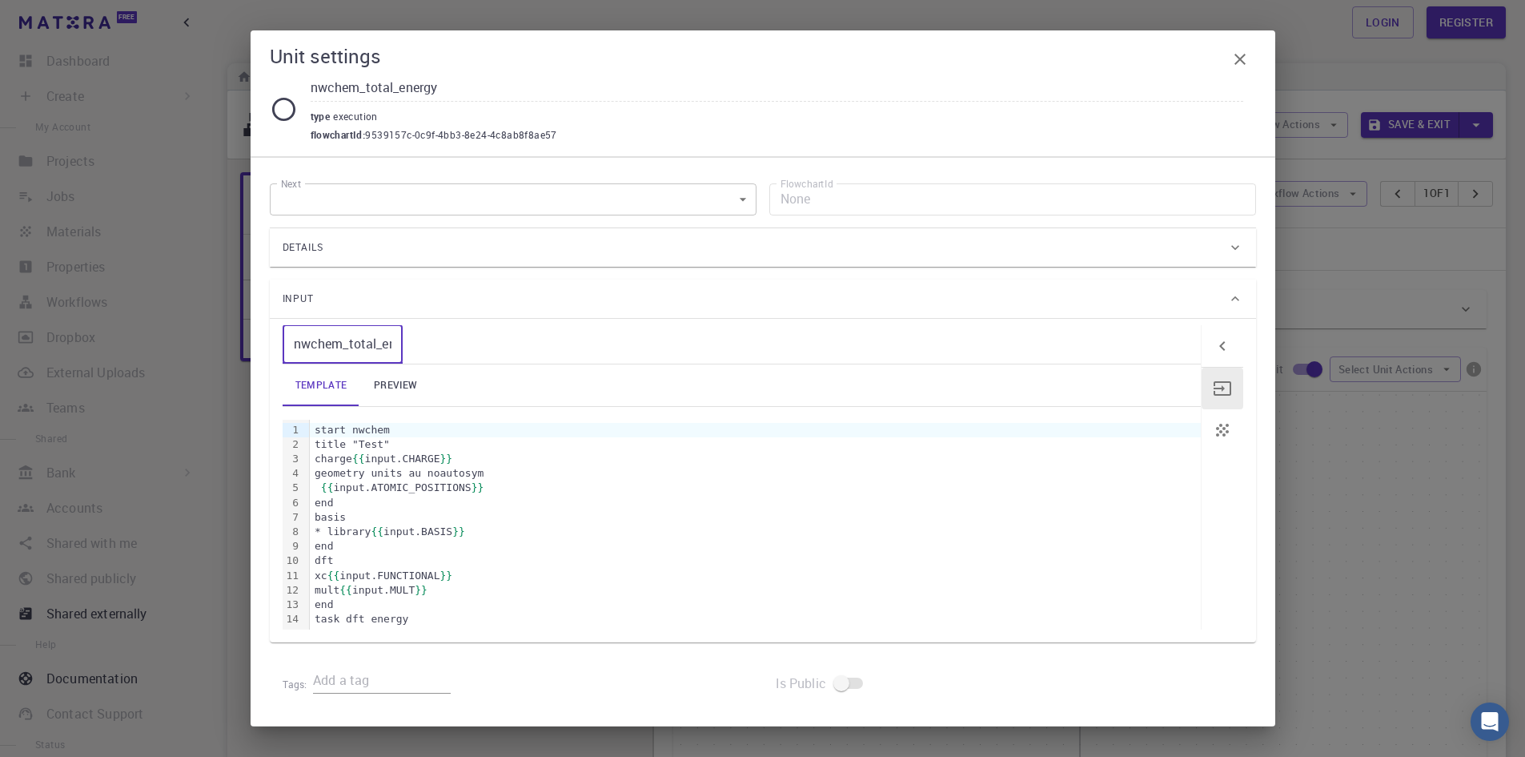
scroll to position [0, 51]
click at [686, 484] on div "{{ input.ATOMIC_POSITIONS }}" at bounding box center [755, 487] width 891 height 14
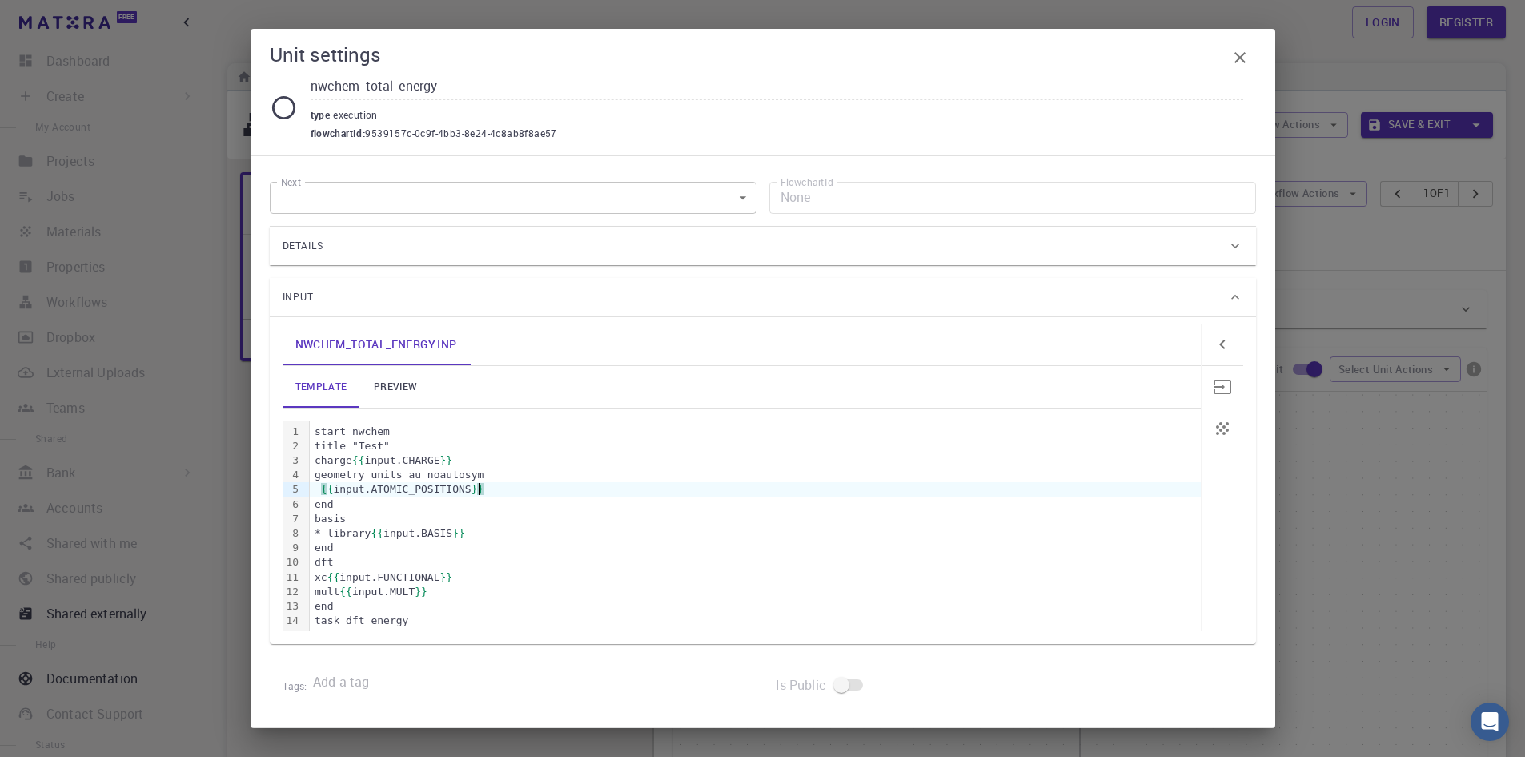
click at [1228, 386] on icon "button" at bounding box center [1222, 386] width 19 height 19
click at [1215, 430] on icon "button" at bounding box center [1222, 428] width 19 height 19
click at [1227, 392] on icon "button" at bounding box center [1222, 386] width 19 height 19
click at [1246, 62] on icon "button" at bounding box center [1240, 57] width 19 height 19
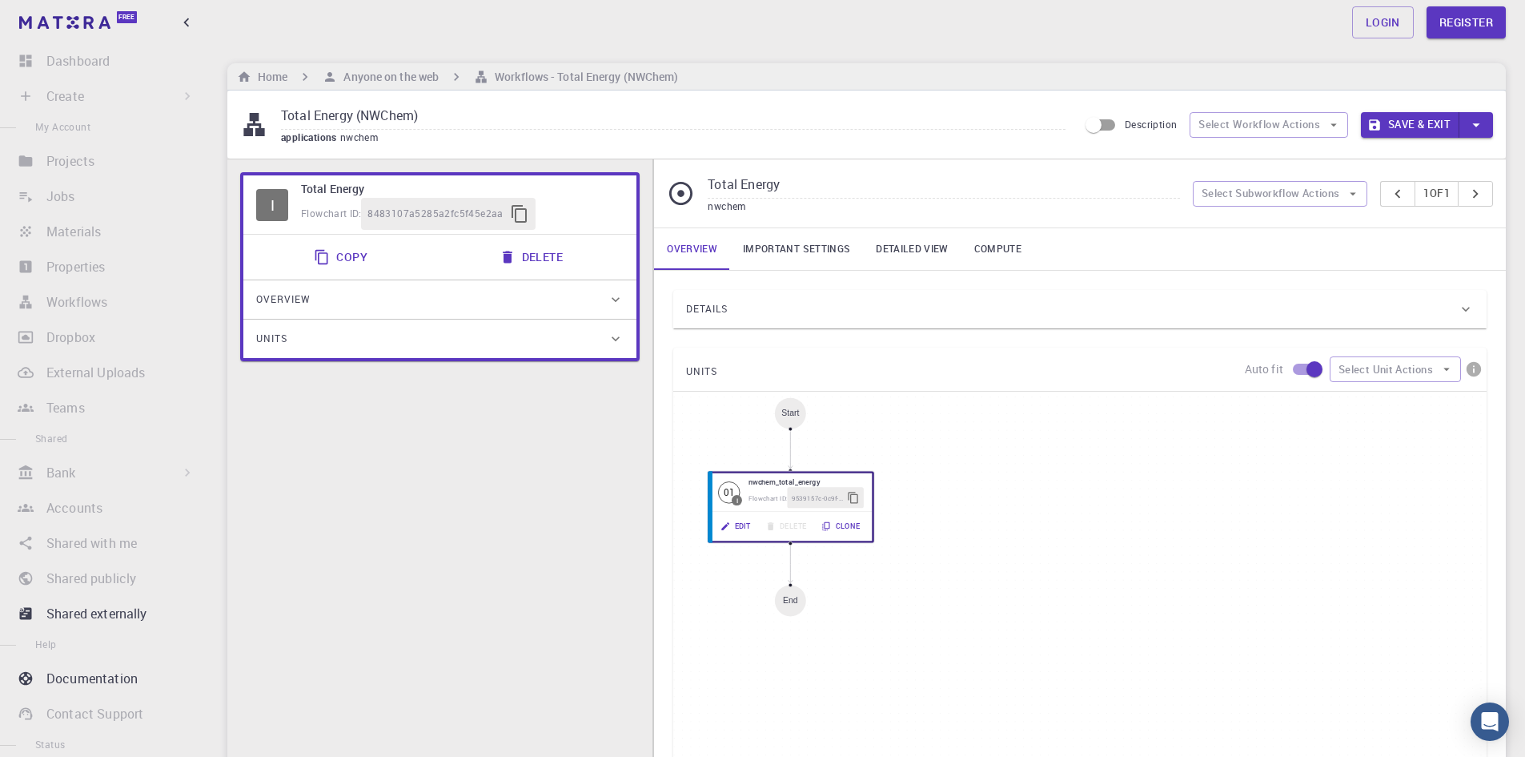
drag, startPoint x: 966, startPoint y: 682, endPoint x: 794, endPoint y: 609, distance: 186.9
click at [794, 609] on div "End" at bounding box center [790, 599] width 31 height 31
click at [879, 573] on div "Start 01 I nwchem_total_energy Flowchart ID: 9539157c-0c9f-4bb3-8e24-4c8ab8f8ae…" at bounding box center [1079, 632] width 813 height 480
click at [894, 529] on div "Start 01 I nwchem_total_energy Flowchart ID: 9539157c-0c9f-4bb3-8e24-4c8ab8f8ae…" at bounding box center [1079, 632] width 813 height 480
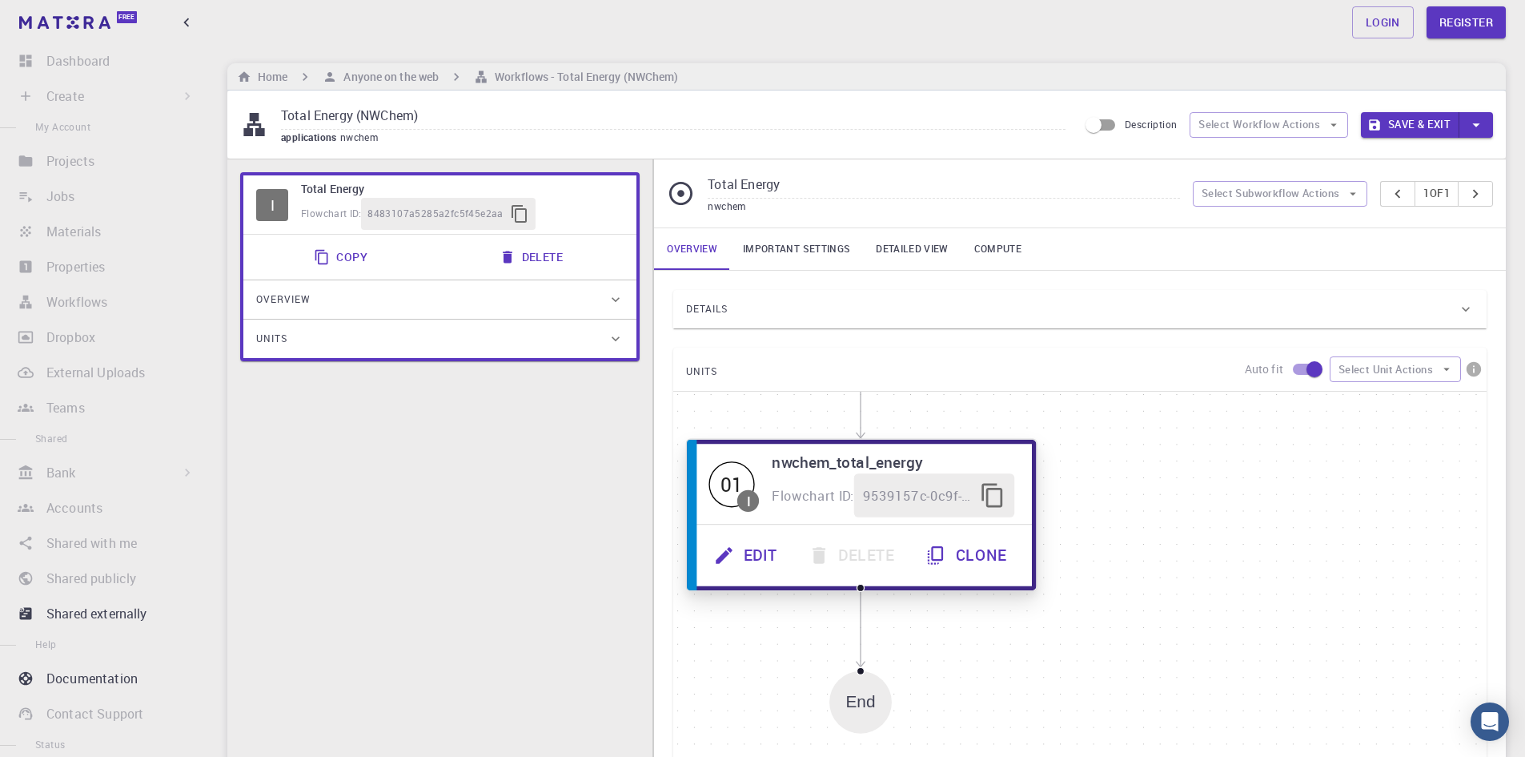
drag, startPoint x: 1062, startPoint y: 648, endPoint x: 844, endPoint y: 533, distance: 246.7
click at [844, 533] on div "Edit Delete Clone" at bounding box center [862, 554] width 340 height 61
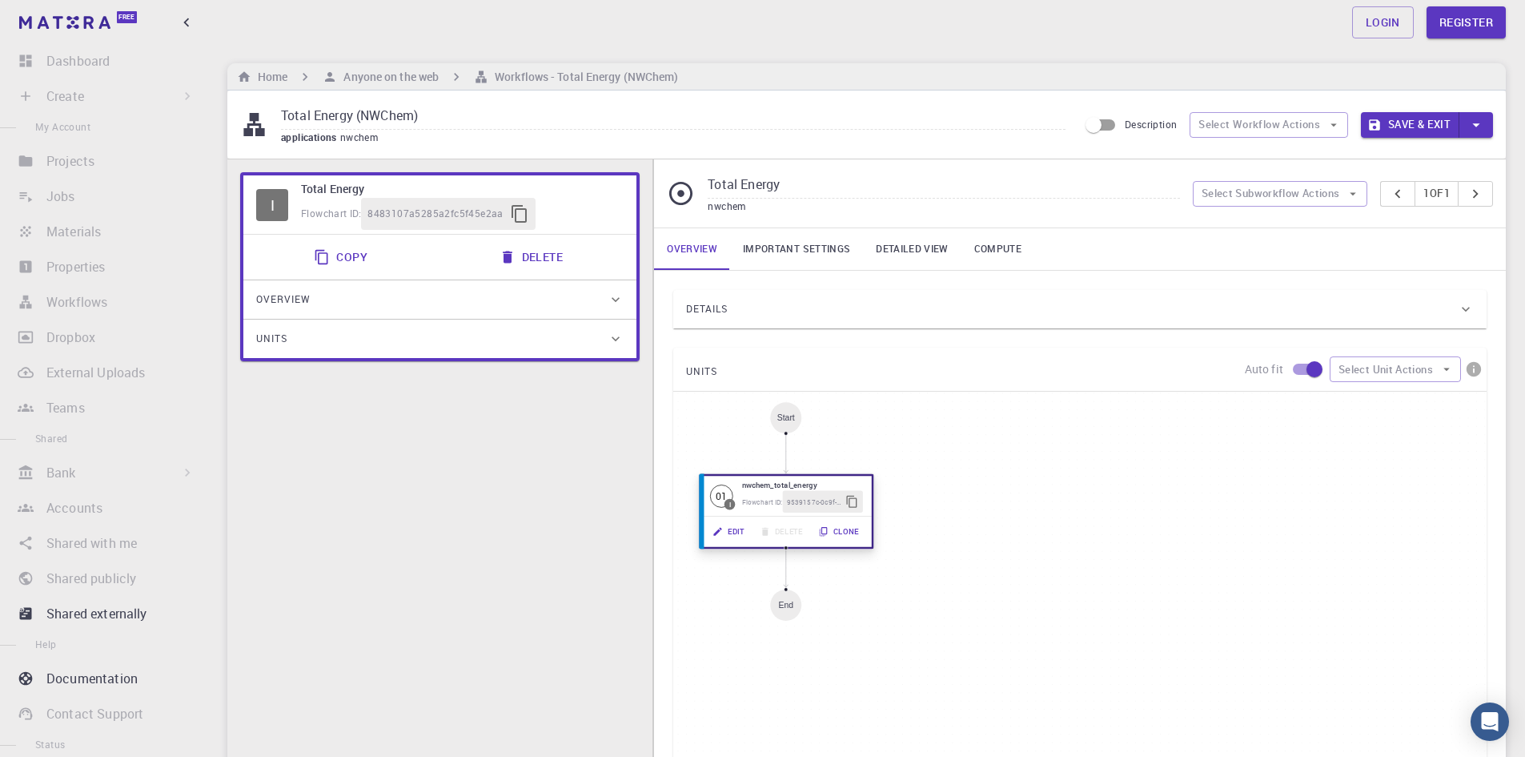
drag, startPoint x: 921, startPoint y: 566, endPoint x: 779, endPoint y: 520, distance: 148.9
click at [779, 520] on div "Edit Delete Clone" at bounding box center [787, 531] width 162 height 22
click at [788, 492] on div "9539157c-0c9f-4bb3-8e24-4c8ab8f8ae57" at bounding box center [823, 502] width 80 height 22
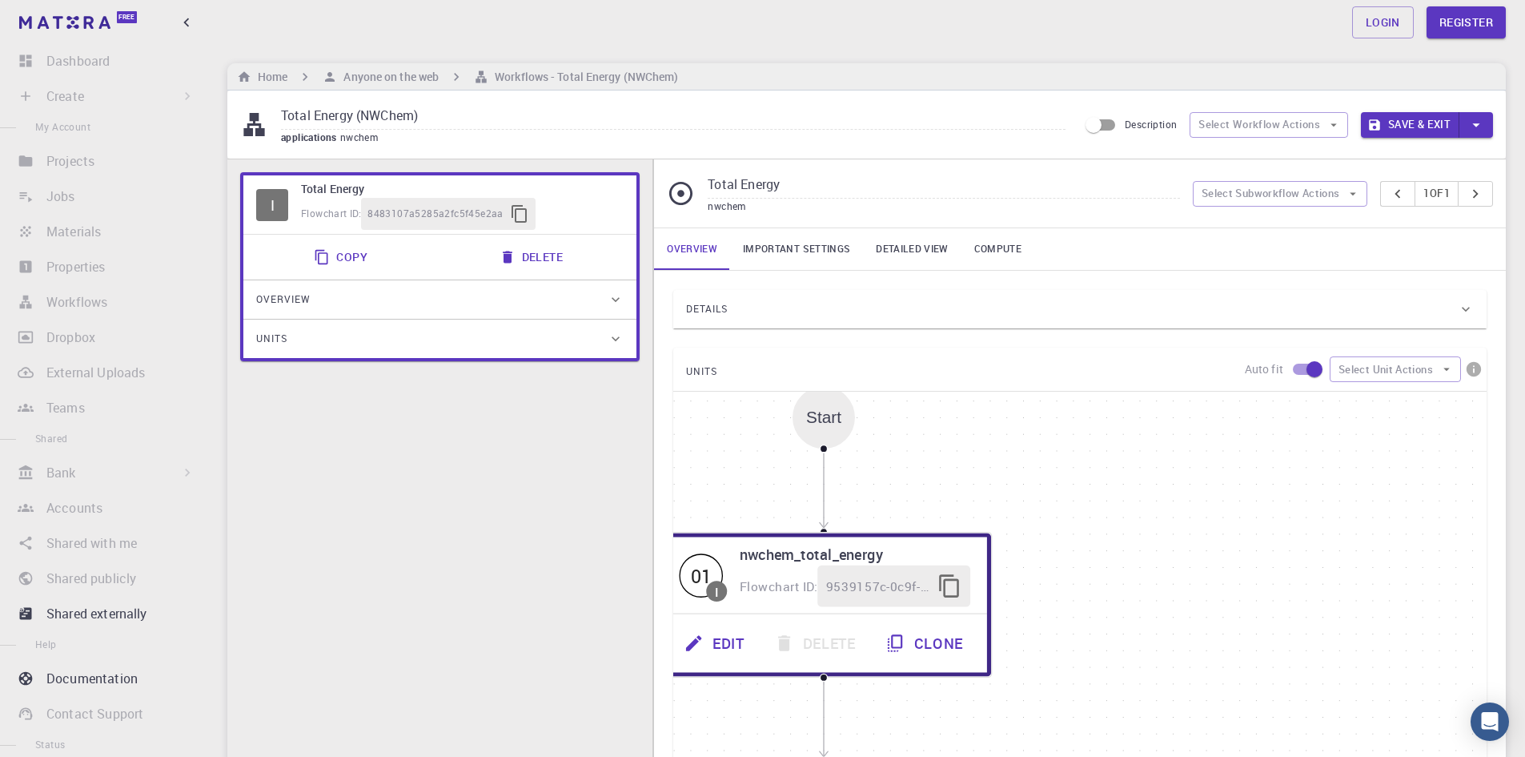
drag, startPoint x: 1087, startPoint y: 455, endPoint x: 839, endPoint y: 441, distance: 248.6
click at [839, 441] on div "Start" at bounding box center [824, 417] width 62 height 62
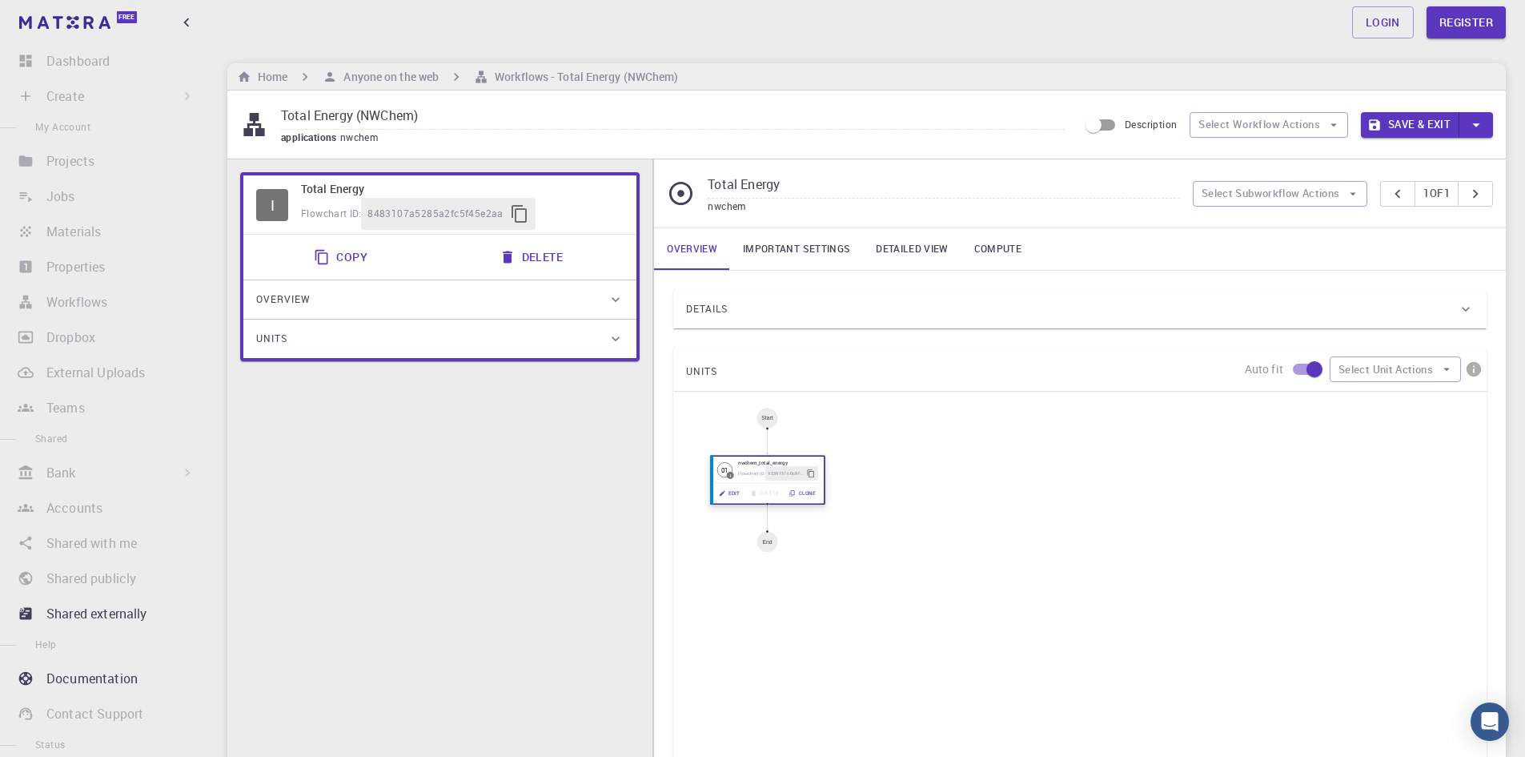
drag, startPoint x: 859, startPoint y: 496, endPoint x: 788, endPoint y: 476, distance: 73.8
click at [788, 476] on span "9539157c-0c9f-4bb3-8e24-4c8ab8f8ae57" at bounding box center [786, 473] width 35 height 7
click at [811, 471] on icon "button" at bounding box center [811, 473] width 9 height 9
drag, startPoint x: 766, startPoint y: 422, endPoint x: 761, endPoint y: 412, distance: 11.5
click at [761, 412] on div "Start" at bounding box center [763, 407] width 21 height 21
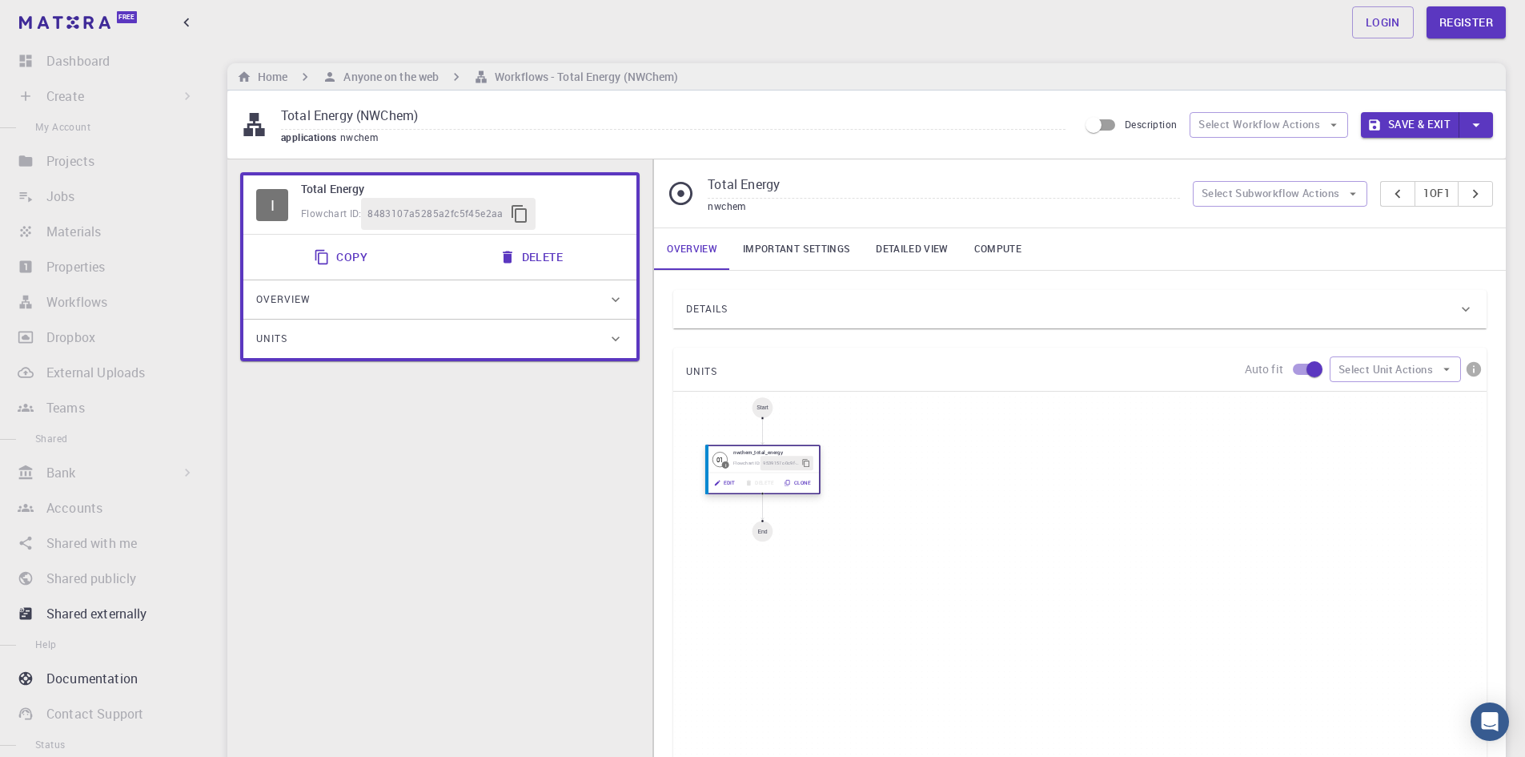
click at [722, 460] on div "01" at bounding box center [720, 459] width 15 height 15
click at [725, 466] on div "I" at bounding box center [725, 465] width 1 height 4
click at [347, 258] on button "Copy" at bounding box center [342, 257] width 76 height 32
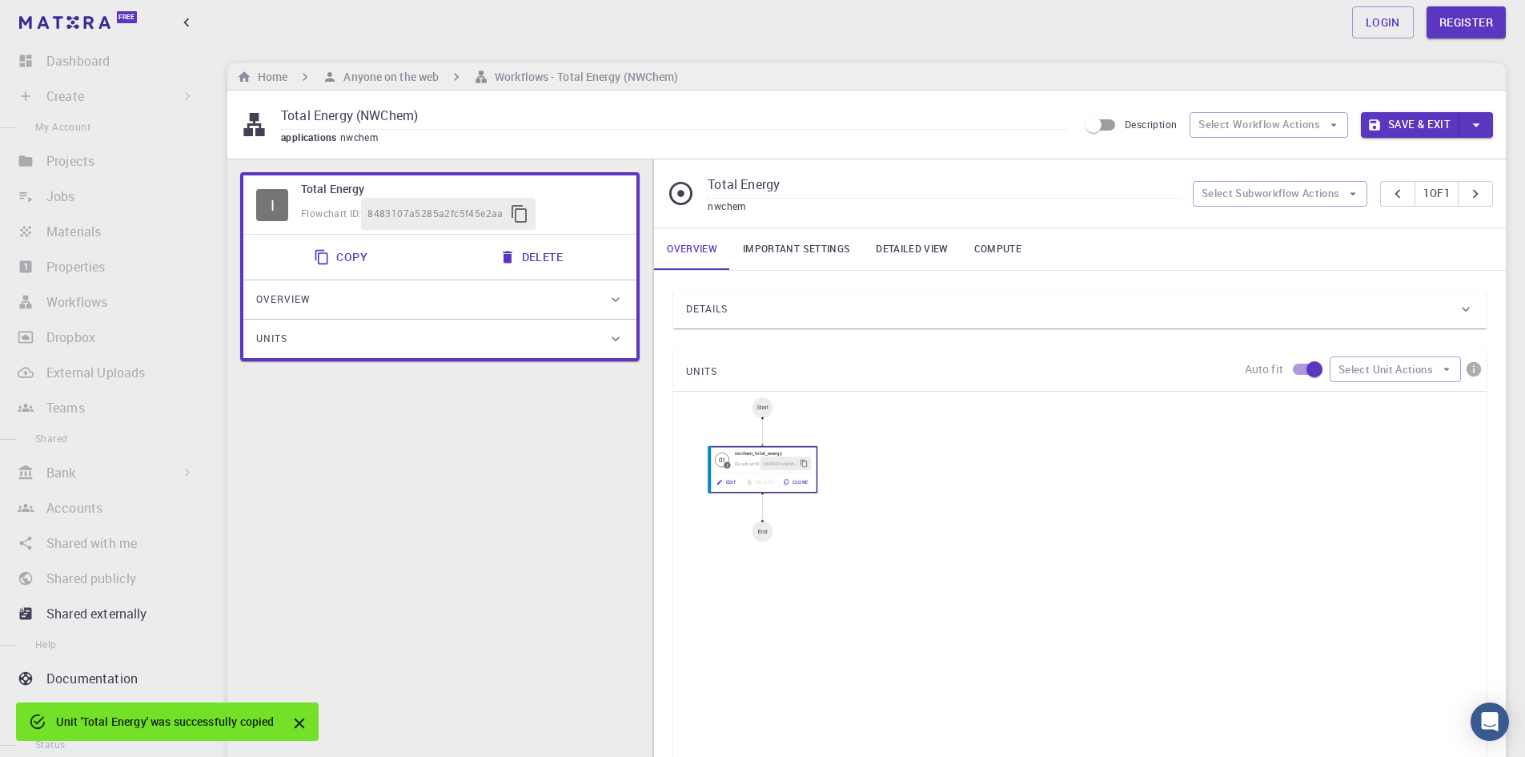
click at [404, 299] on div "Overview" at bounding box center [431, 300] width 351 height 26
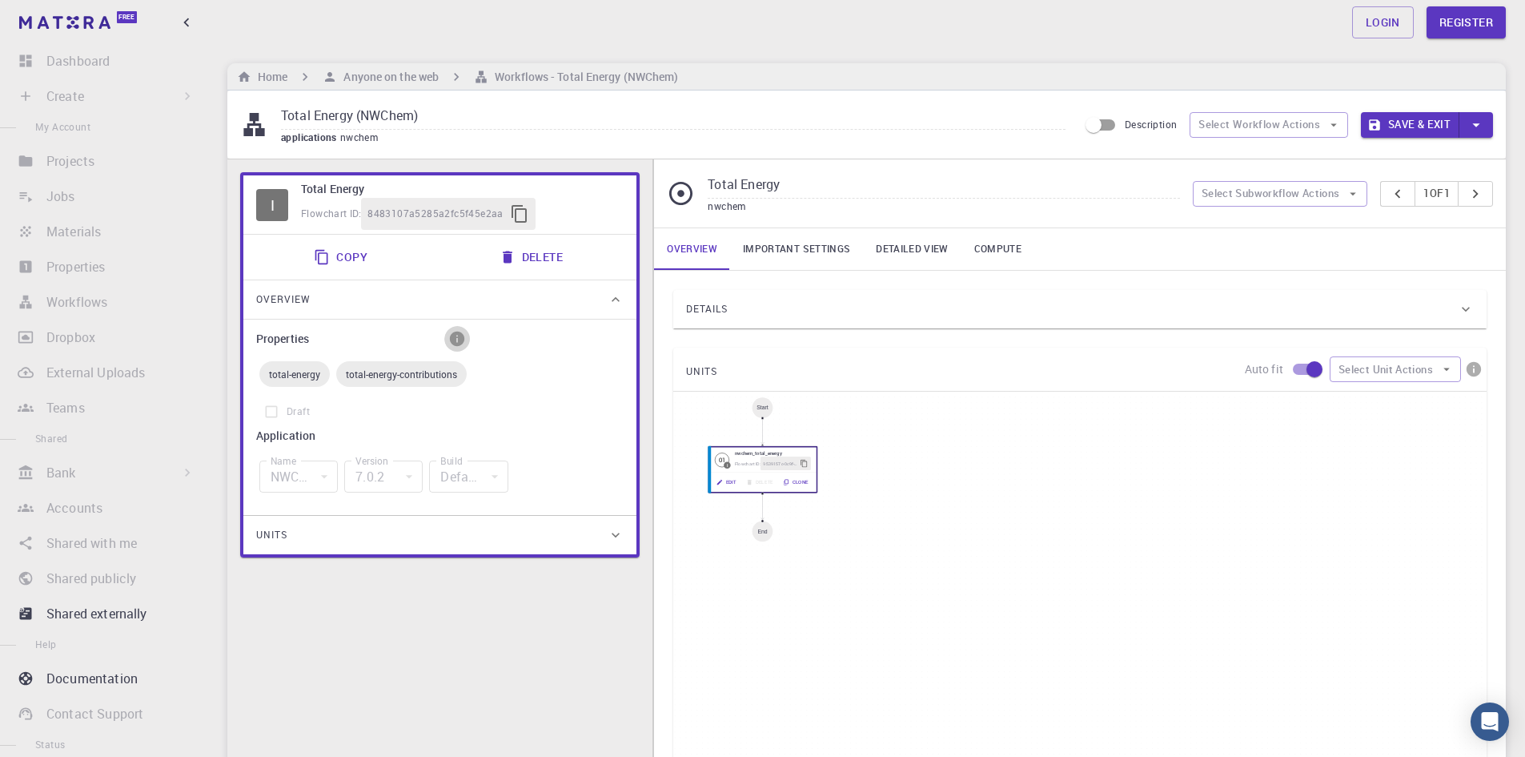
click at [461, 348] on button "info" at bounding box center [457, 339] width 26 height 26
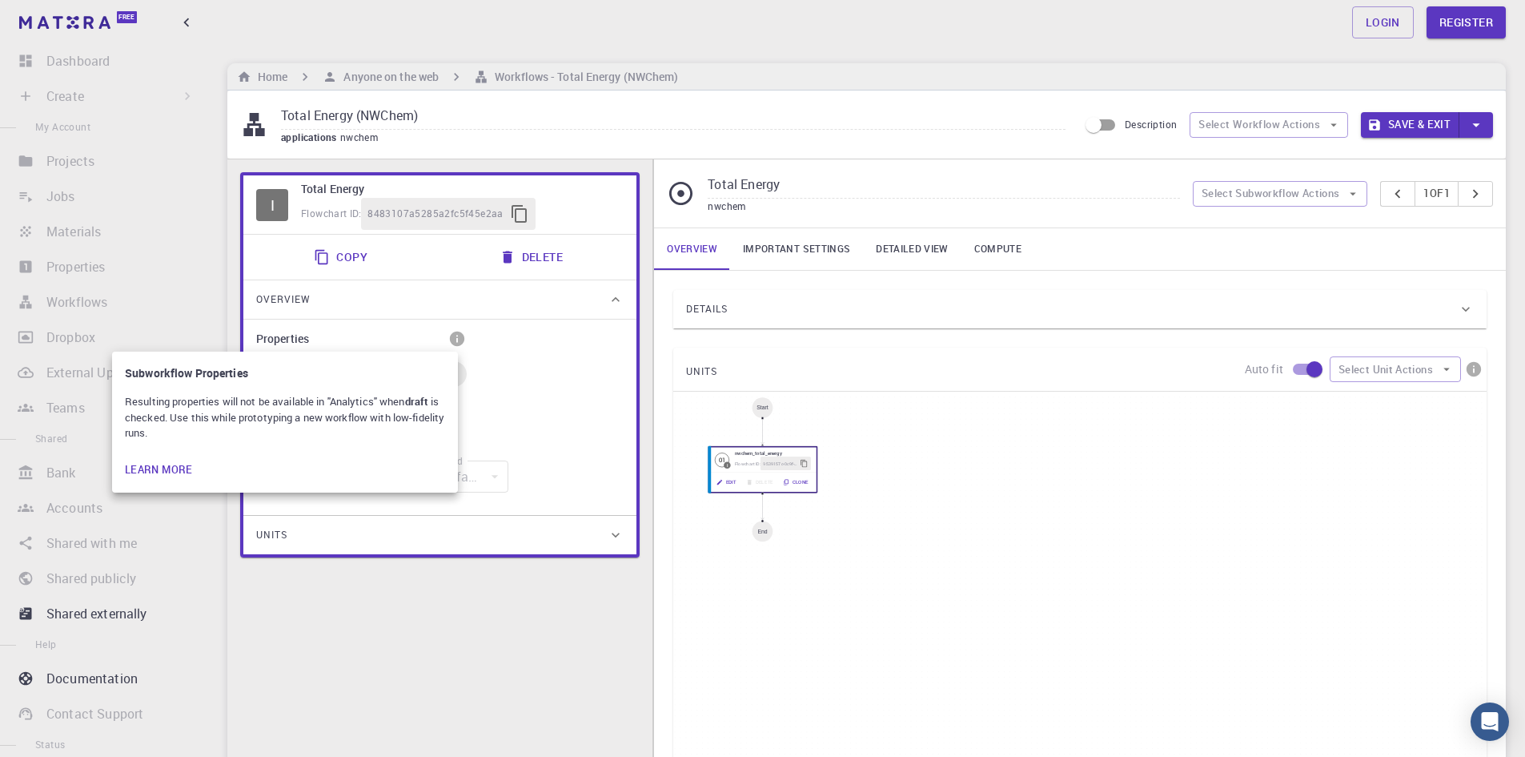
drag, startPoint x: 561, startPoint y: 350, endPoint x: 604, endPoint y: 330, distance: 46.9
click at [571, 350] on div at bounding box center [762, 378] width 1525 height 757
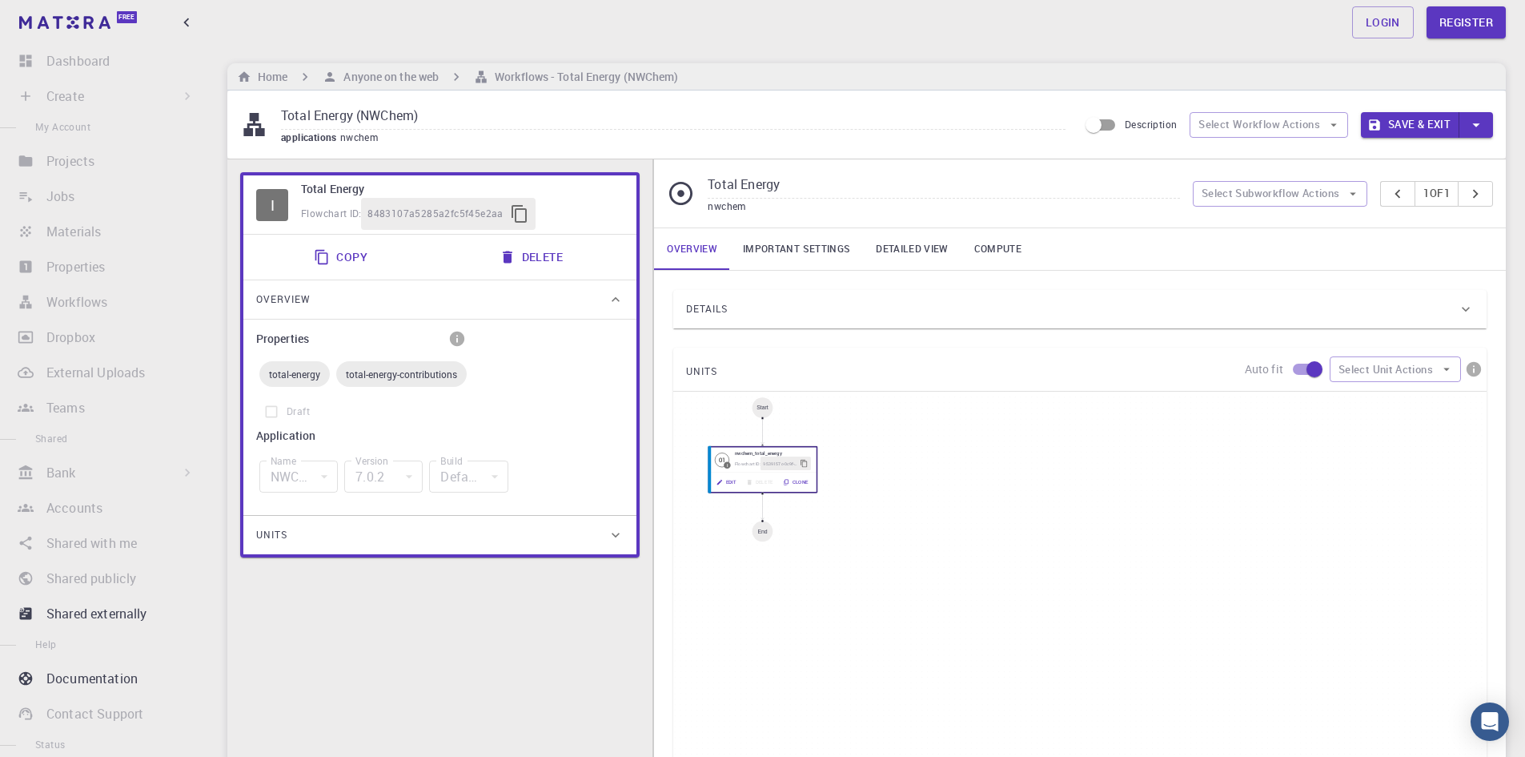
click at [594, 542] on div "Units" at bounding box center [431, 535] width 351 height 26
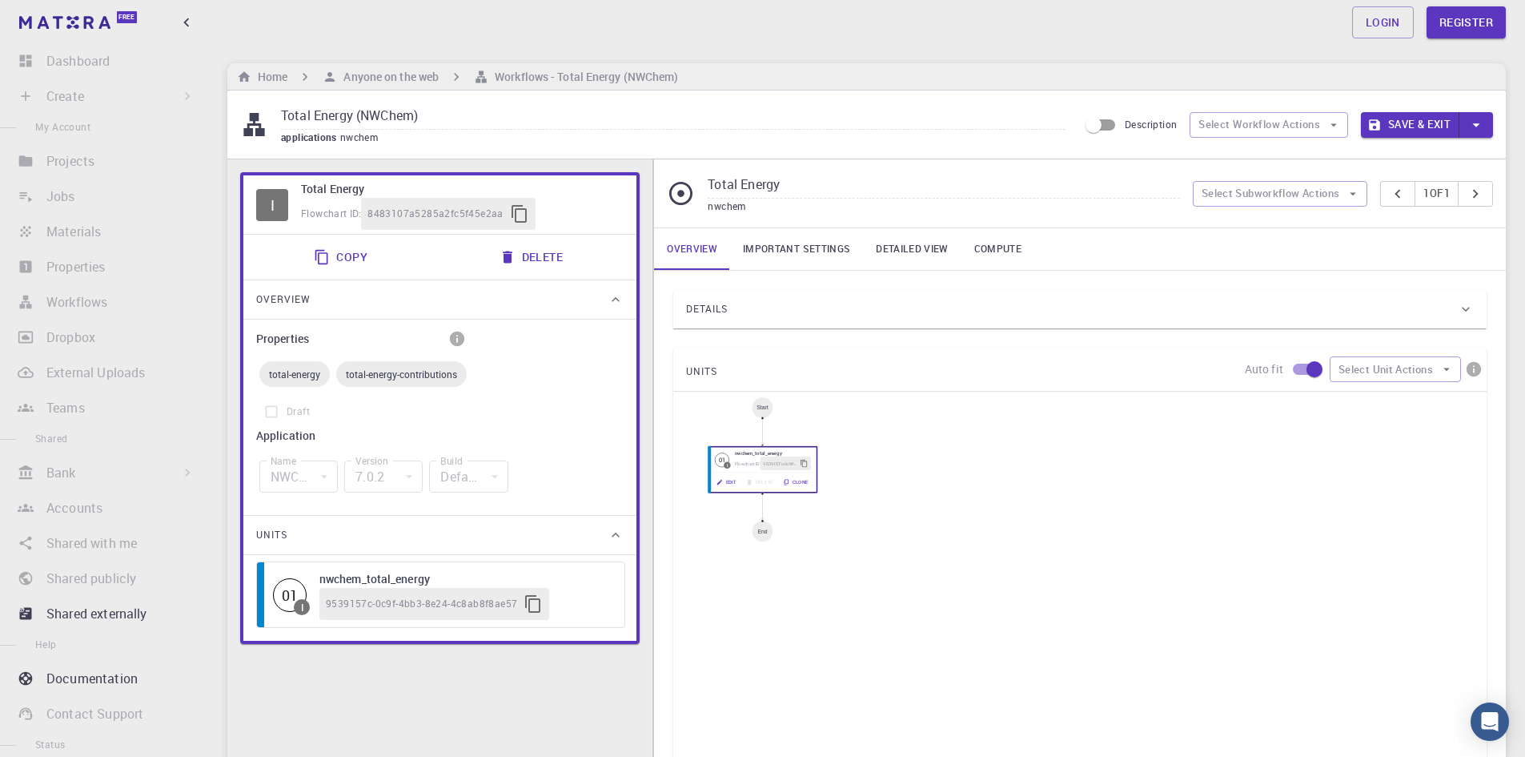
click at [962, 632] on div "Start 01 I nwchem_total_energy Flowchart ID: 9539157c-0c9f-4bb3-8e24-4c8ab8f8ae…" at bounding box center [1079, 632] width 813 height 480
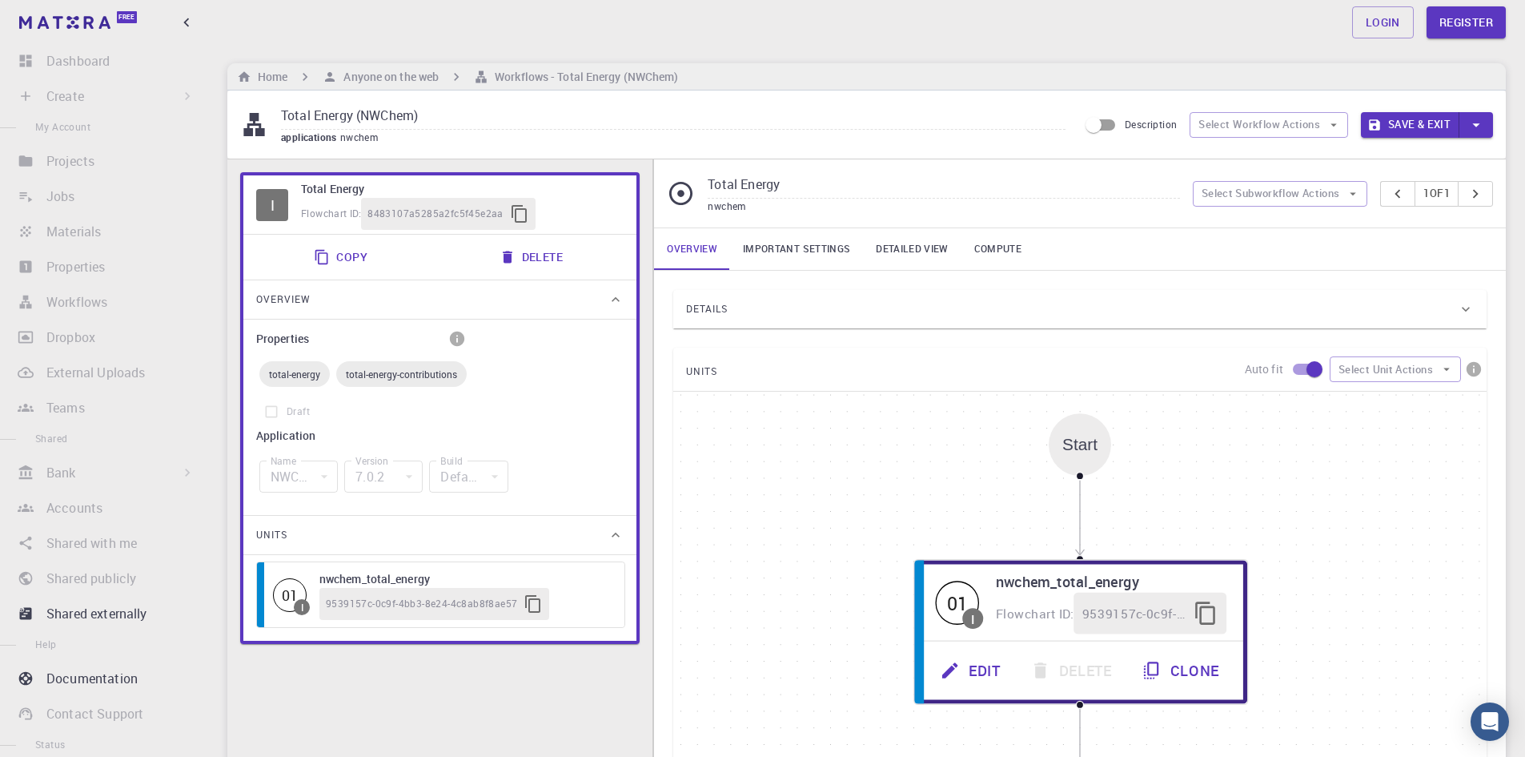
click at [939, 519] on div "Start 01 I nwchem_total_energy Flowchart ID: 9539157c-0c9f-4bb3-8e24-4c8ab8f8ae…" at bounding box center [1079, 632] width 813 height 480
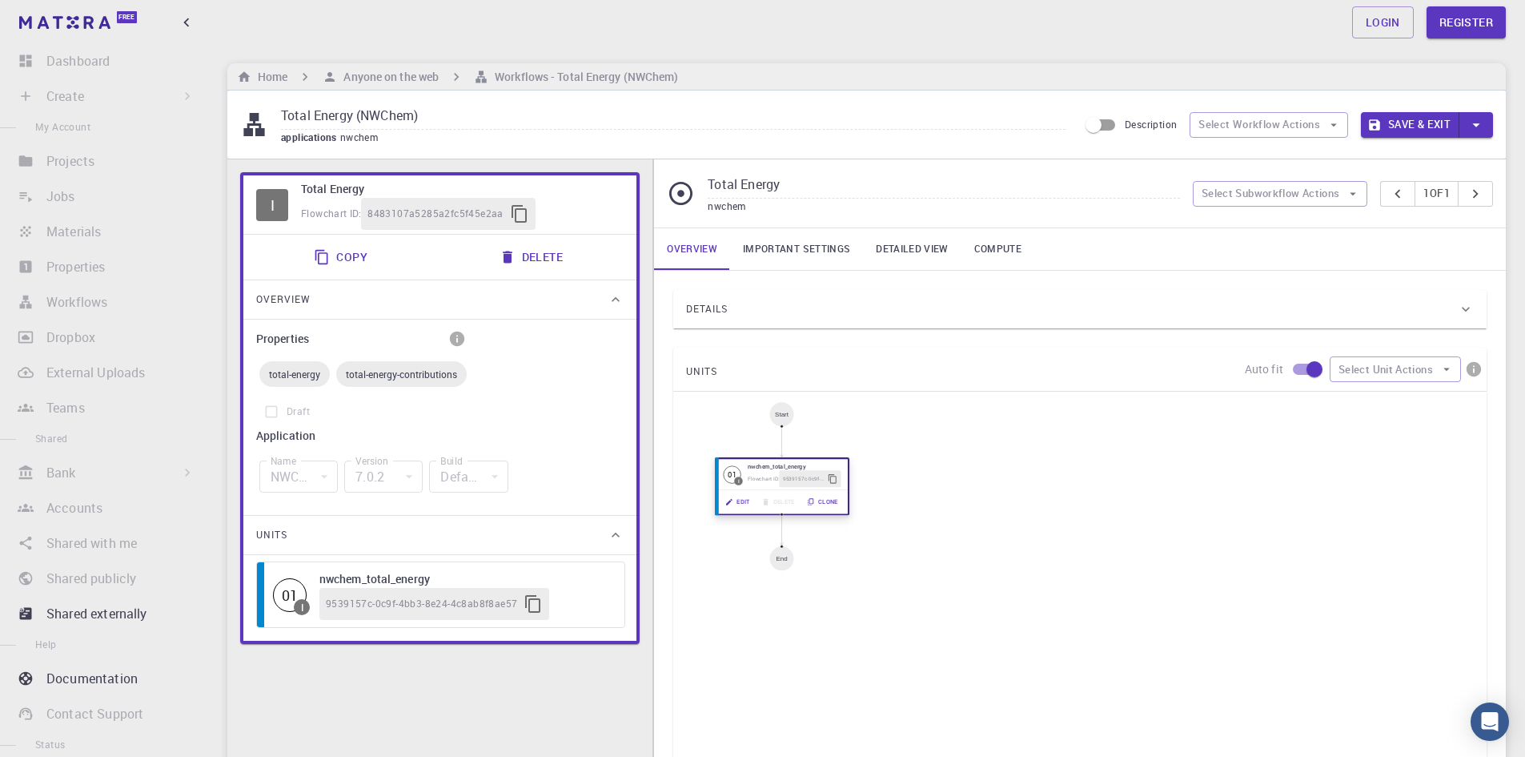
drag, startPoint x: 988, startPoint y: 539, endPoint x: 753, endPoint y: 461, distance: 247.9
click at [753, 461] on h6 "nwchem_total_energy" at bounding box center [795, 466] width 94 height 10
click at [1435, 367] on button "Select Unit Actions" at bounding box center [1395, 369] width 131 height 26
click at [1382, 401] on span "Add Unit" at bounding box center [1410, 401] width 78 height 16
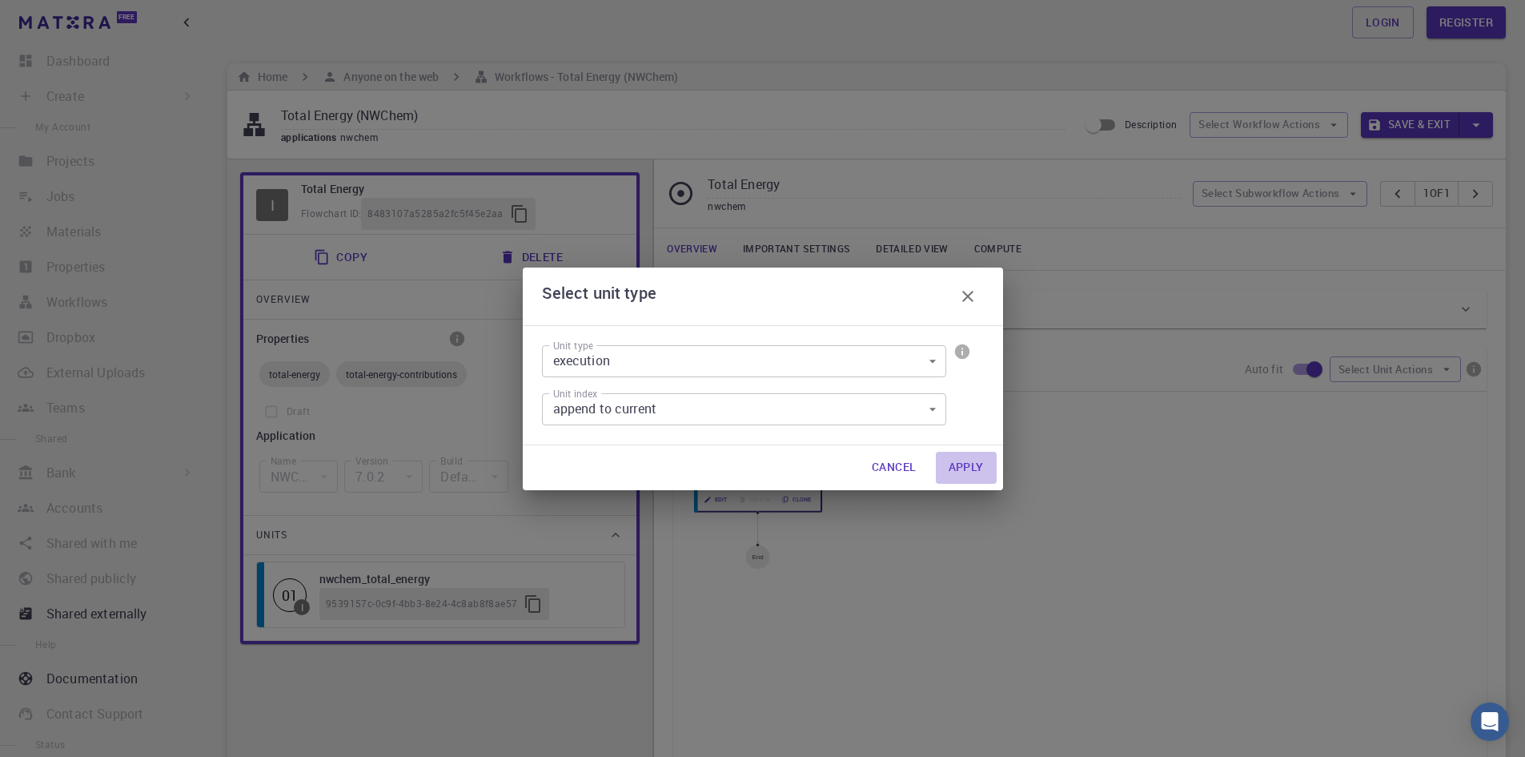
click at [956, 456] on button "Apply" at bounding box center [966, 468] width 61 height 32
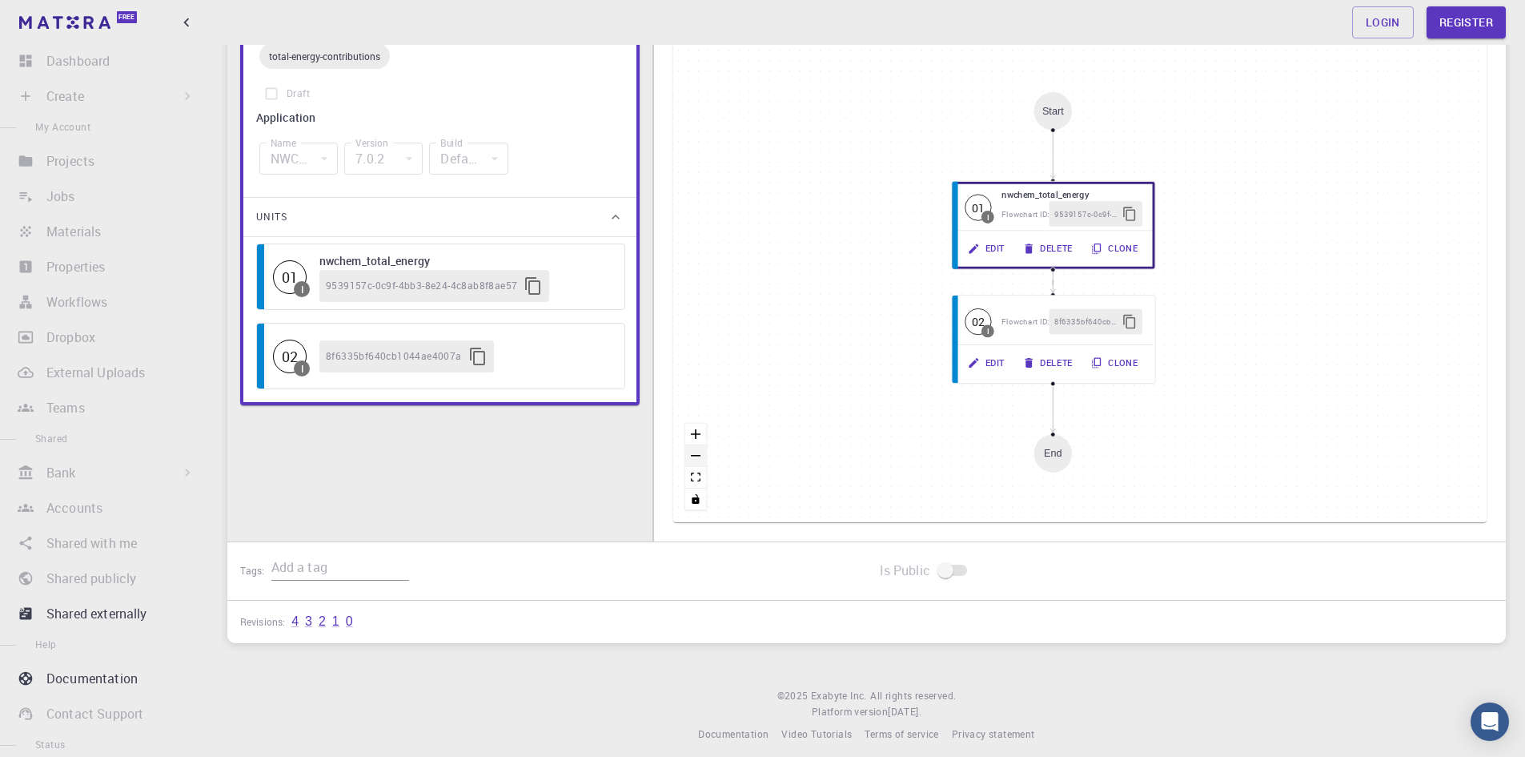
scroll to position [349, 0]
click at [700, 456] on icon "zoom out" at bounding box center [696, 457] width 10 height 2
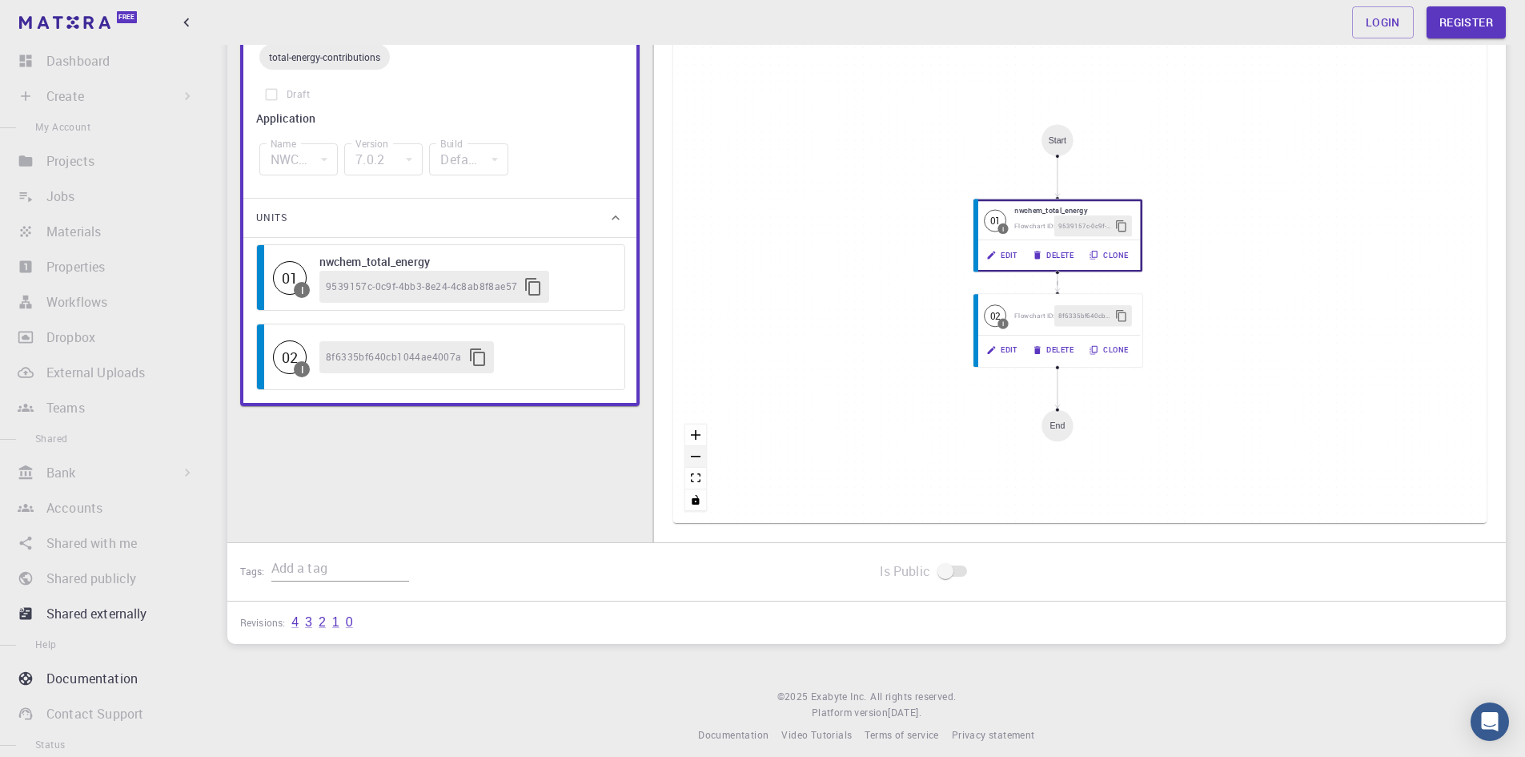
click at [700, 456] on icon "zoom out" at bounding box center [696, 457] width 10 height 2
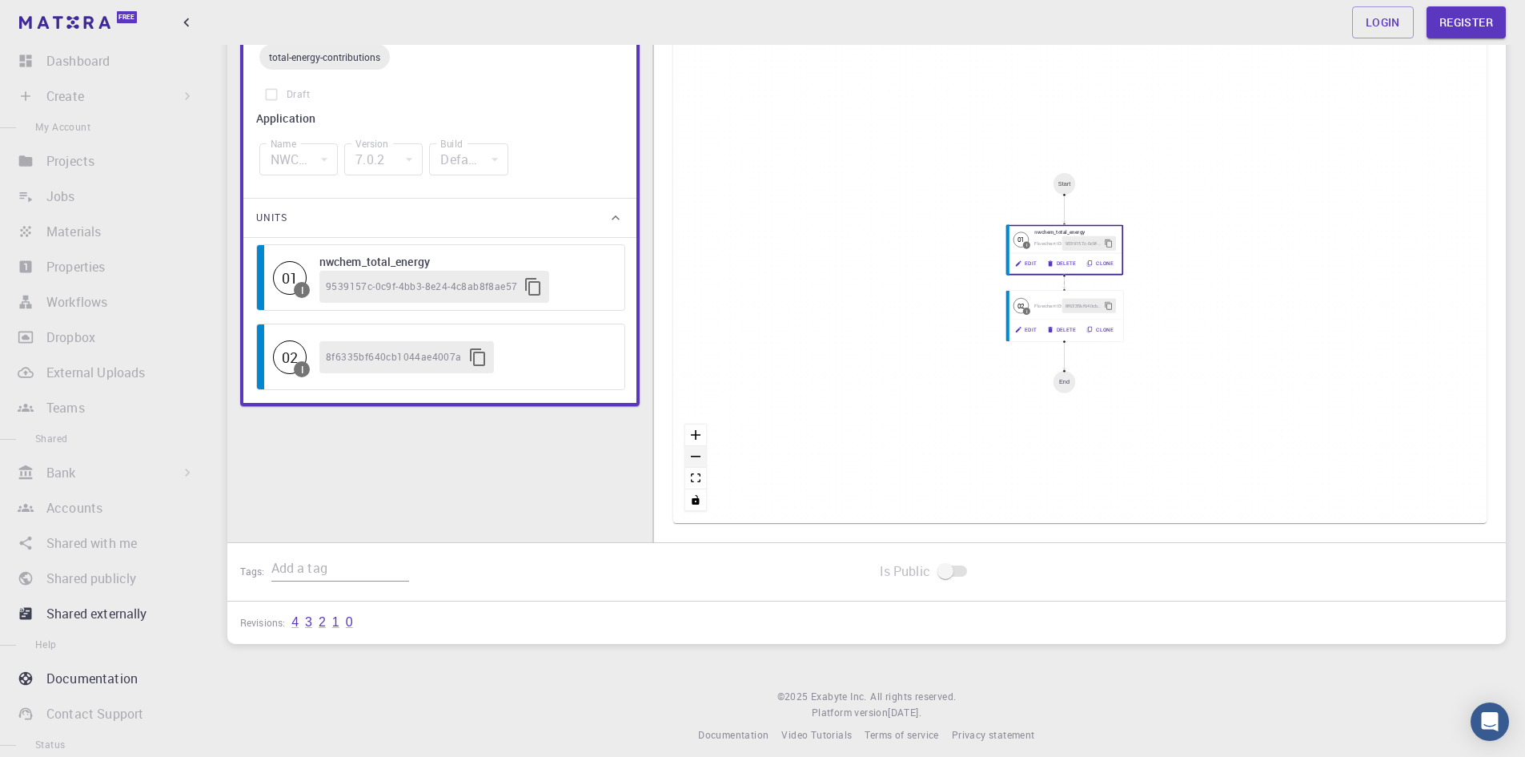
click at [700, 456] on icon "zoom out" at bounding box center [696, 457] width 10 height 2
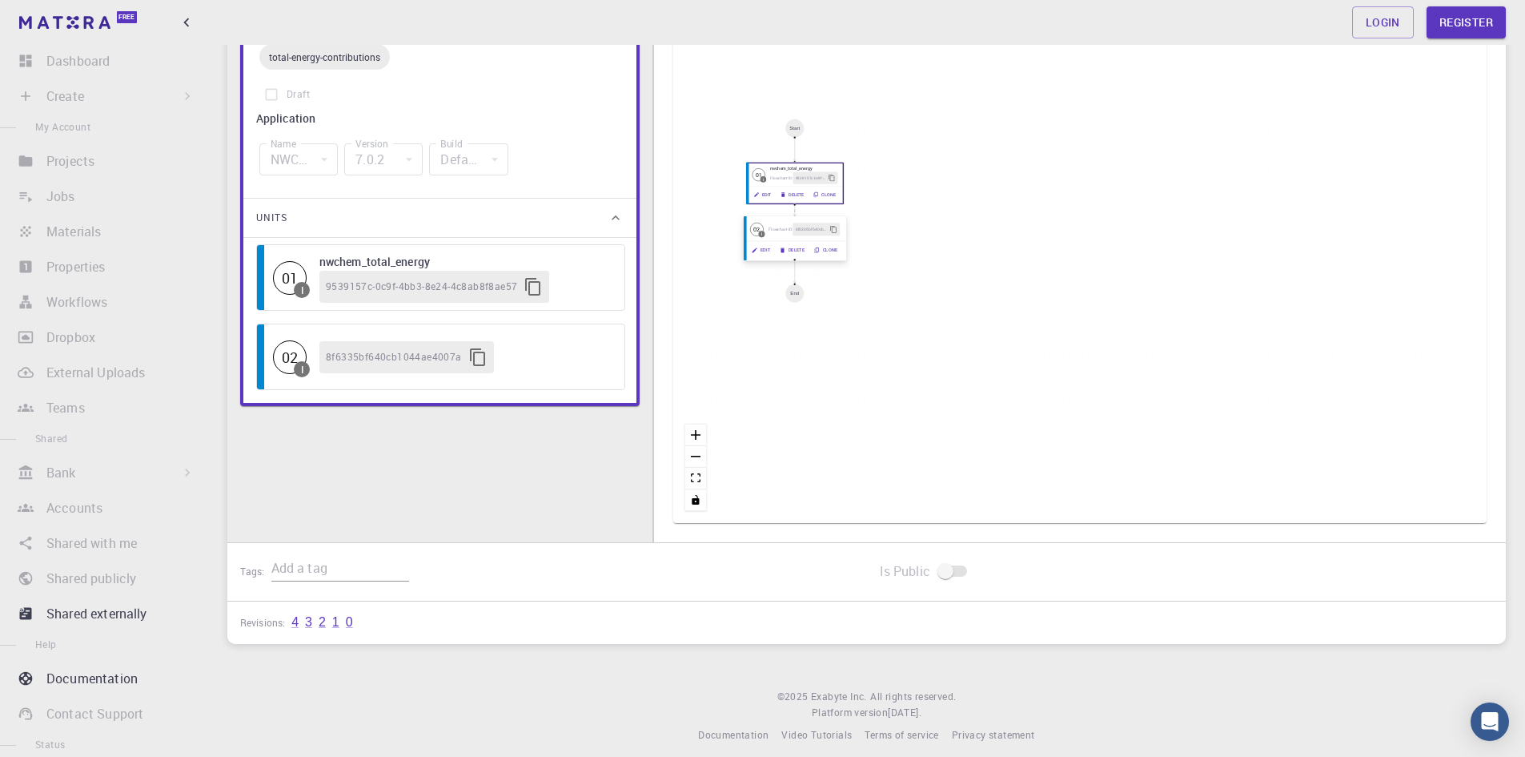
drag, startPoint x: 1063, startPoint y: 290, endPoint x: 791, endPoint y: 218, distance: 281.6
click at [791, 218] on div "02 I Flowchart ID: 8f6335bf640cb1044ae4007a" at bounding box center [795, 229] width 100 height 23
click at [697, 500] on icon "toggle interactivity" at bounding box center [696, 500] width 7 height 10
click at [701, 479] on button "fit view" at bounding box center [695, 479] width 21 height 22
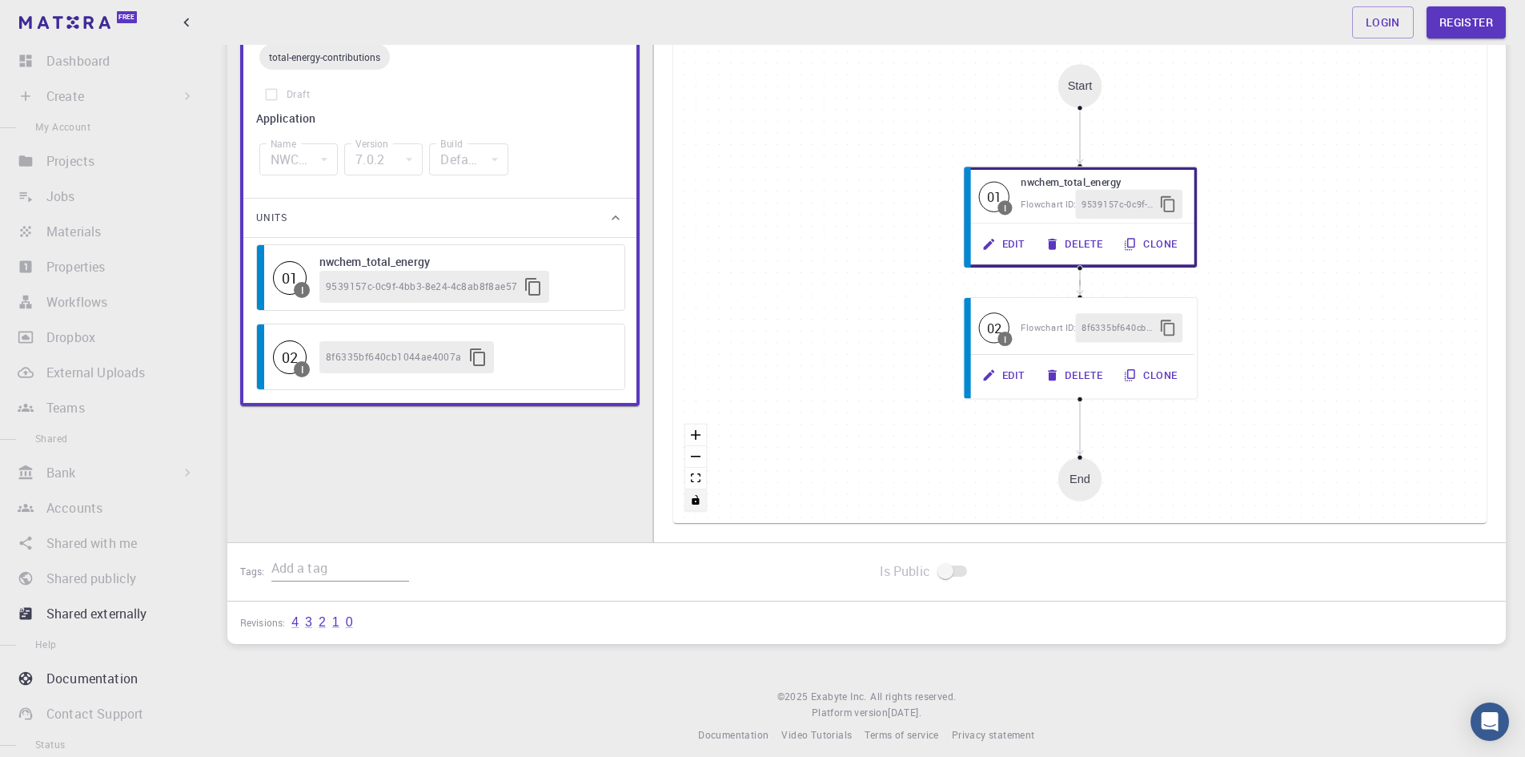
click at [698, 498] on icon "toggle interactivity" at bounding box center [696, 500] width 7 height 10
click at [701, 476] on button "fit view" at bounding box center [695, 479] width 21 height 22
click at [697, 450] on button "zoom out" at bounding box center [695, 457] width 21 height 22
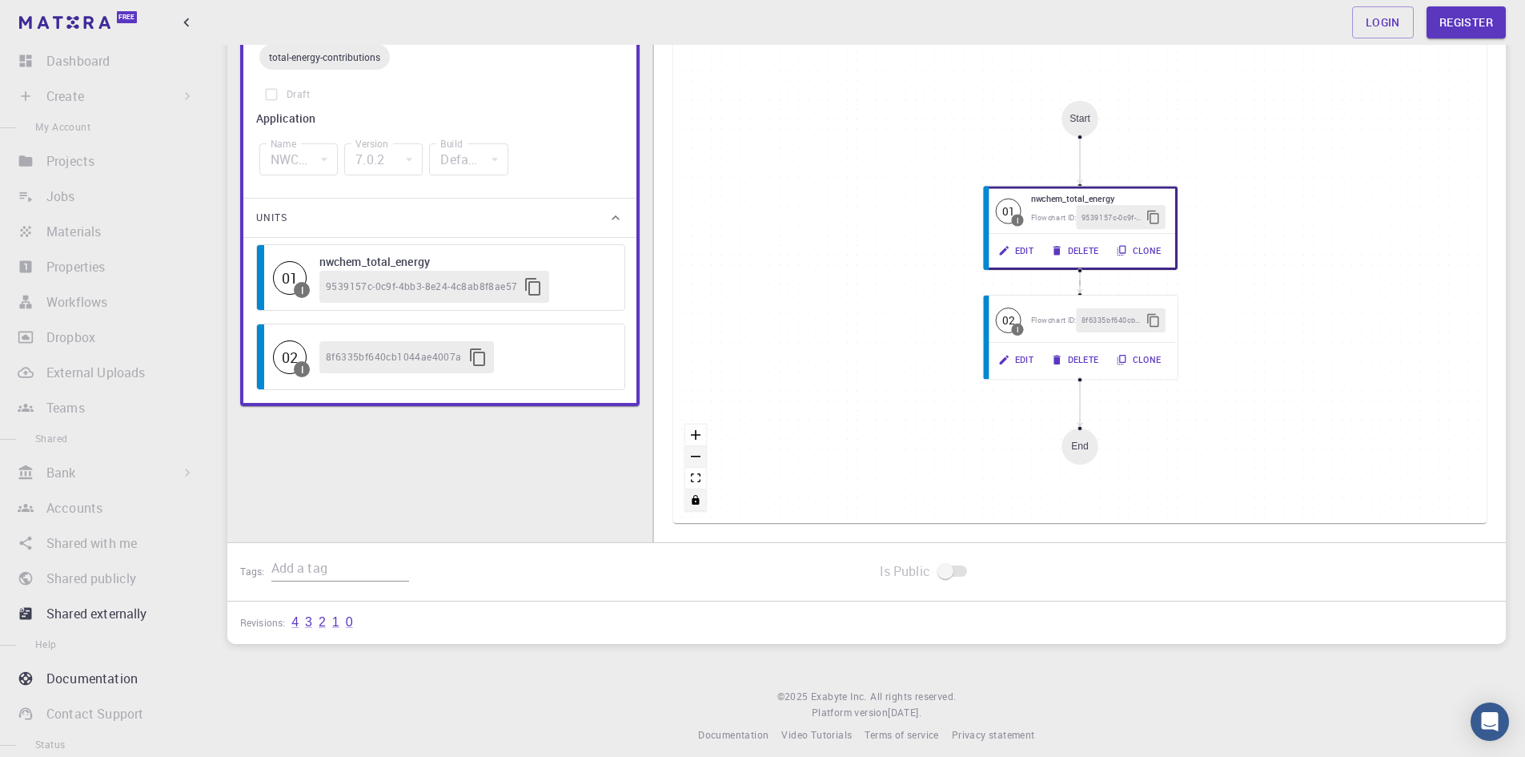
click at [697, 450] on button "zoom out" at bounding box center [695, 457] width 21 height 22
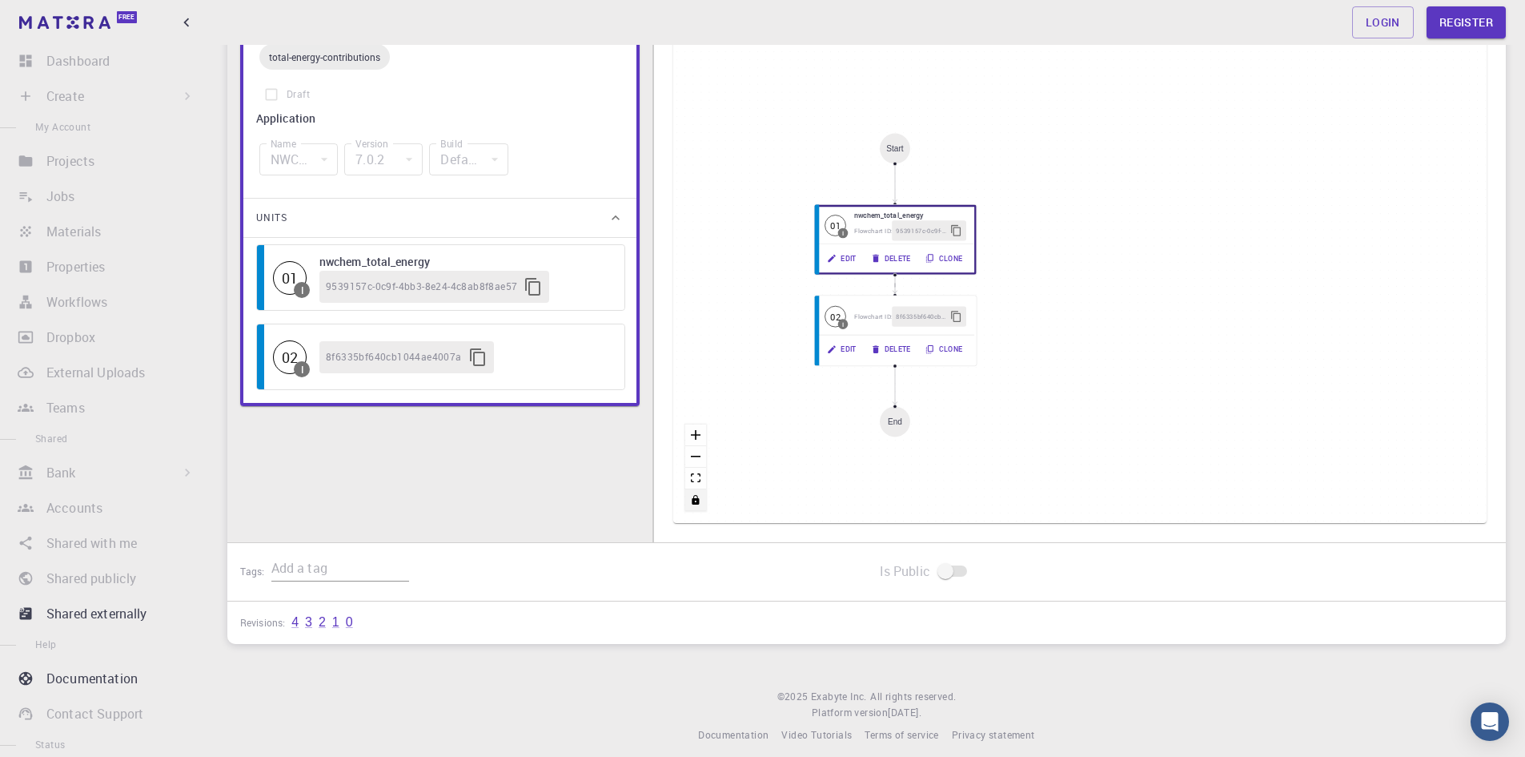
drag, startPoint x: 1167, startPoint y: 297, endPoint x: 982, endPoint y: 299, distance: 185.0
click at [982, 299] on div "Start 01 I nwchem_total_energy Flowchart ID: 9539157c-0c9f-4bb3-8e24-4c8ab8f8ae…" at bounding box center [1079, 282] width 813 height 480
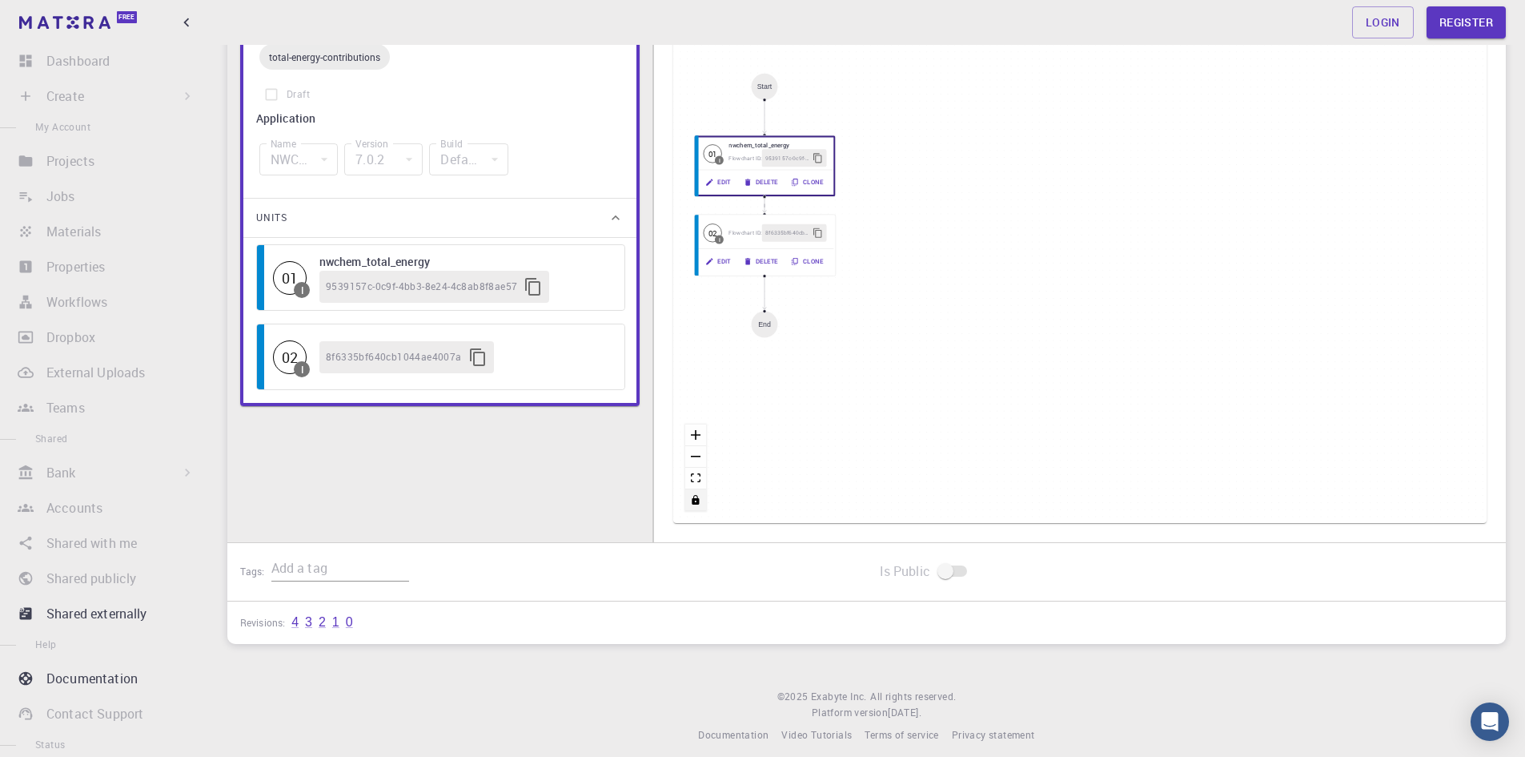
drag, startPoint x: 1282, startPoint y: 322, endPoint x: 1136, endPoint y: 235, distance: 169.9
click at [1136, 235] on div "Start 01 I nwchem_total_energy Flowchart ID: 9539157c-0c9f-4bb3-8e24-4c8ab8f8ae…" at bounding box center [1079, 282] width 813 height 480
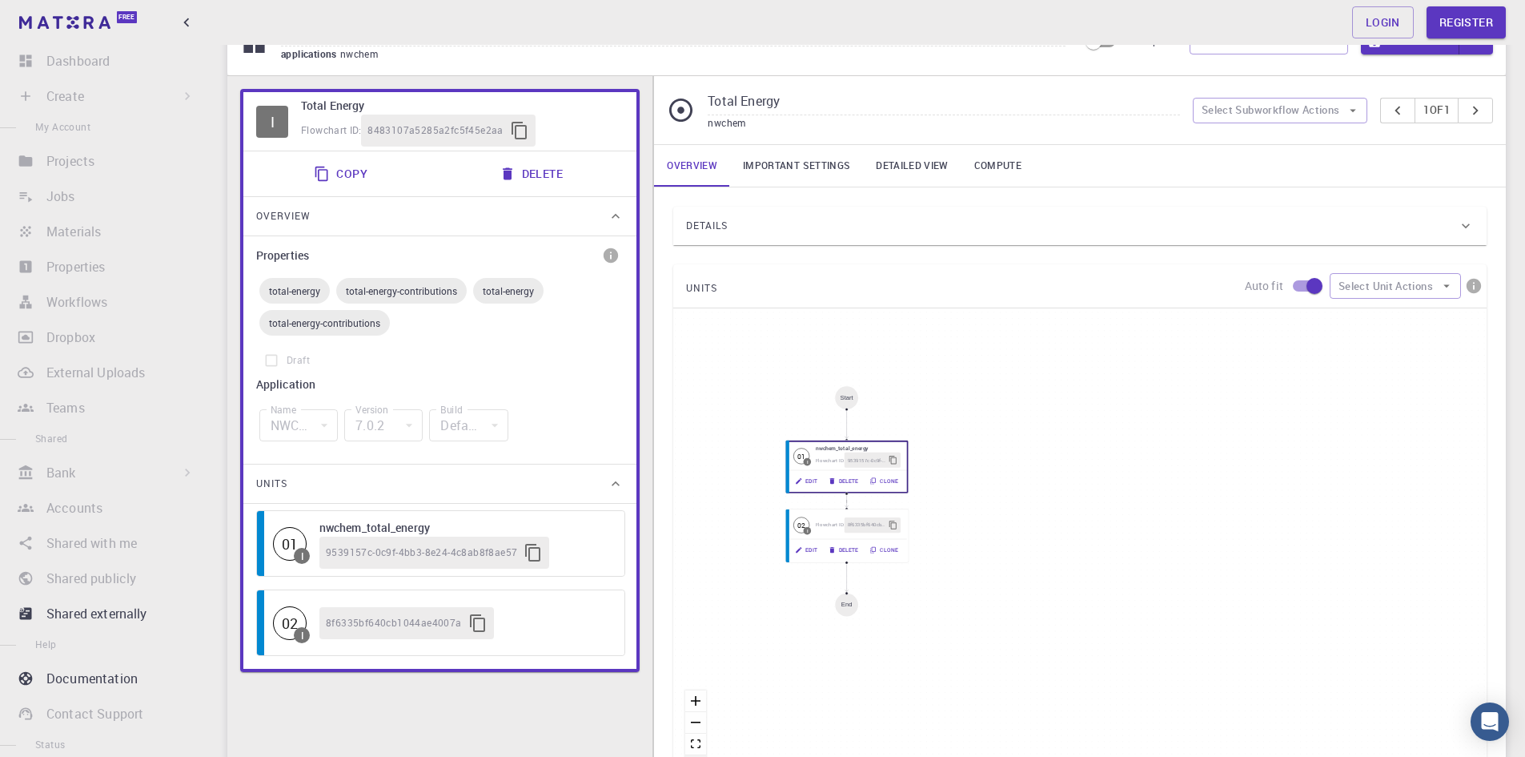
scroll to position [80, 0]
click at [821, 168] on link "Important settings" at bounding box center [796, 169] width 133 height 42
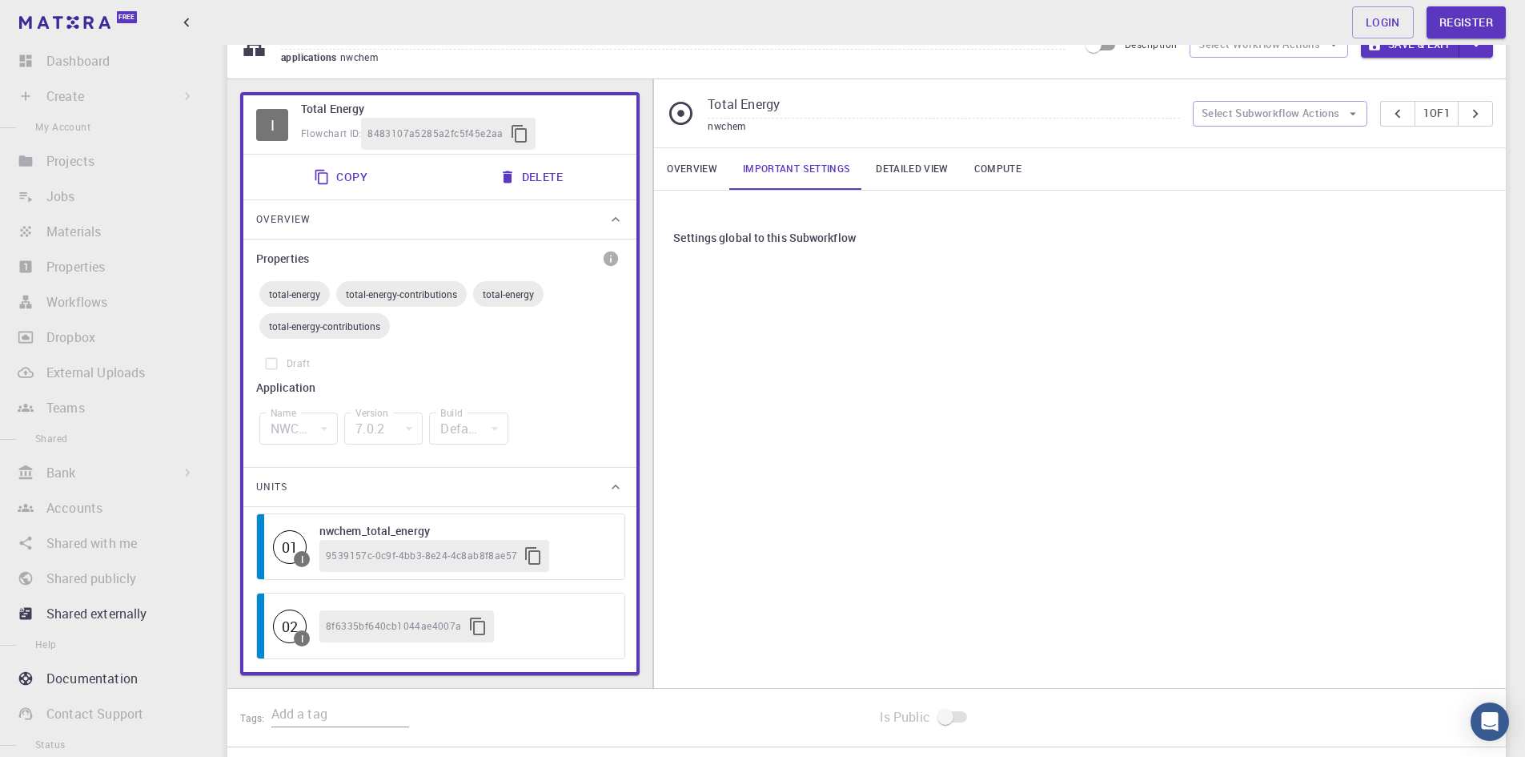
click at [928, 174] on link "Detailed view" at bounding box center [912, 169] width 98 height 42
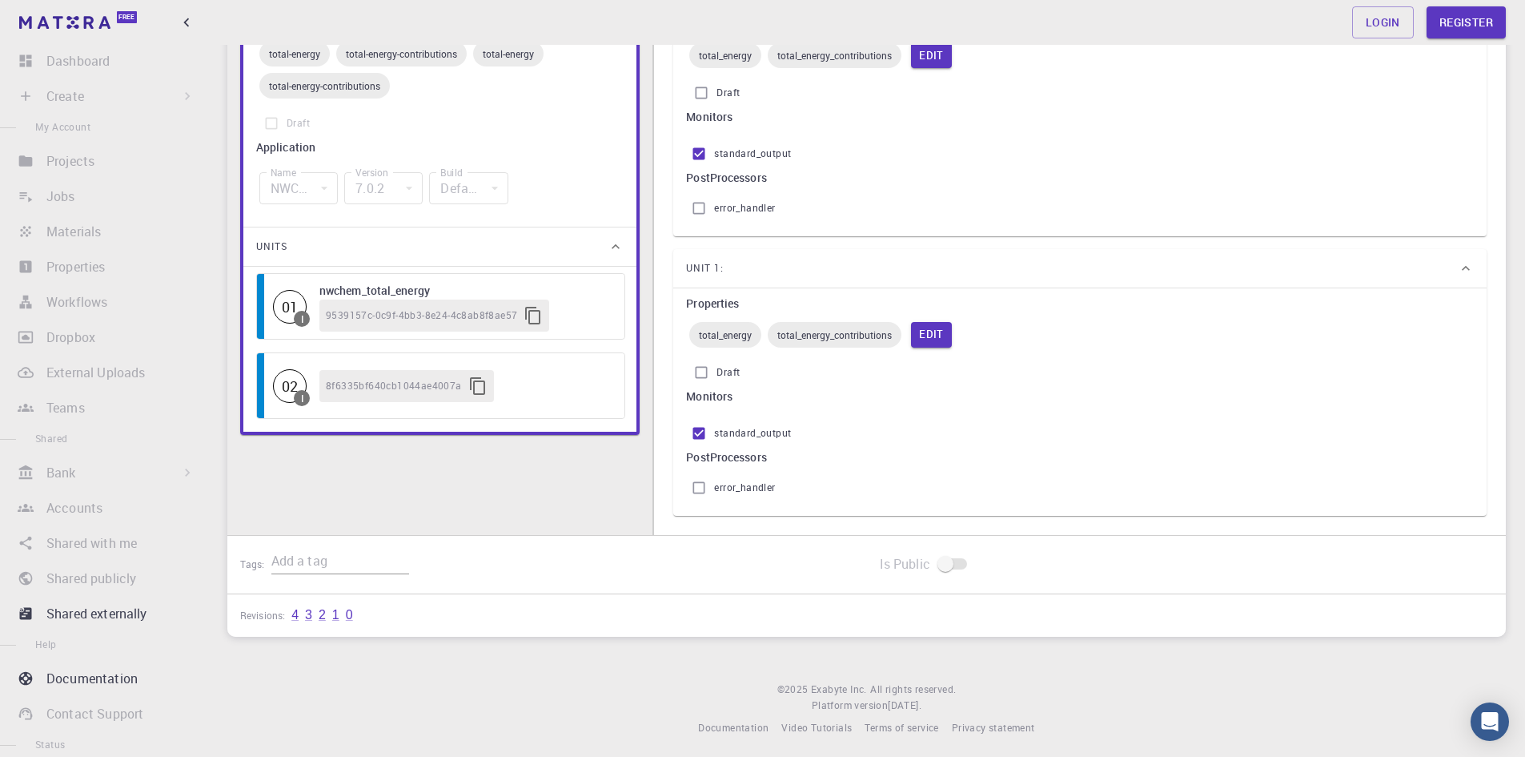
scroll to position [325, 0]
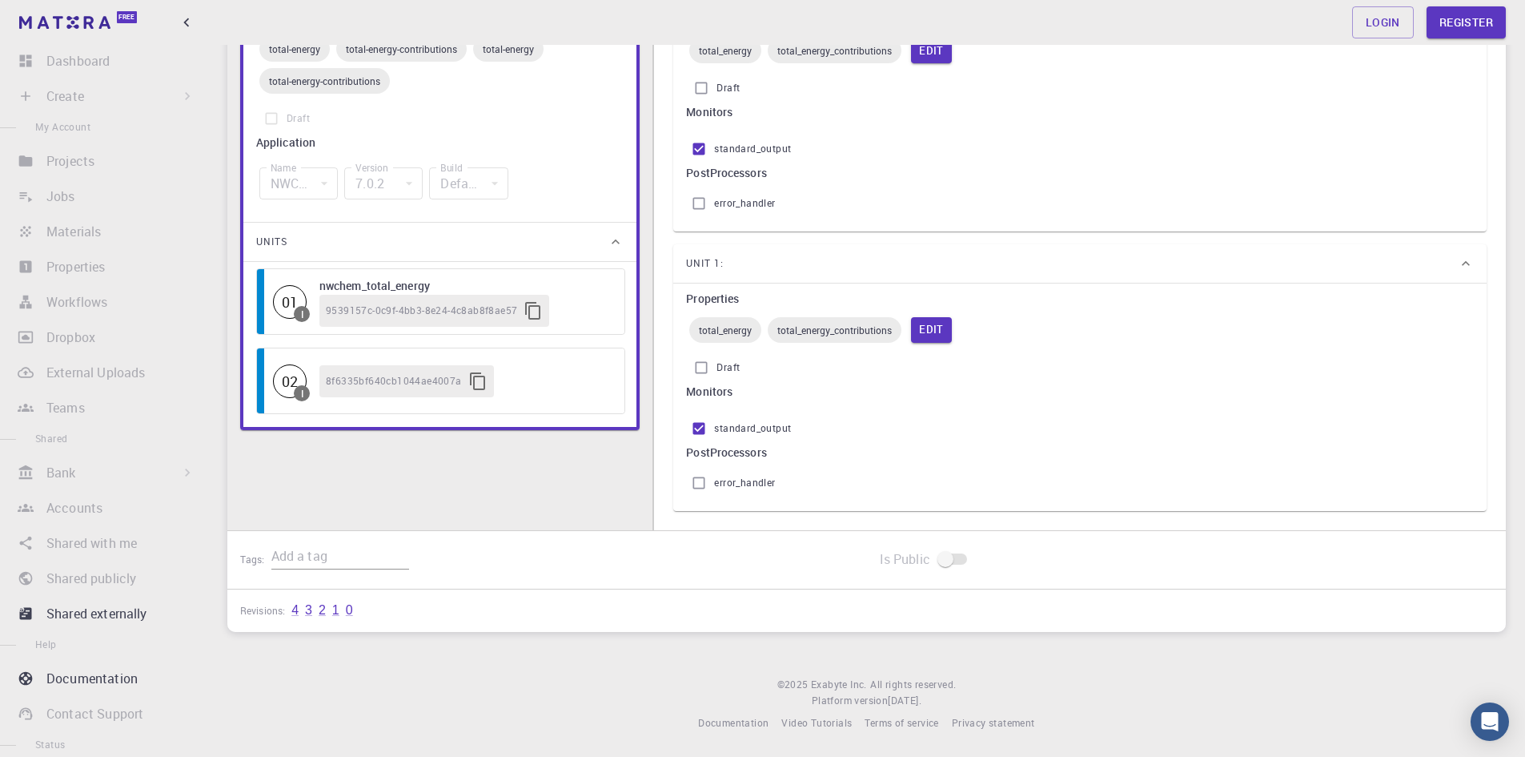
click at [347, 599] on div "Revisions: 4 3 2 1 0" at bounding box center [866, 610] width 1279 height 42
click at [353, 600] on div "Revisions: 4 3 2 1 0" at bounding box center [866, 610] width 1279 height 42
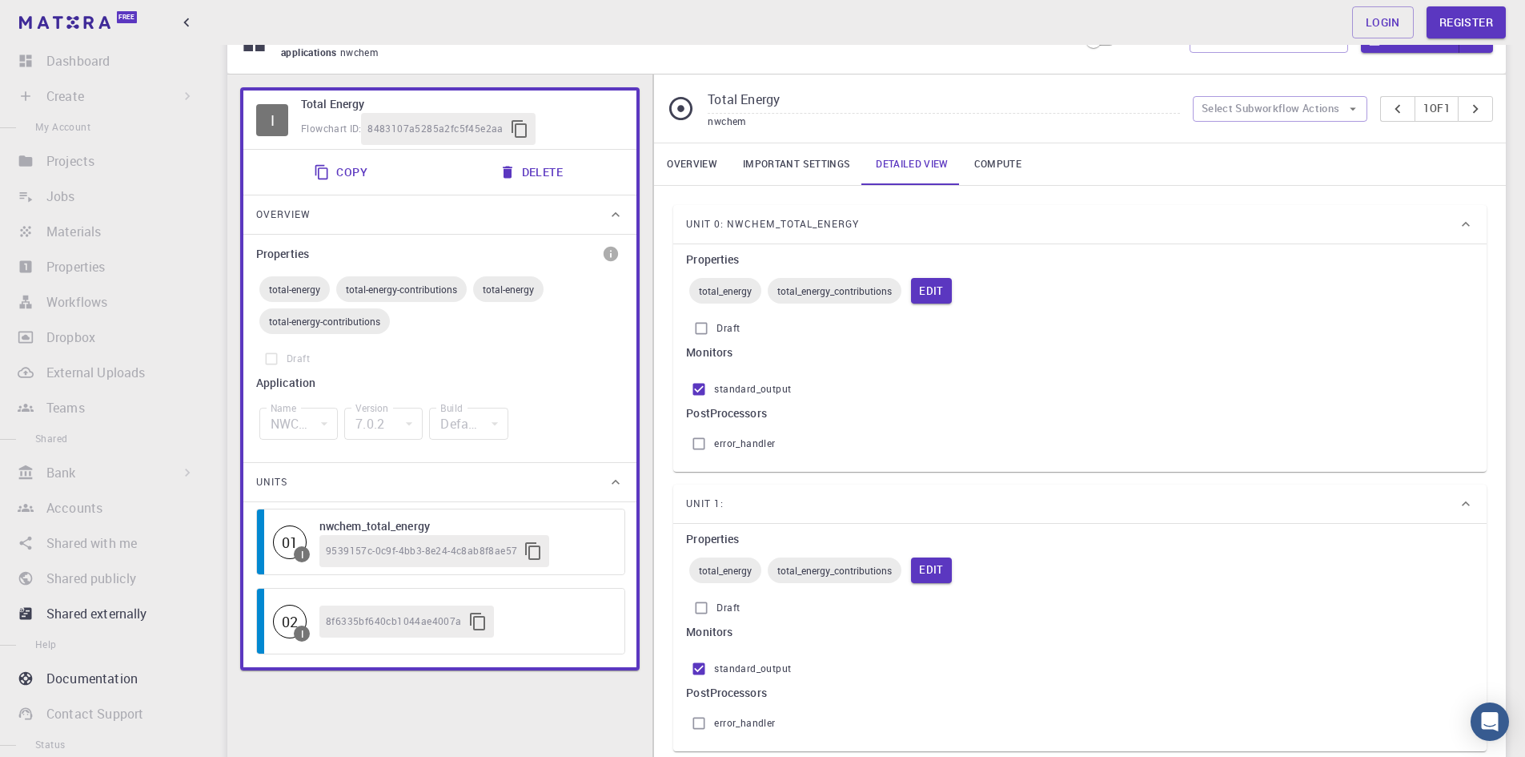
scroll to position [5, 0]
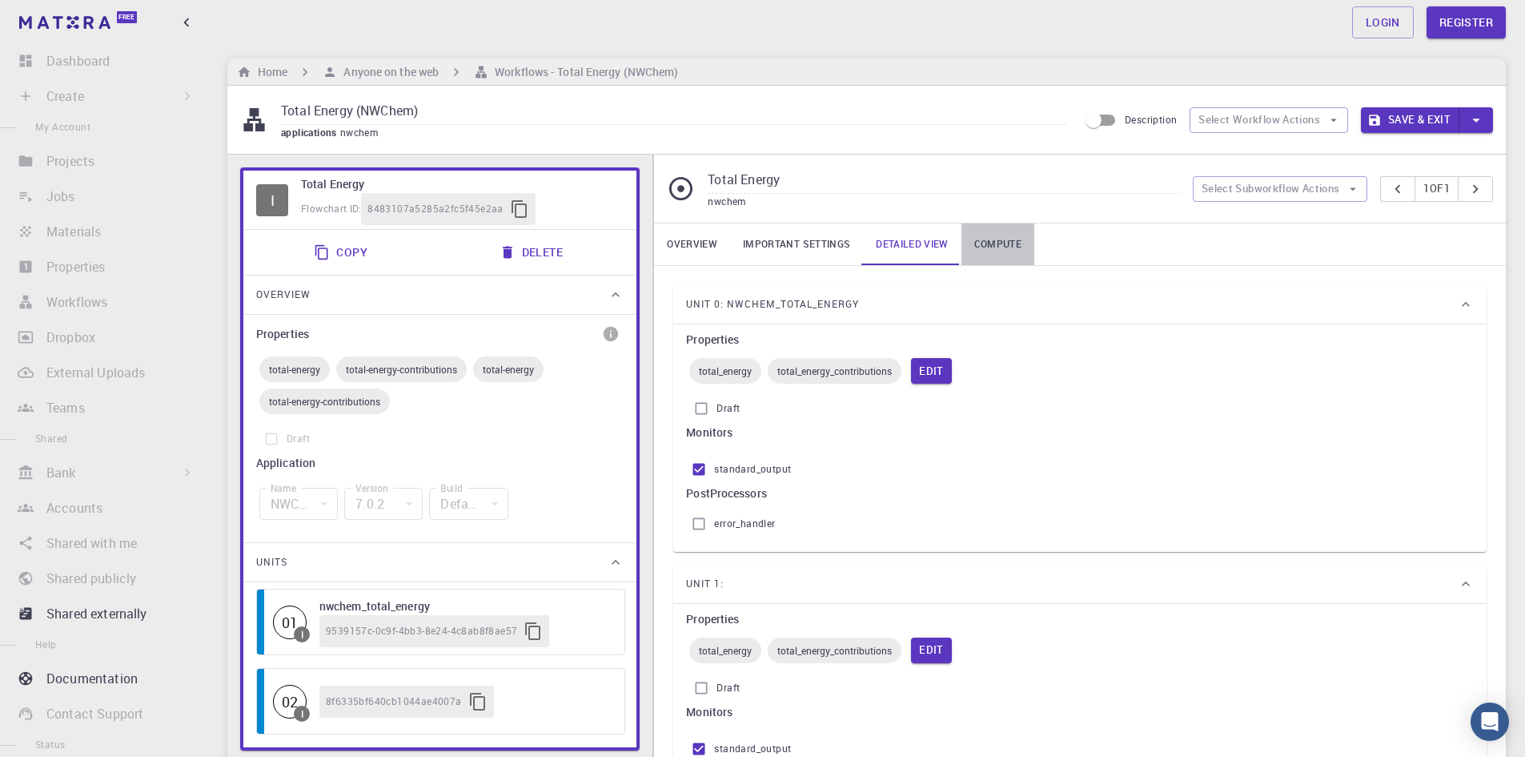
click at [1019, 239] on link "Compute" at bounding box center [998, 244] width 73 height 42
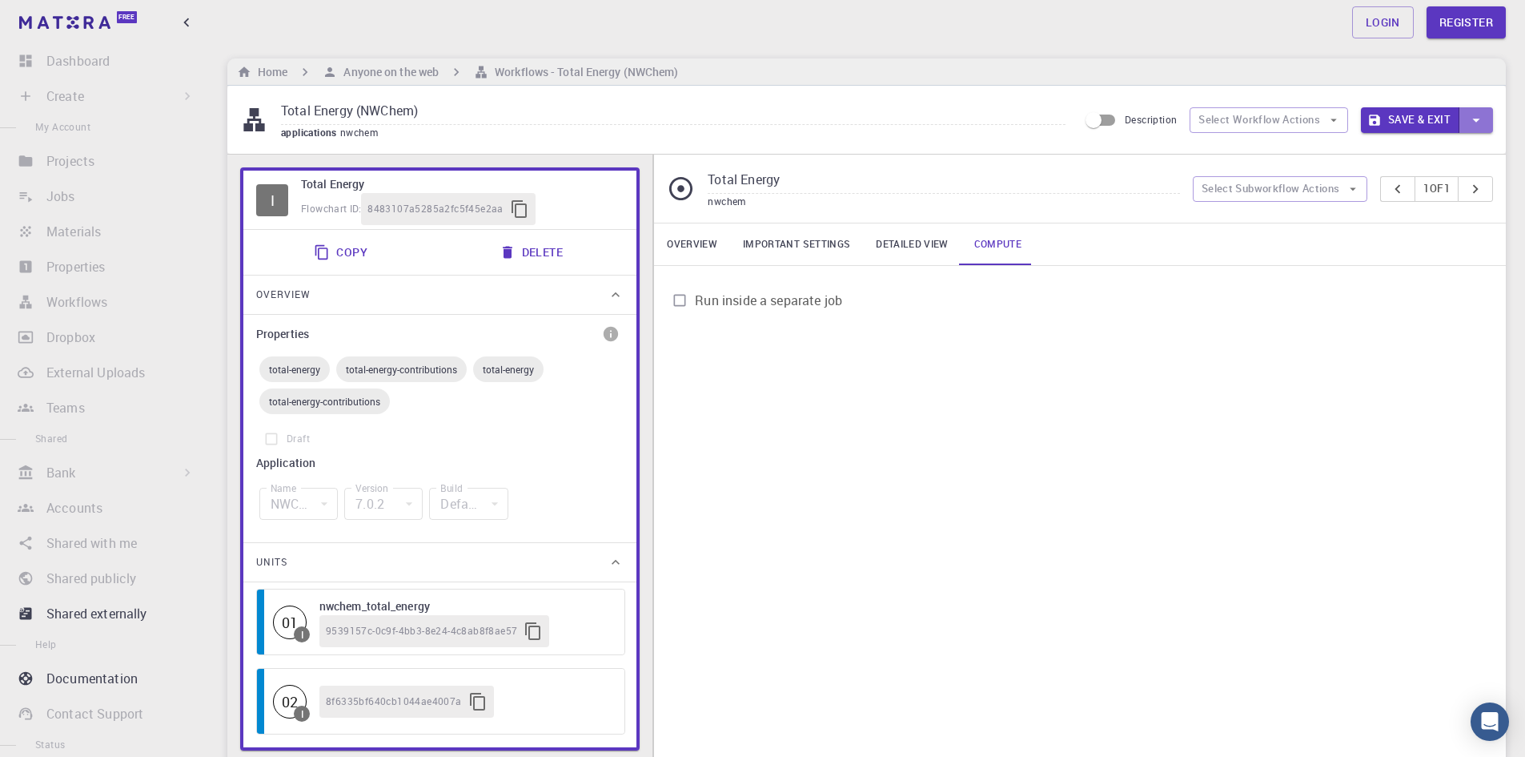
click at [1478, 122] on icon "button" at bounding box center [1477, 120] width 18 height 18
click at [711, 10] on div at bounding box center [762, 378] width 1525 height 757
click at [441, 17] on div "Login Register" at bounding box center [866, 22] width 1317 height 32
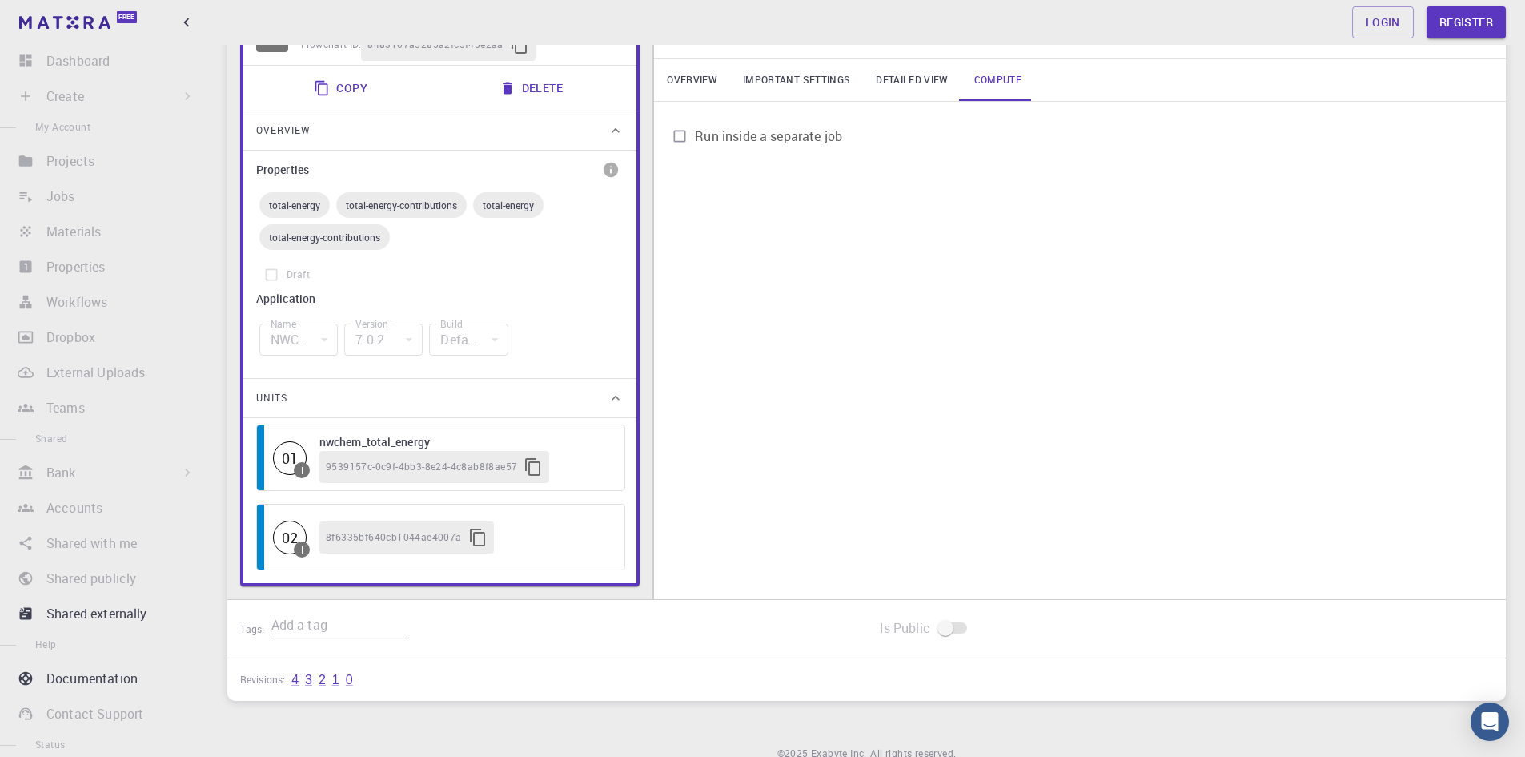
scroll to position [238, 0]
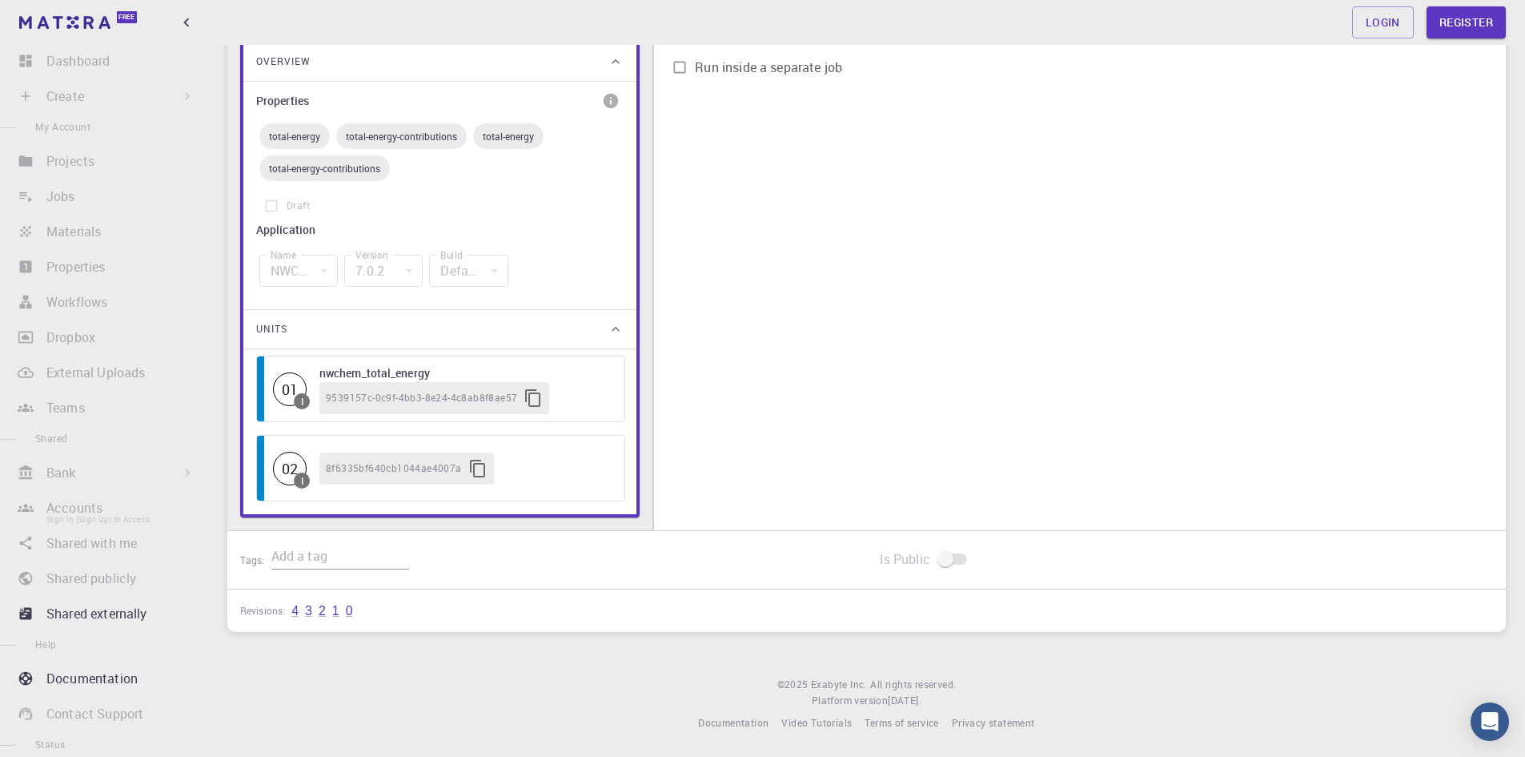
click at [81, 513] on li "Accounts Sign In (Sign Up) to Access" at bounding box center [104, 508] width 208 height 32
click at [80, 481] on li "Bank Sign In (Sign Up) to Access Materials Workflows" at bounding box center [104, 472] width 208 height 32
click at [86, 405] on li "Teams Sign In (Sign Up) to Access" at bounding box center [104, 408] width 208 height 32
drag, startPoint x: 92, startPoint y: 365, endPoint x: 93, endPoint y: 343, distance: 21.6
click at [92, 364] on li "External Uploads Sign In (Sign Up) to Access" at bounding box center [104, 372] width 208 height 32
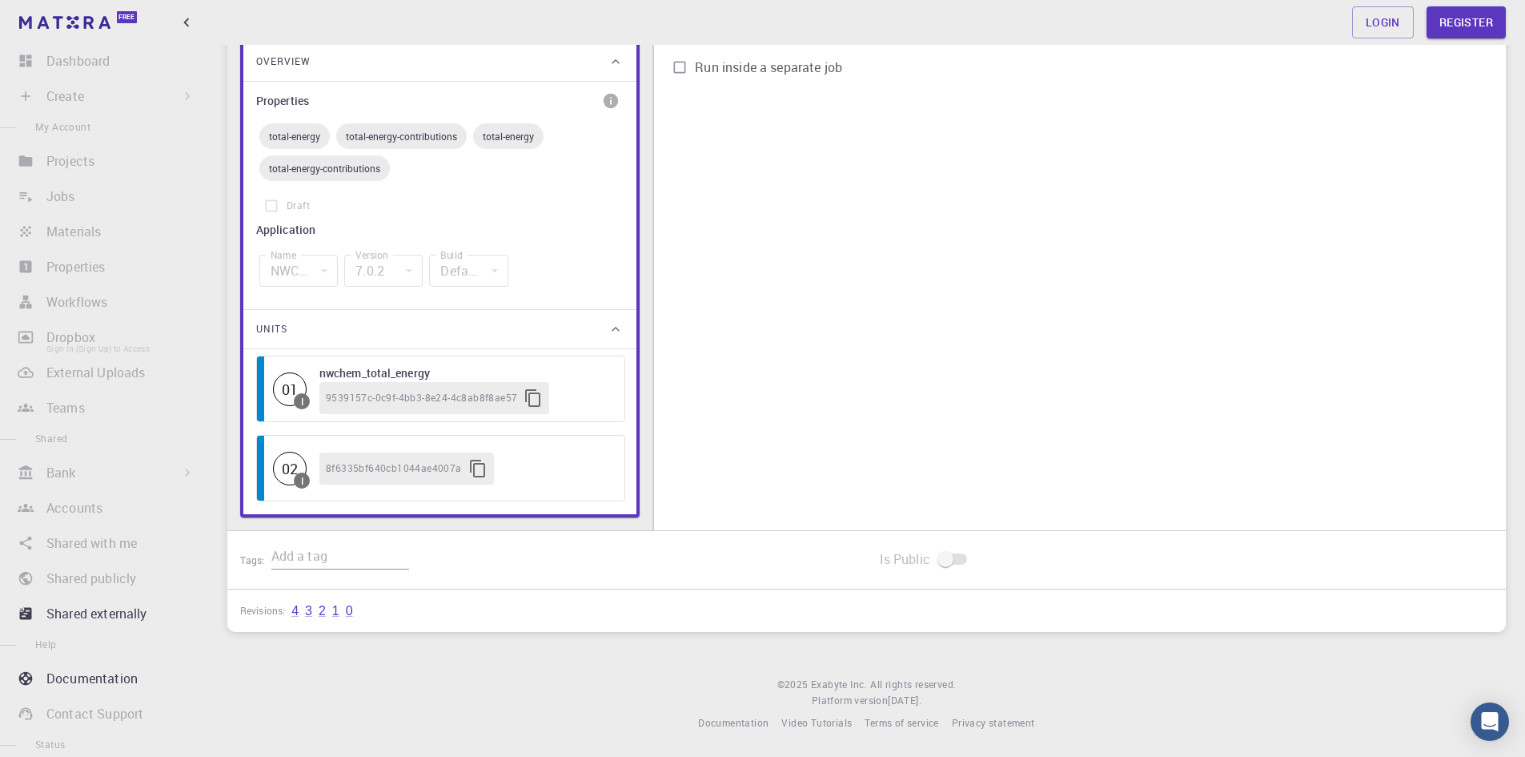
drag, startPoint x: 93, startPoint y: 343, endPoint x: 94, endPoint y: 322, distance: 20.8
click at [93, 342] on li "Dropbox Sign In (Sign Up) to Access" at bounding box center [104, 337] width 208 height 32
drag, startPoint x: 90, startPoint y: 311, endPoint x: 92, endPoint y: 298, distance: 12.9
click at [92, 303] on li "Workflows Sign In (Sign Up) to Access" at bounding box center [104, 302] width 208 height 32
drag, startPoint x: 89, startPoint y: 278, endPoint x: 88, endPoint y: 249, distance: 28.8
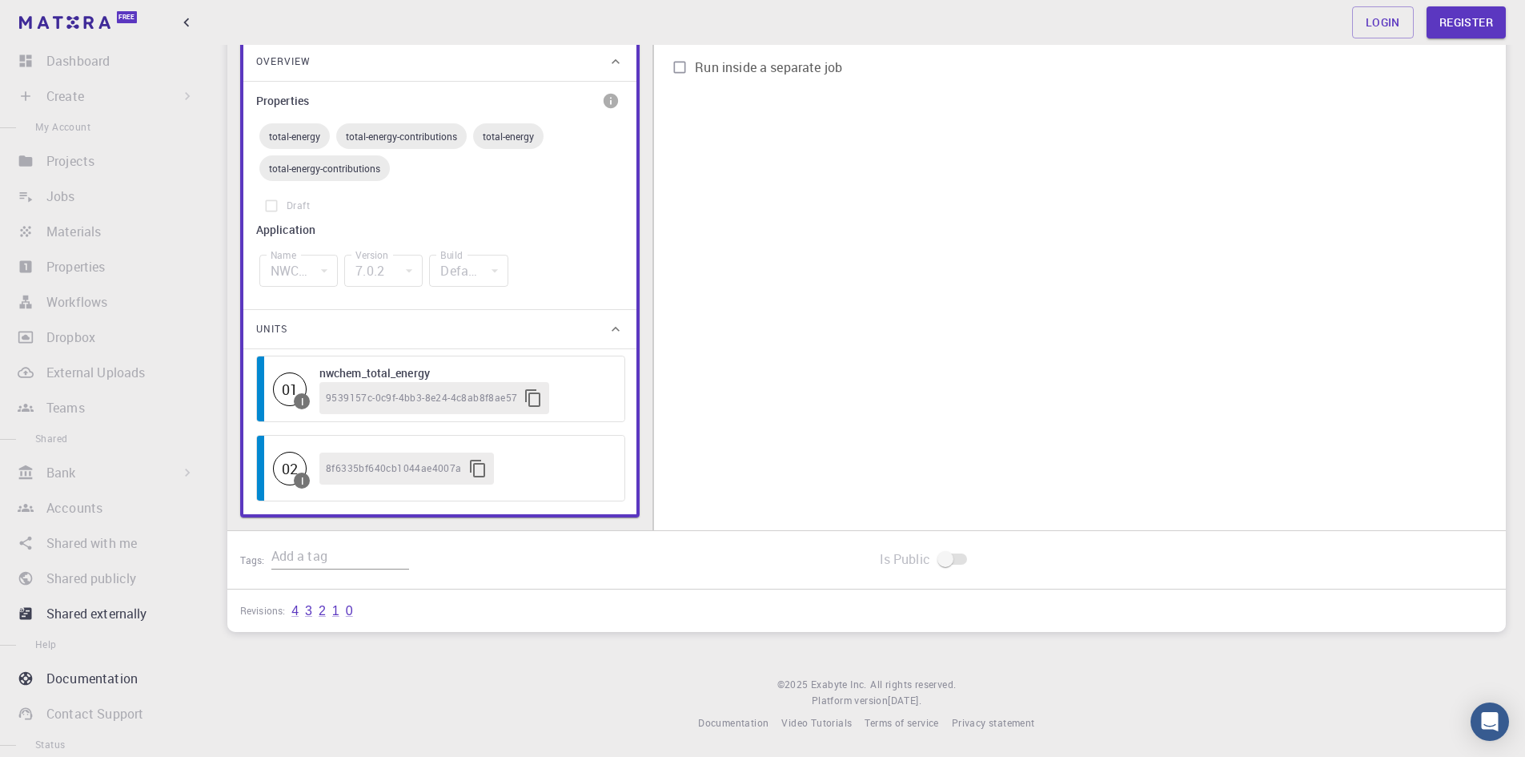
click at [90, 268] on li "Properties Sign In (Sign Up) to Access" at bounding box center [104, 267] width 208 height 32
drag, startPoint x: 88, startPoint y: 249, endPoint x: 86, endPoint y: 231, distance: 17.7
click at [89, 245] on ul "Dashboard Sign In (Sign Up) to Access Create Sign In (Sign Up) to Access New Jo…" at bounding box center [104, 439] width 208 height 788
drag, startPoint x: 86, startPoint y: 226, endPoint x: 84, endPoint y: 212, distance: 13.7
click at [86, 223] on li "Materials Sign In (Sign Up) to Access" at bounding box center [104, 231] width 208 height 32
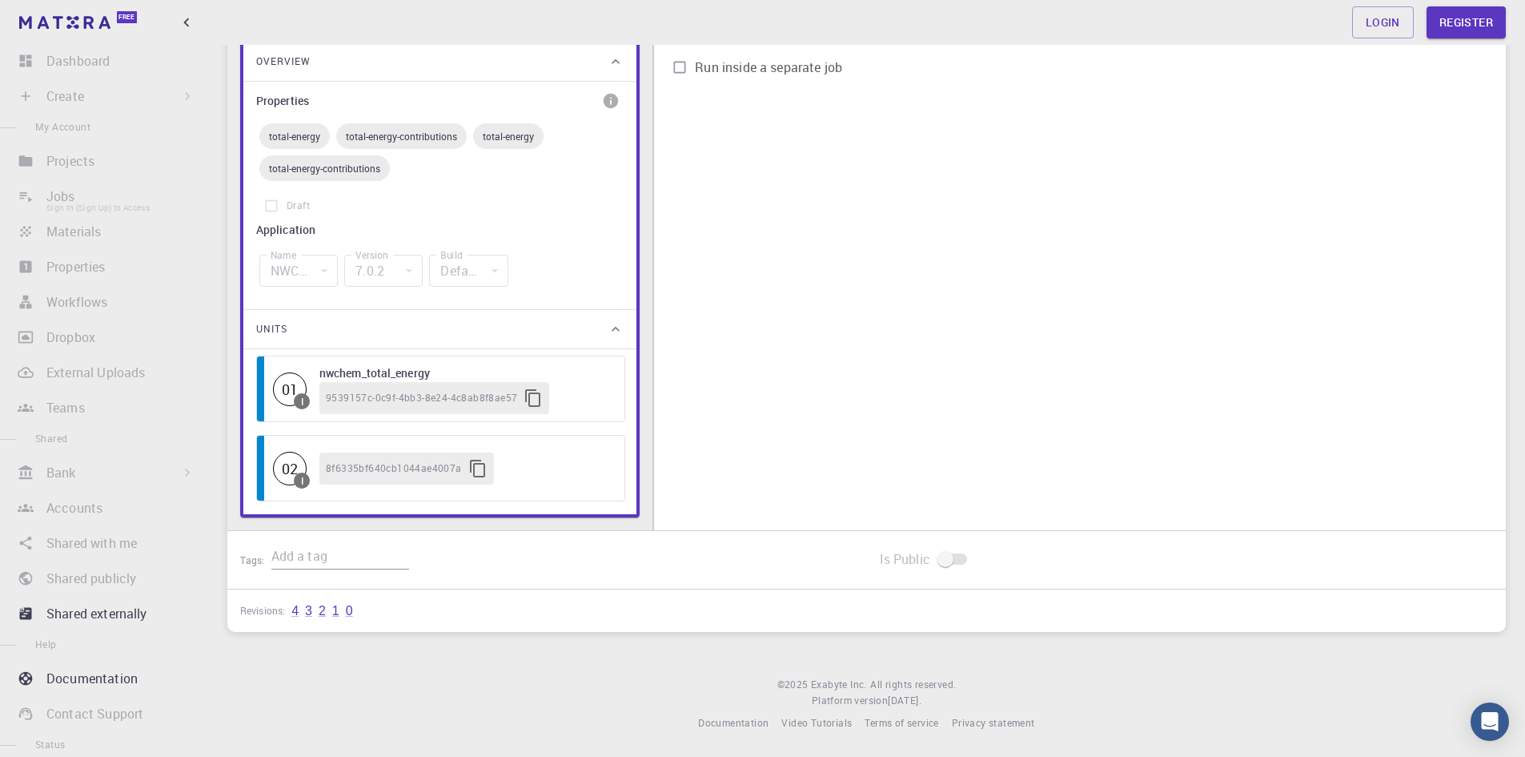
click at [81, 195] on li "Jobs Sign In (Sign Up) to Access" at bounding box center [104, 196] width 208 height 32
click at [77, 167] on li "Projects Sign In (Sign Up) to Access" at bounding box center [104, 161] width 208 height 32
click at [82, 110] on li "Create Sign In (Sign Up) to Access New Job New Material Create Material Upload …" at bounding box center [104, 96] width 208 height 32
click at [90, 78] on ul "Dashboard Sign In (Sign Up) to Access Create Sign In (Sign Up) to Access New Jo…" at bounding box center [104, 439] width 208 height 788
click at [96, 66] on li "Dashboard Sign In (Sign Up) to Access" at bounding box center [104, 61] width 208 height 32
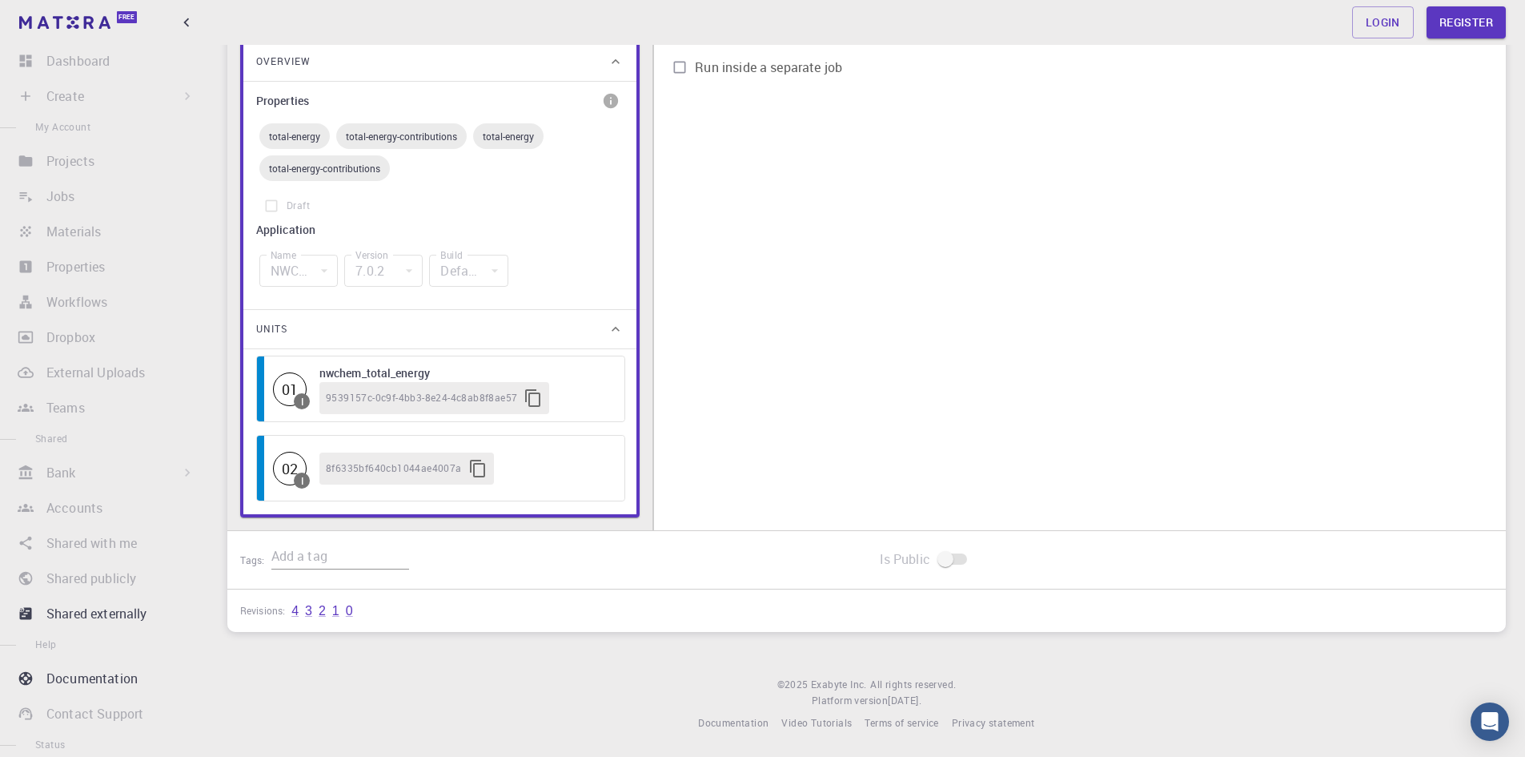
click at [206, 23] on div "Free" at bounding box center [104, 22] width 208 height 45
click at [193, 29] on icon "button" at bounding box center [187, 23] width 18 height 18
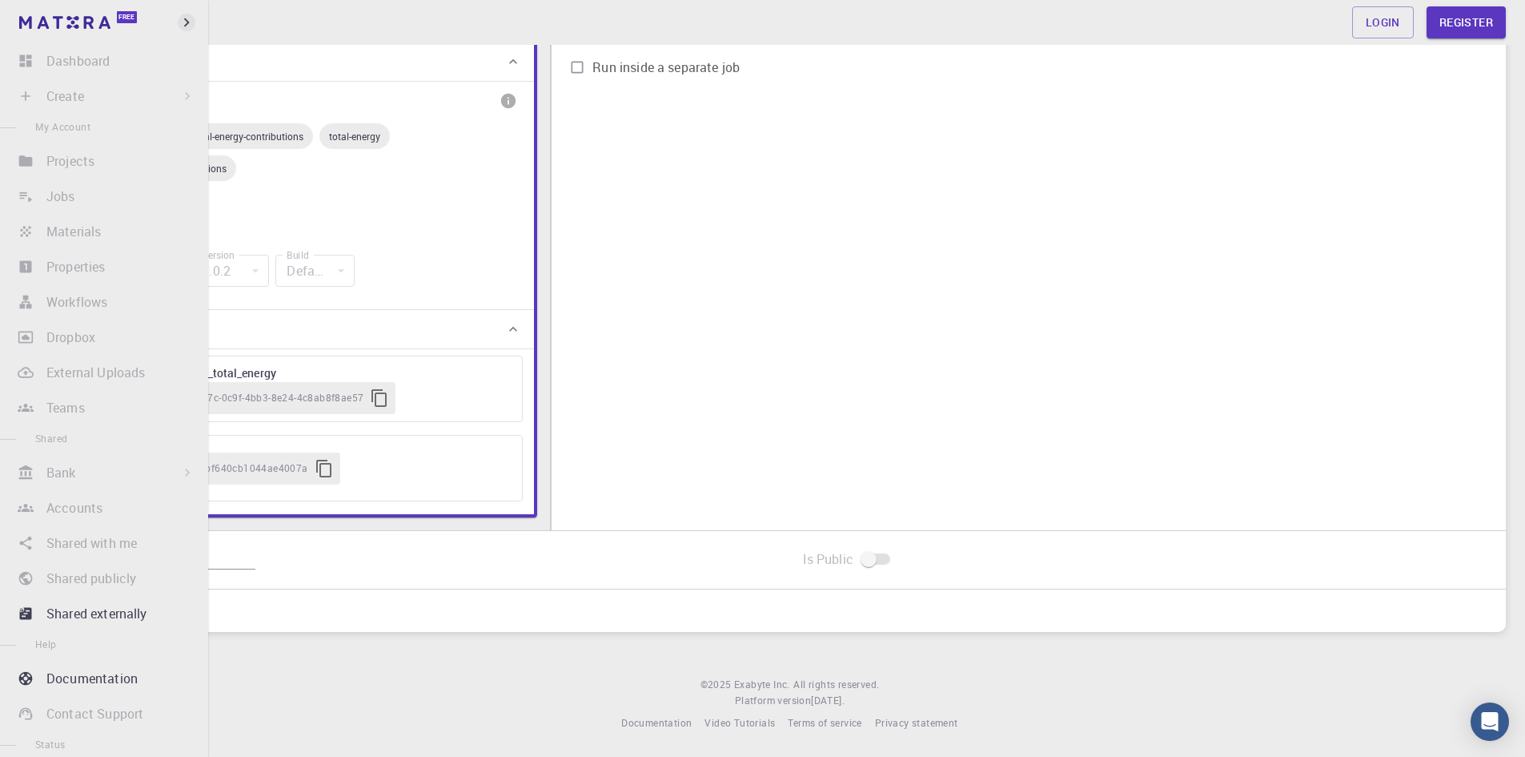
click at [193, 29] on icon "button" at bounding box center [187, 23] width 18 height 18
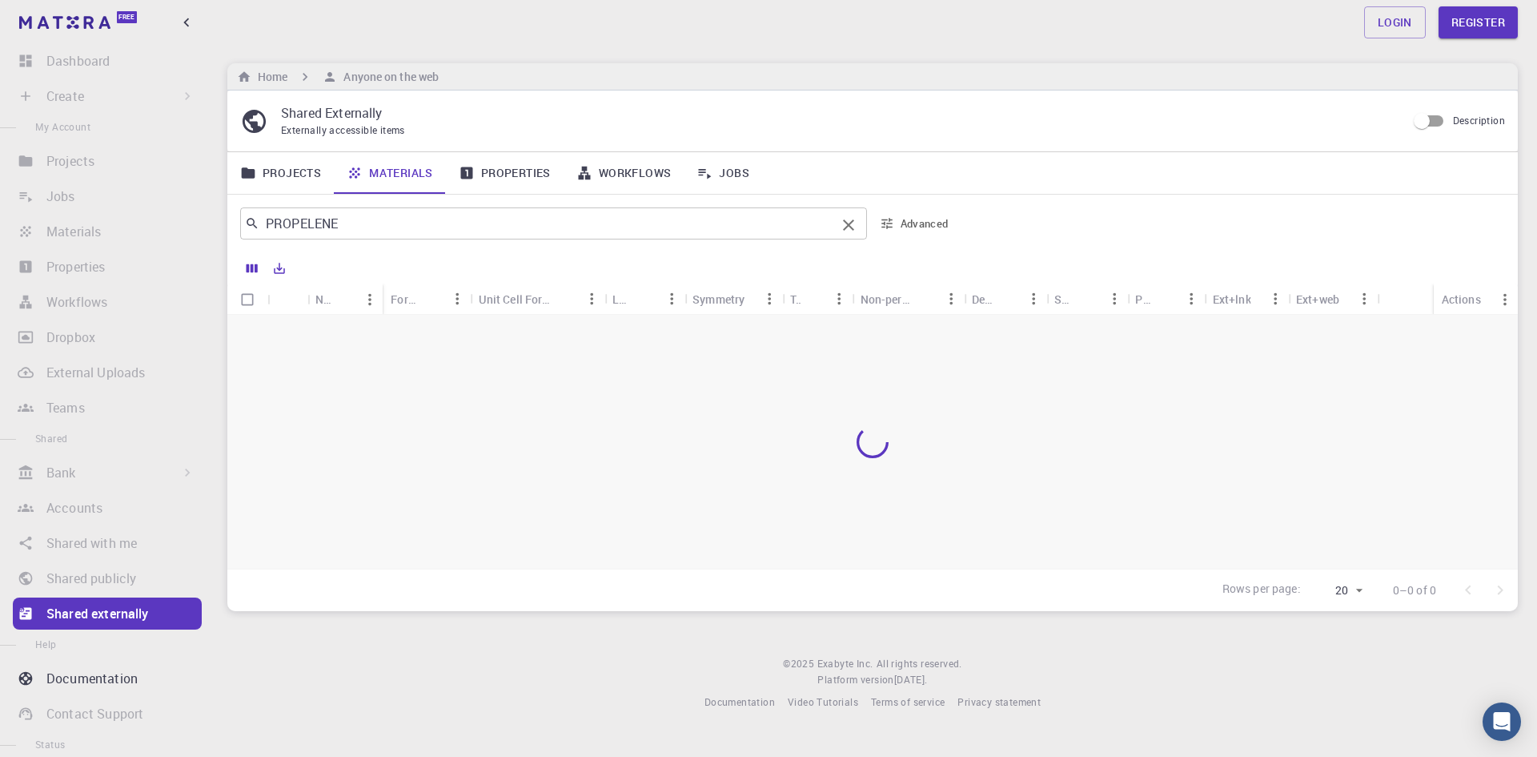
click at [456, 221] on input "PROPELENE" at bounding box center [547, 223] width 576 height 22
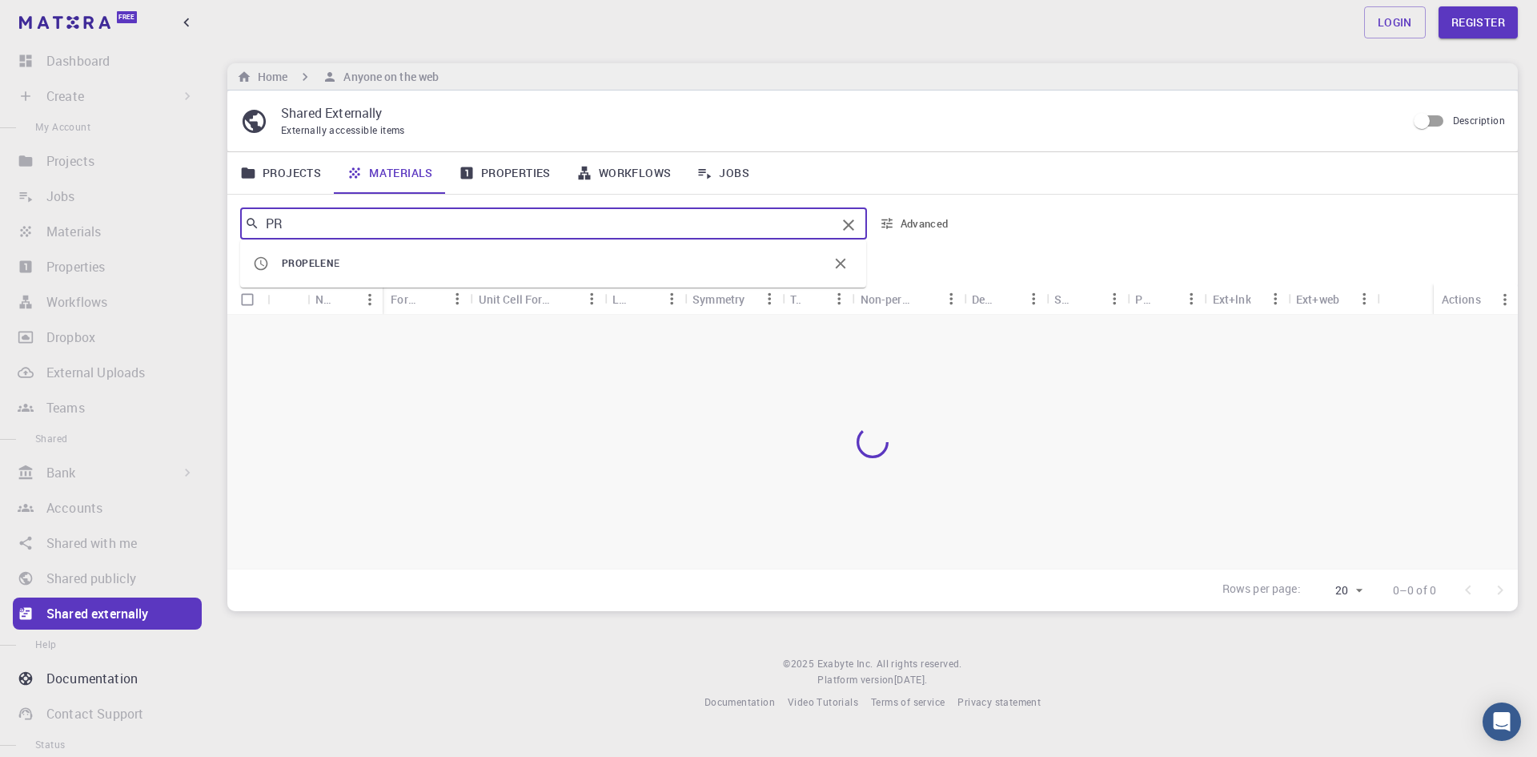
type input "P"
click at [307, 272] on li "Cu- Fe mof" at bounding box center [553, 263] width 626 height 35
type input "C"
click at [315, 470] on span "allotrope" at bounding box center [303, 474] width 42 height 13
type input "allotrope"
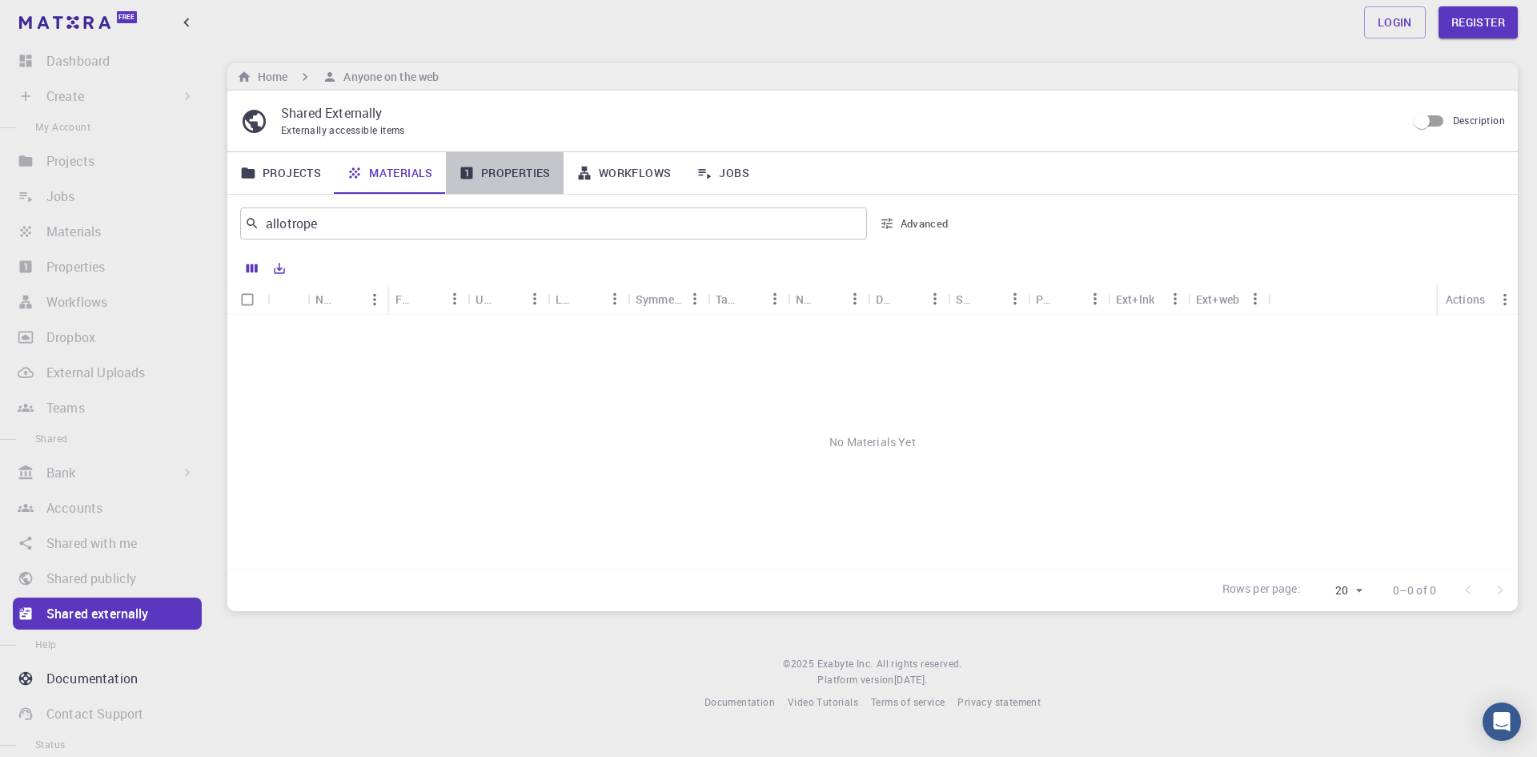
click at [496, 183] on link "Properties" at bounding box center [505, 173] width 118 height 42
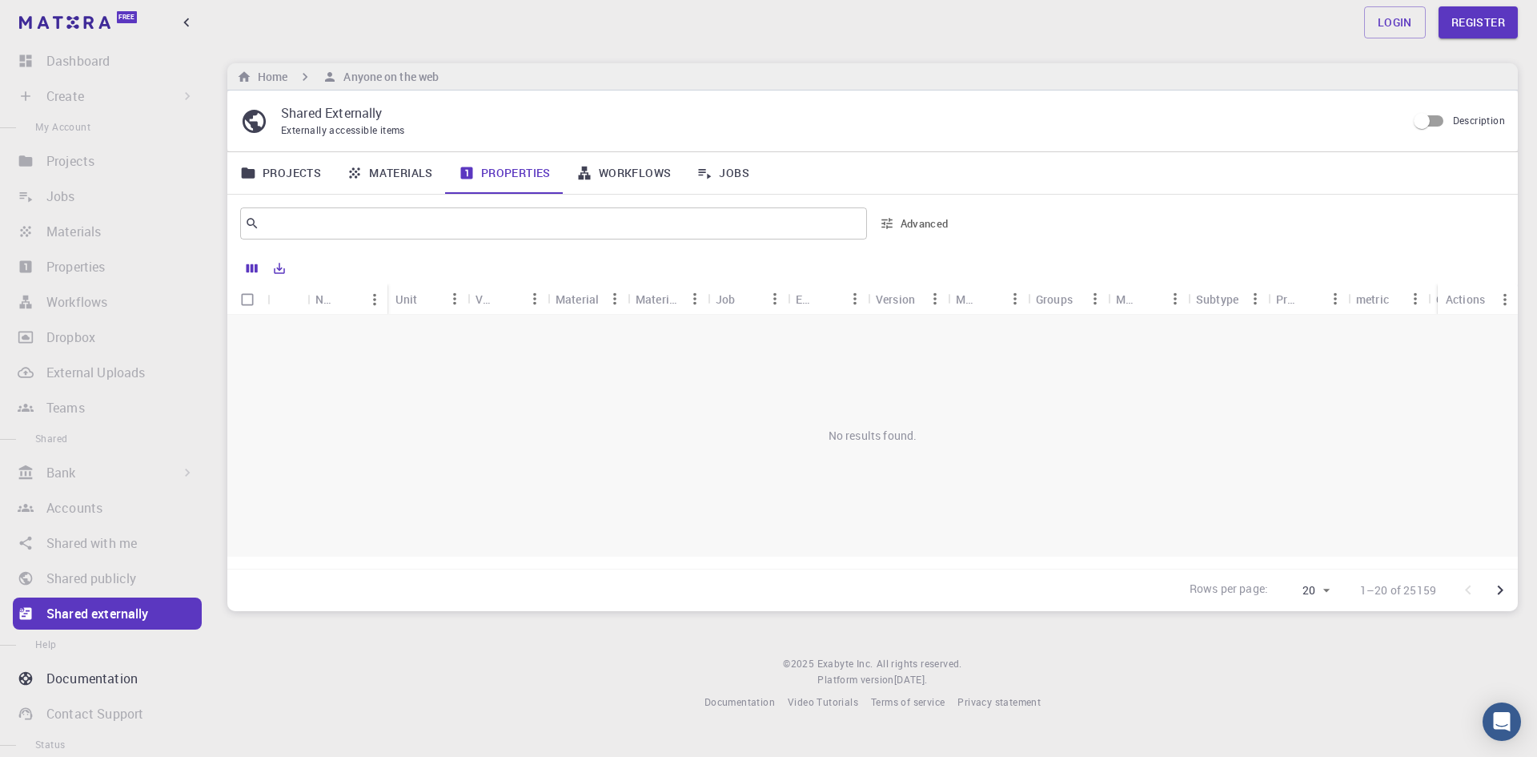
click at [1500, 591] on icon "Go to next page" at bounding box center [1501, 590] width 6 height 10
click at [1502, 590] on icon "Go to next page" at bounding box center [1501, 590] width 6 height 10
click at [1502, 588] on icon "Go to next page" at bounding box center [1501, 590] width 6 height 10
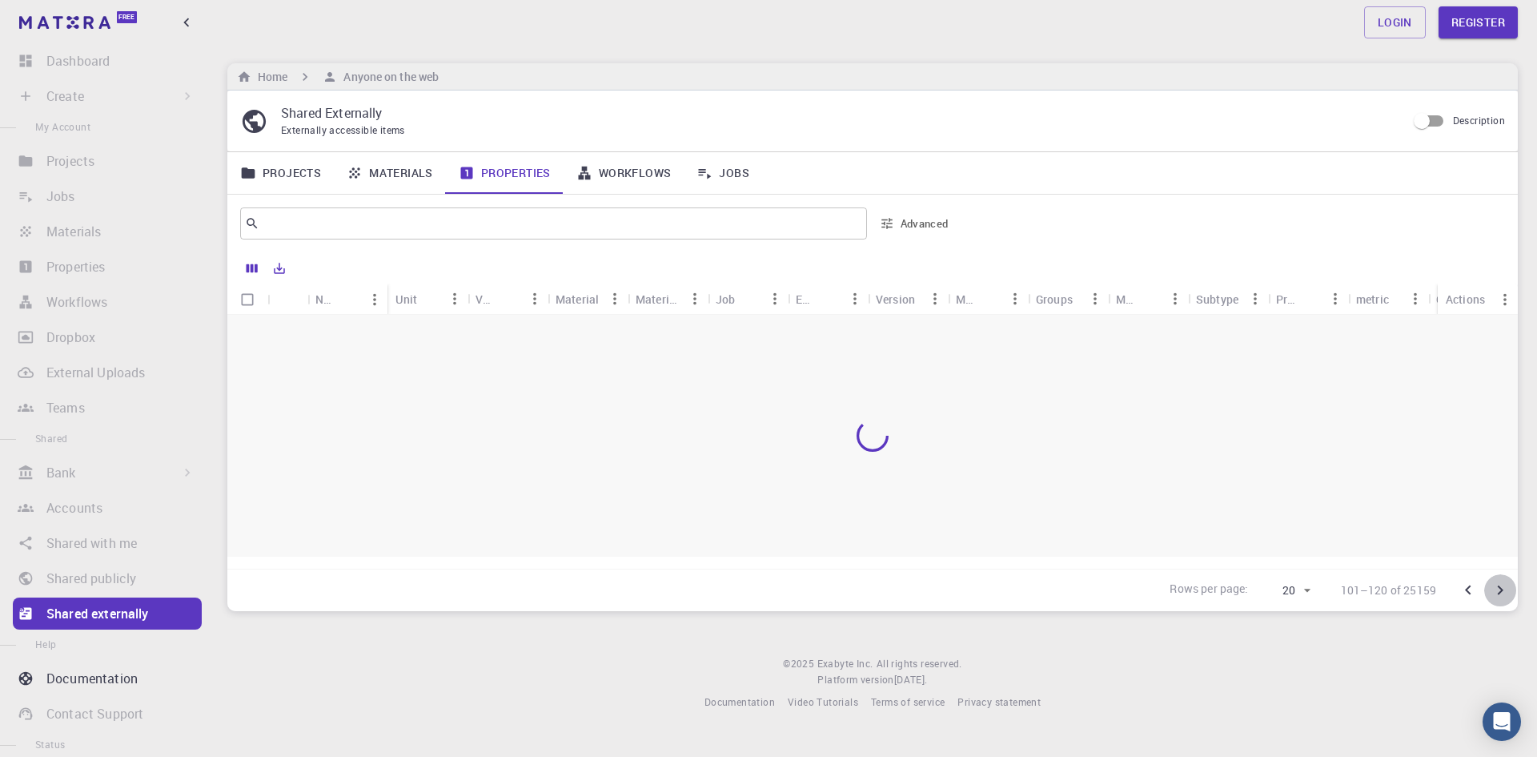
click at [1502, 588] on icon "Go to next page" at bounding box center [1501, 590] width 6 height 10
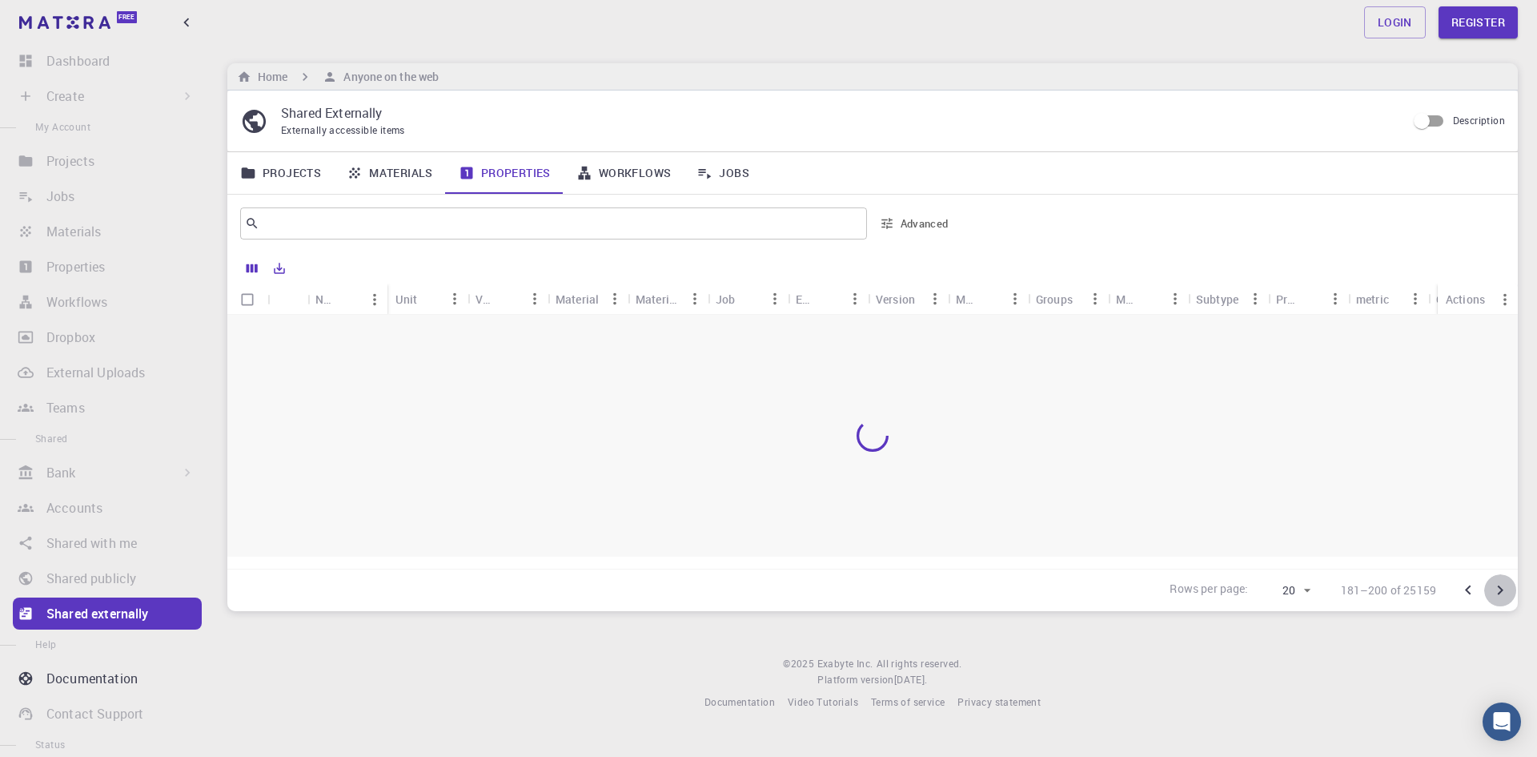
click at [1502, 588] on icon "Go to next page" at bounding box center [1501, 590] width 6 height 10
drag, startPoint x: 1436, startPoint y: 74, endPoint x: 1299, endPoint y: 394, distance: 348.3
click at [1299, 394] on main "Home Anyone on the web Shared Externally Externally accessible items Descriptio…" at bounding box center [872, 337] width 1291 height 548
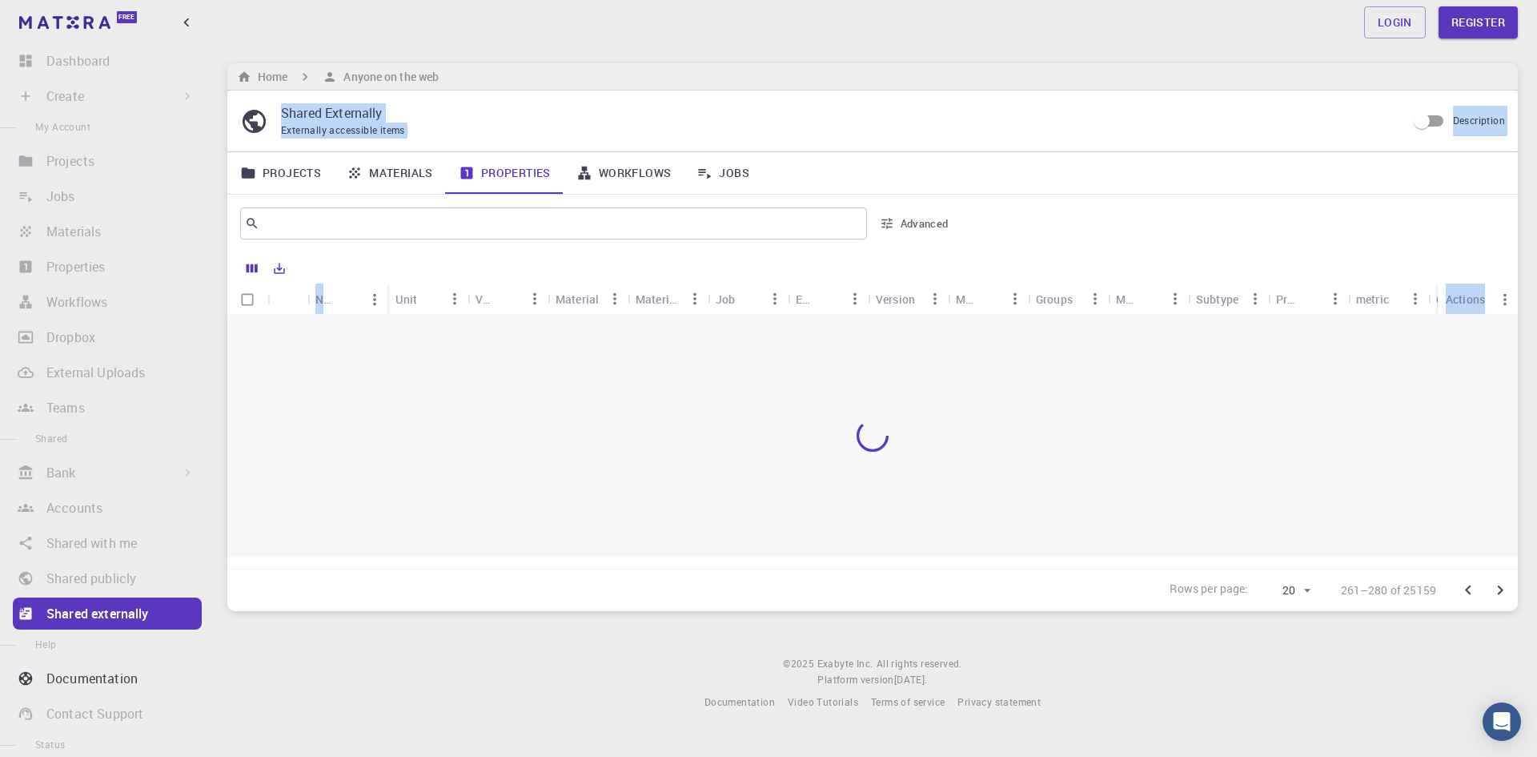
click at [508, 341] on div at bounding box center [872, 436] width 1291 height 242
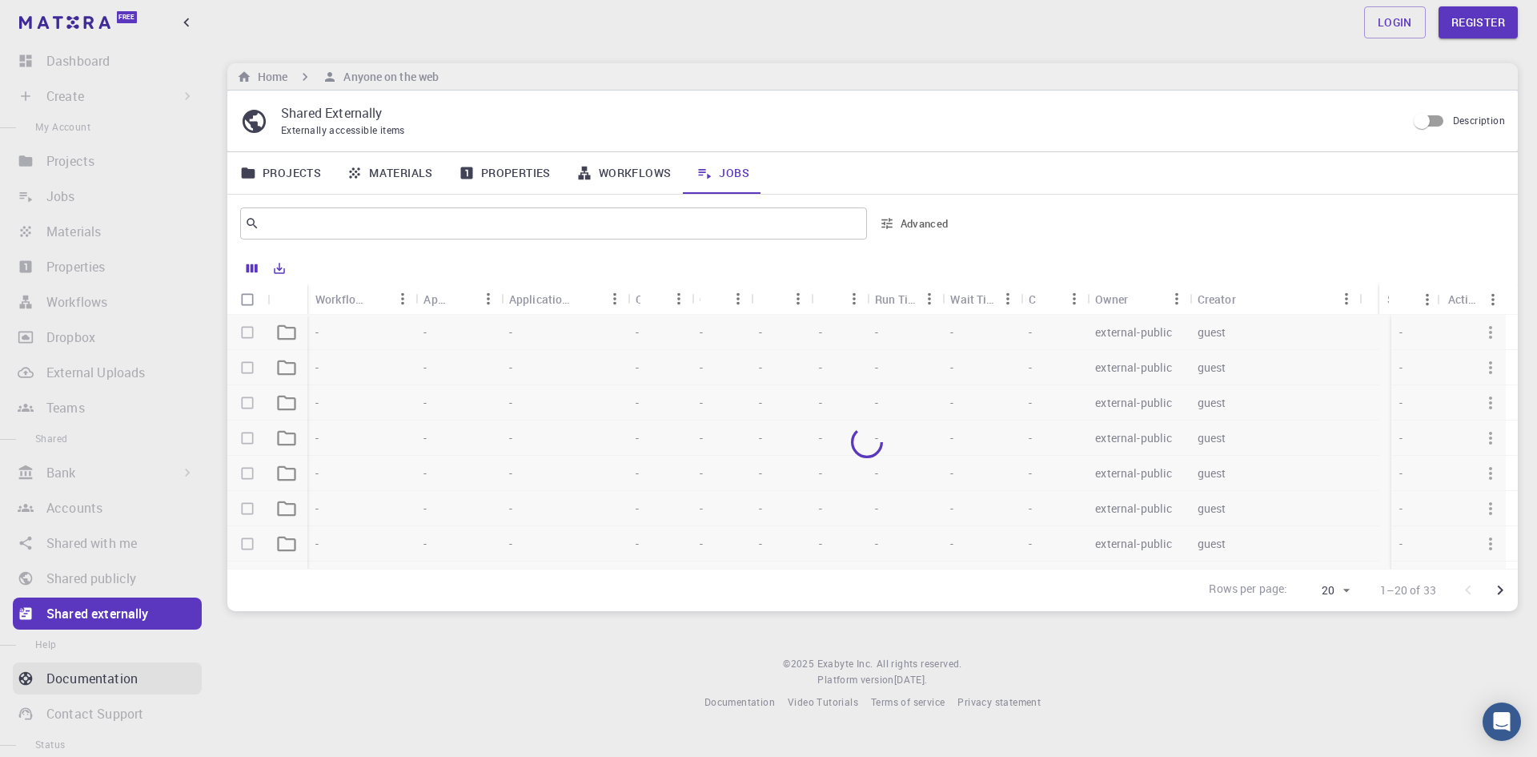
click at [123, 671] on p "Documentation" at bounding box center [91, 678] width 91 height 19
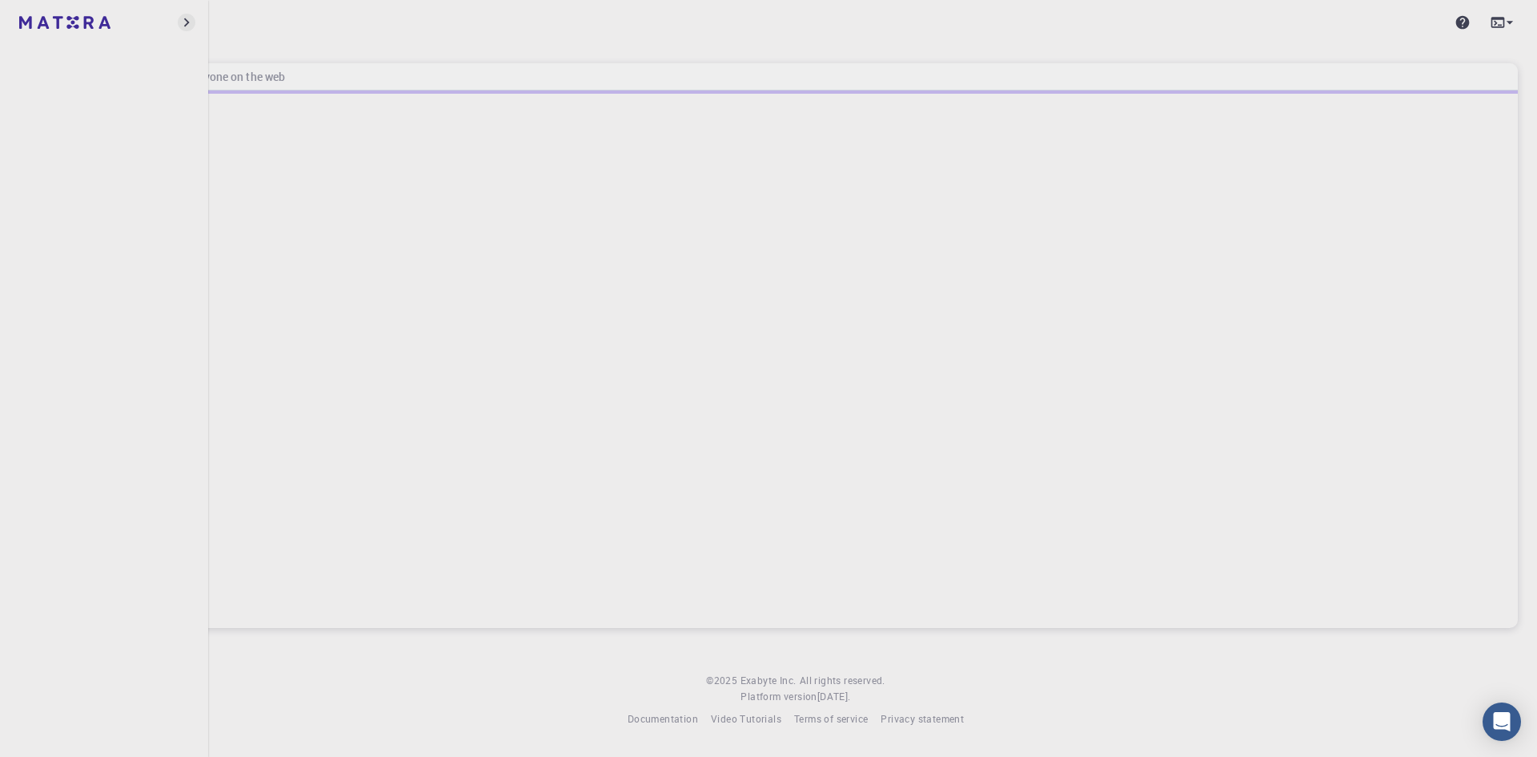
click at [181, 30] on icon "button" at bounding box center [187, 23] width 18 height 18
click at [183, 26] on icon "button" at bounding box center [187, 23] width 18 height 18
